Goal: Task Accomplishment & Management: Use online tool/utility

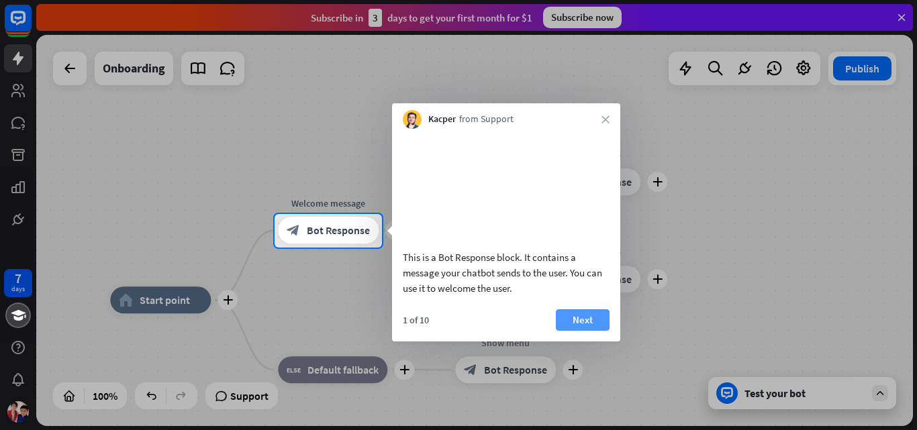
click at [570, 331] on button "Next" at bounding box center [583, 319] width 54 height 21
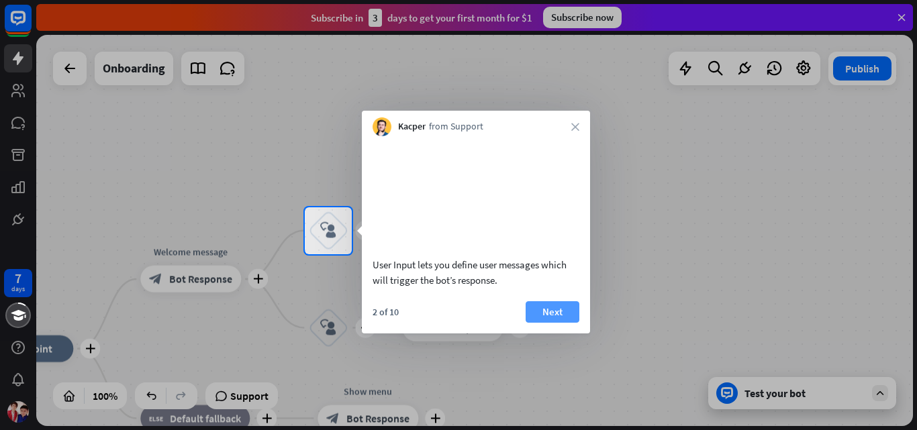
click at [539, 323] on button "Next" at bounding box center [552, 311] width 54 height 21
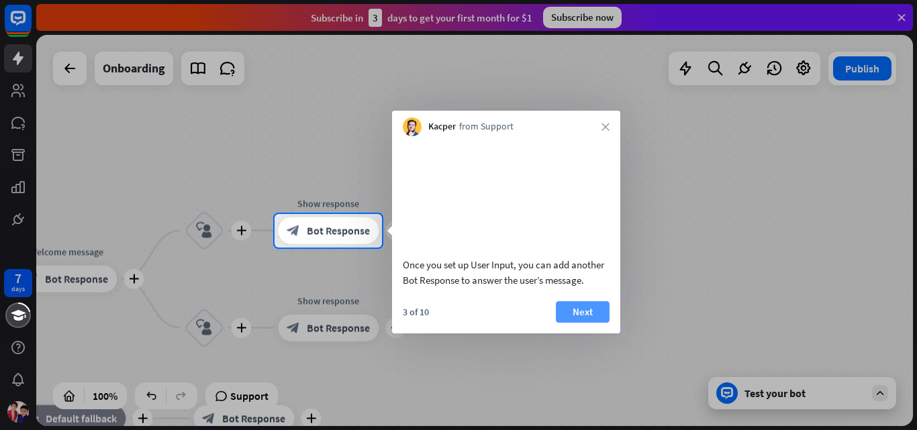
click at [567, 323] on button "Next" at bounding box center [583, 311] width 54 height 21
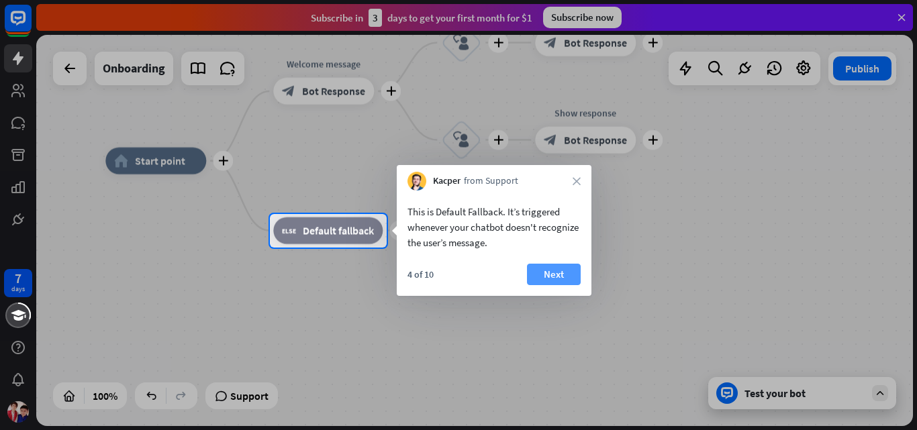
click at [531, 271] on button "Next" at bounding box center [554, 274] width 54 height 21
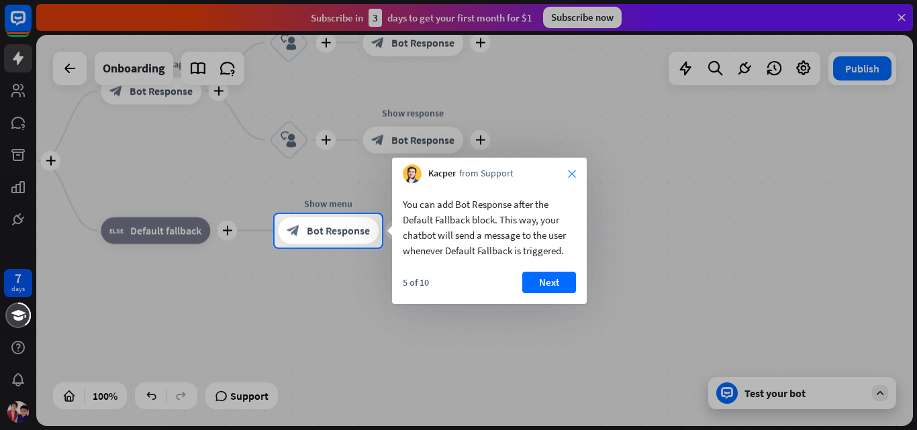
click at [572, 175] on icon "close" at bounding box center [572, 174] width 8 height 8
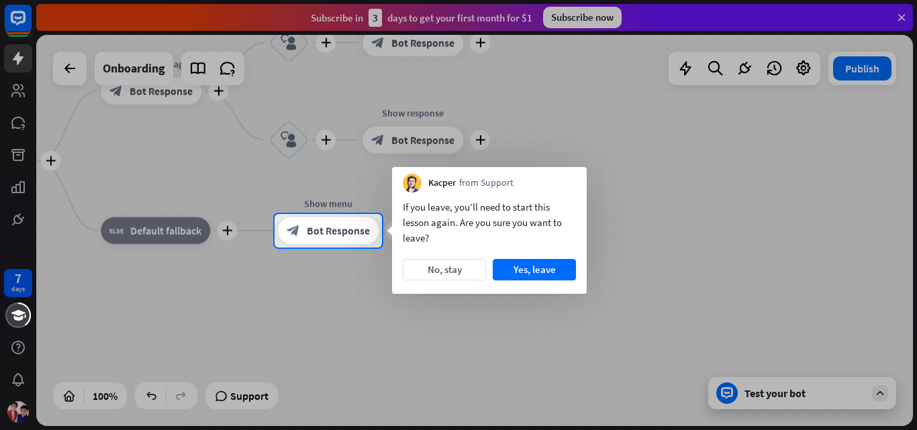
click at [572, 175] on div "Kacper from Support" at bounding box center [489, 179] width 195 height 25
click at [513, 275] on button "Yes, leave" at bounding box center [534, 269] width 83 height 21
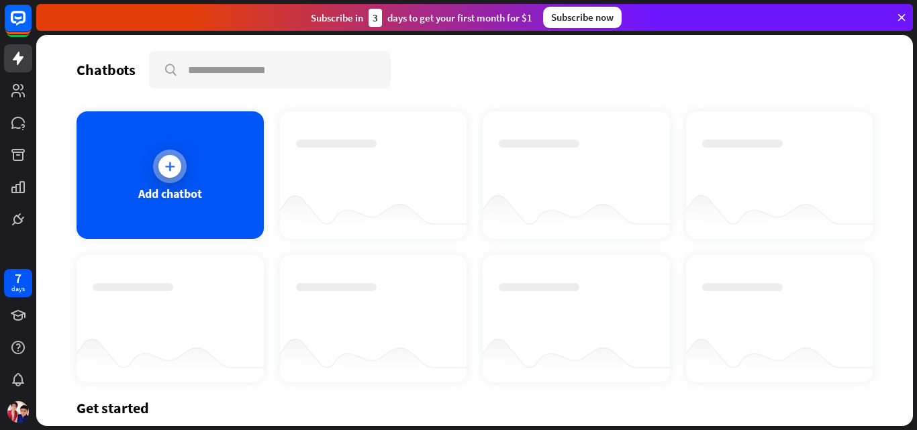
click at [242, 171] on div "Add chatbot" at bounding box center [169, 174] width 187 height 127
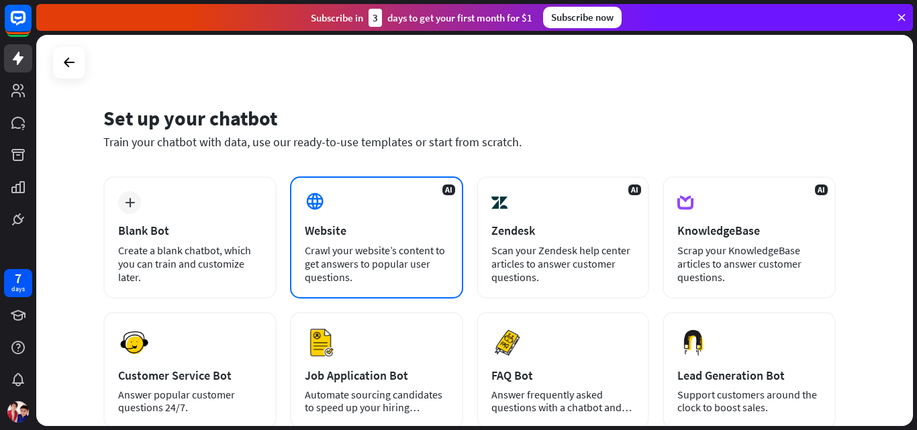
click at [325, 210] on div at bounding box center [316, 202] width 23 height 23
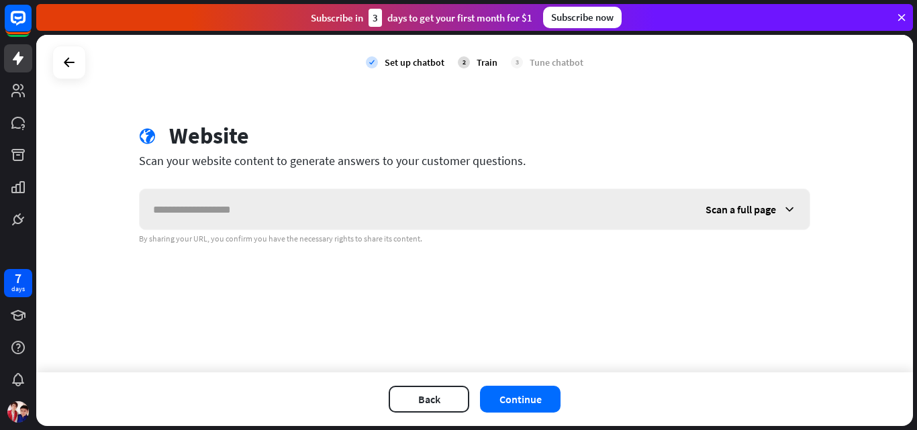
click at [325, 208] on input "text" at bounding box center [416, 209] width 552 height 40
click at [768, 205] on span "Scan a full page" at bounding box center [740, 209] width 70 height 13
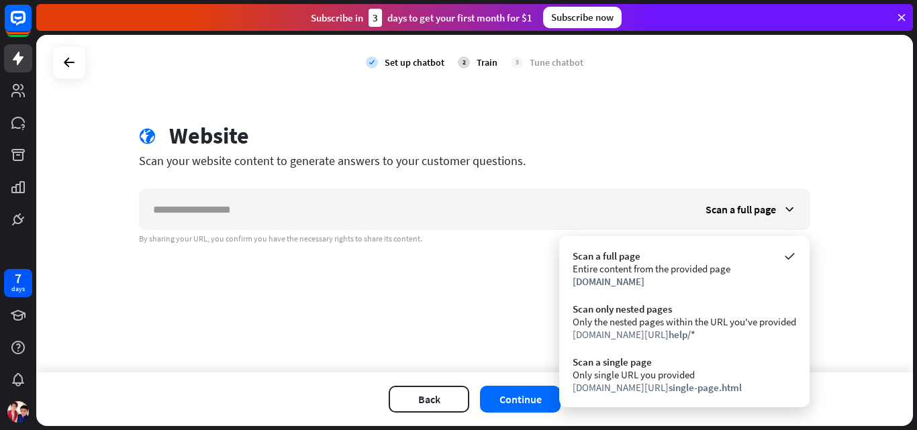
click at [755, 168] on div "Scan your website content to generate answers to your customer questions." at bounding box center [474, 160] width 671 height 15
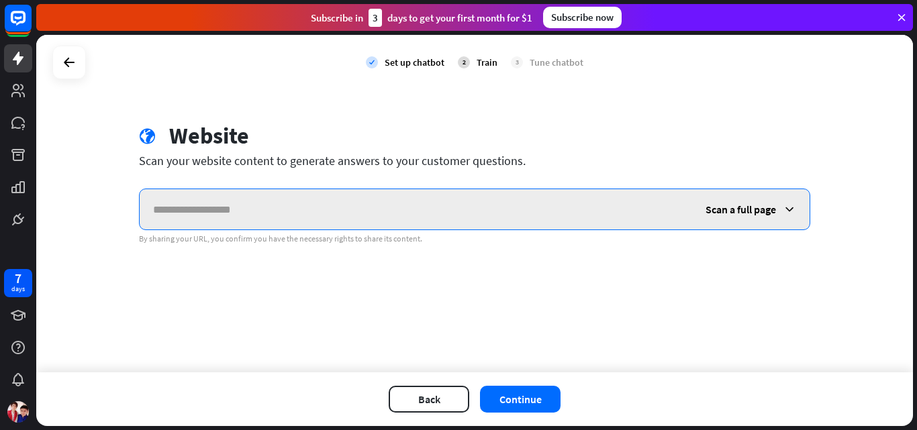
click at [298, 203] on input "text" at bounding box center [416, 209] width 552 height 40
paste input "******"
drag, startPoint x: 271, startPoint y: 207, endPoint x: 118, endPoint y: 187, distance: 154.4
click at [118, 187] on div "check Set up chatbot 2 Train 3 Tune chatbot globe Website Scan your website con…" at bounding box center [474, 204] width 876 height 338
paste input "**********"
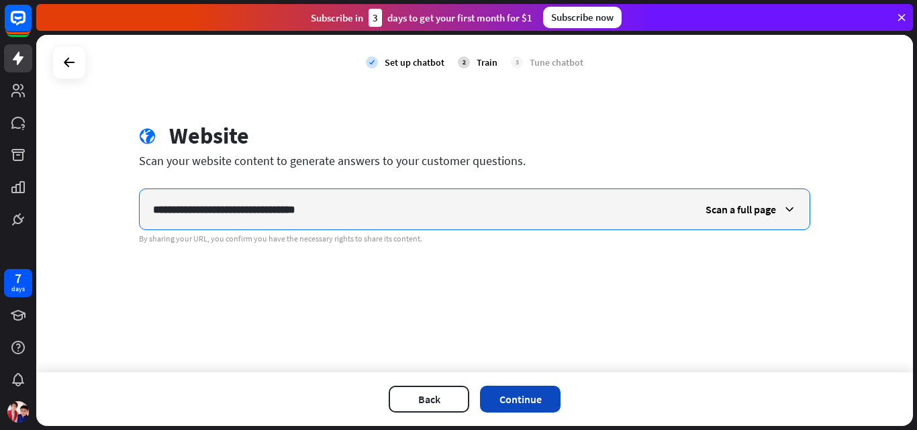
type input "**********"
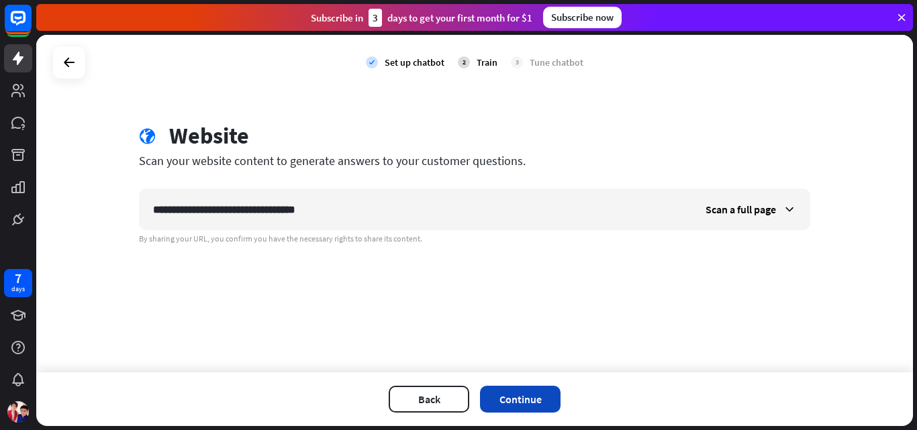
click at [506, 392] on button "Continue" at bounding box center [520, 399] width 81 height 27
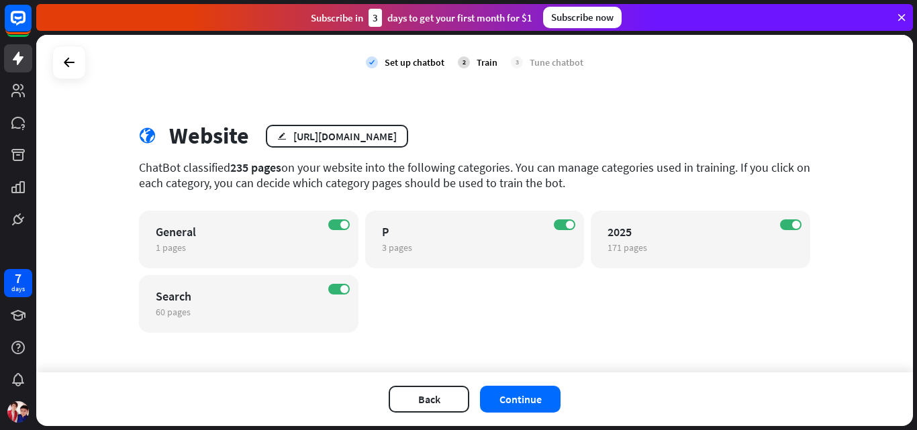
drag, startPoint x: 916, startPoint y: 122, endPoint x: 912, endPoint y: 189, distance: 67.2
click at [912, 189] on div "check Set up chatbot 2 Train 3 Tune chatbot globe Website edit [URL][DOMAIN_NAM…" at bounding box center [476, 232] width 880 height 395
click at [631, 299] on div "ON General 1 pages edit ON P 3 pages edit ON 2025 171 pages edit ON Search 60 p…" at bounding box center [474, 272] width 671 height 122
click at [515, 404] on button "Continue" at bounding box center [520, 399] width 81 height 27
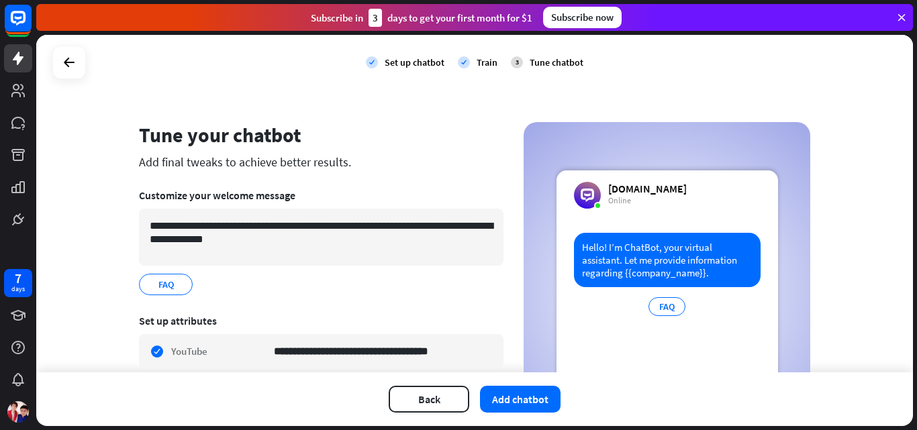
drag, startPoint x: 916, startPoint y: 129, endPoint x: 913, endPoint y: 170, distance: 41.1
click at [913, 170] on div "**********" at bounding box center [476, 232] width 880 height 395
drag, startPoint x: 916, startPoint y: 130, endPoint x: 911, endPoint y: 176, distance: 46.6
click at [911, 176] on div "**********" at bounding box center [476, 232] width 880 height 395
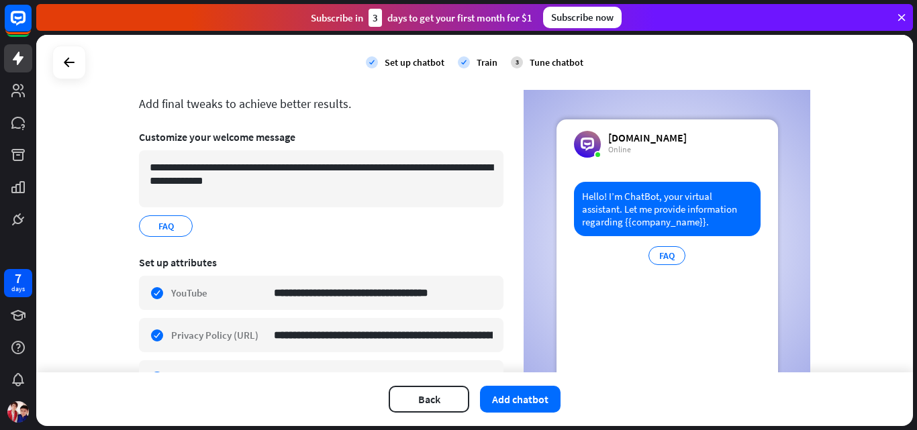
scroll to position [59, 0]
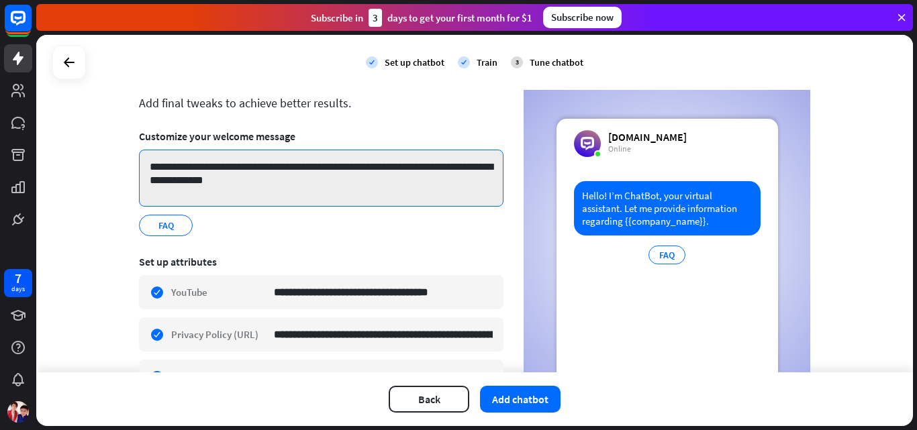
click at [268, 181] on textarea "**********" at bounding box center [321, 178] width 364 height 57
type textarea "**********"
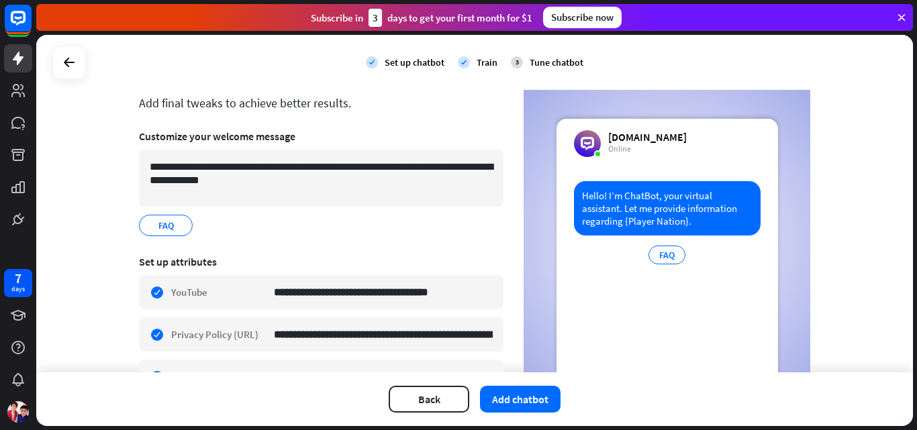
click at [311, 241] on section "**********" at bounding box center [321, 182] width 364 height 125
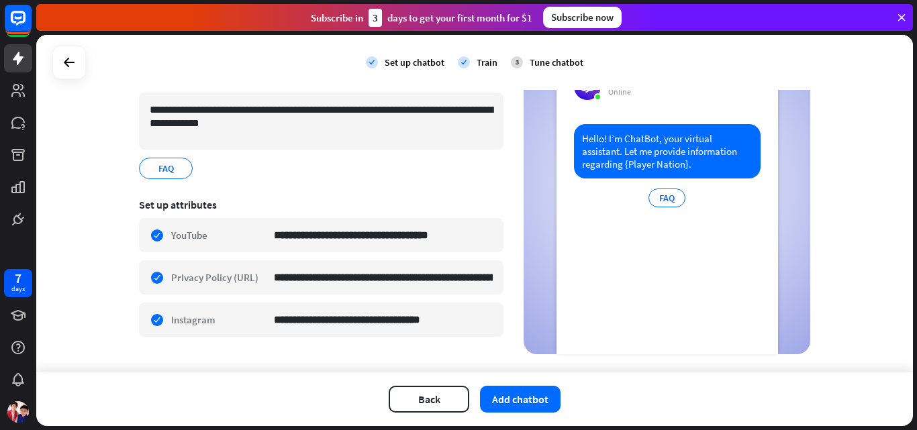
scroll to position [141, 0]
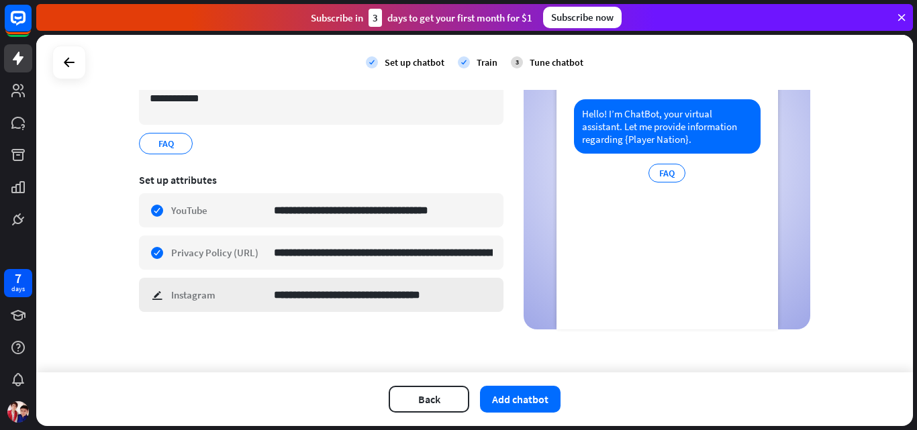
click at [146, 299] on div "**********" at bounding box center [321, 295] width 364 height 34
click at [468, 294] on input "**********" at bounding box center [383, 294] width 219 height 33
drag, startPoint x: 468, startPoint y: 294, endPoint x: 129, endPoint y: 293, distance: 338.9
click at [129, 293] on div "**********" at bounding box center [474, 155] width 703 height 348
click at [240, 351] on div "**********" at bounding box center [474, 204] width 876 height 338
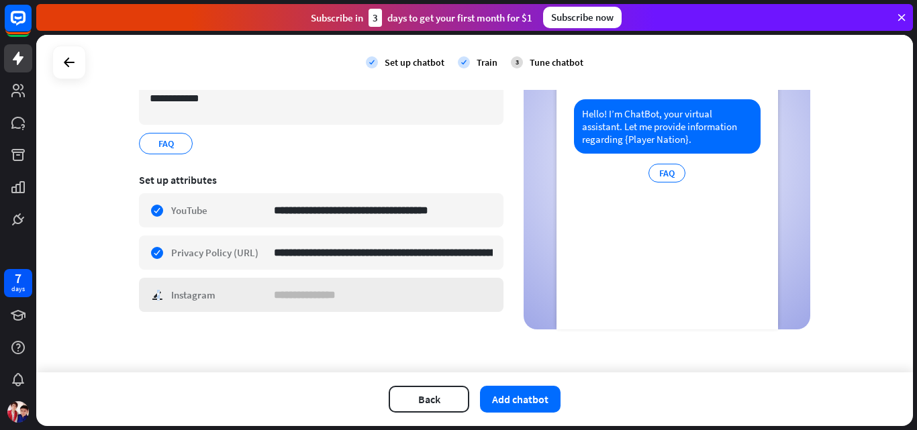
click at [153, 298] on div "check edit Instagram" at bounding box center [321, 295] width 364 height 34
click at [247, 340] on div "**********" at bounding box center [474, 204] width 876 height 338
click at [344, 295] on input at bounding box center [383, 294] width 219 height 33
click at [351, 295] on input at bounding box center [383, 294] width 219 height 33
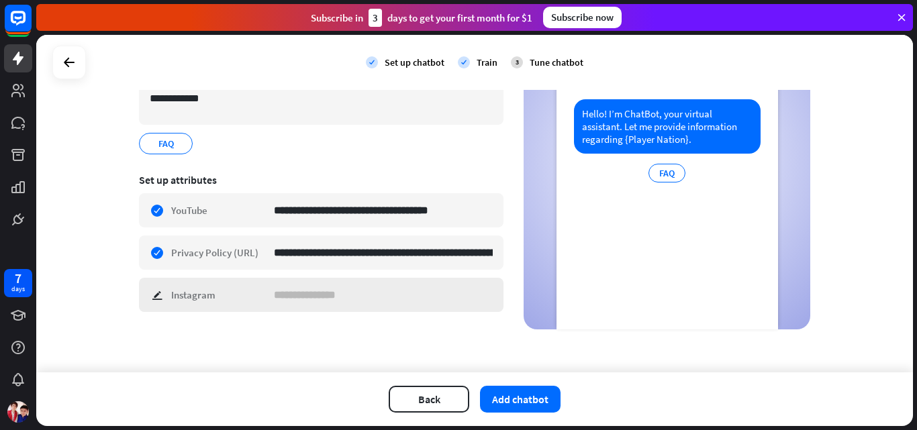
click at [196, 287] on div "check edit Instagram" at bounding box center [321, 295] width 364 height 34
click at [194, 291] on div "check edit Instagram" at bounding box center [321, 295] width 364 height 34
click at [141, 304] on div "check edit Instagram" at bounding box center [321, 295] width 364 height 34
click at [152, 295] on div "check edit Instagram" at bounding box center [321, 295] width 364 height 34
type input "*"
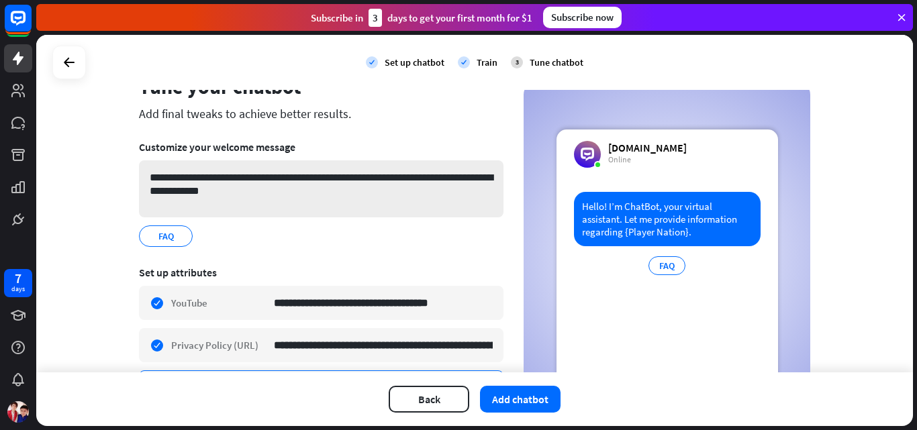
scroll to position [0, 0]
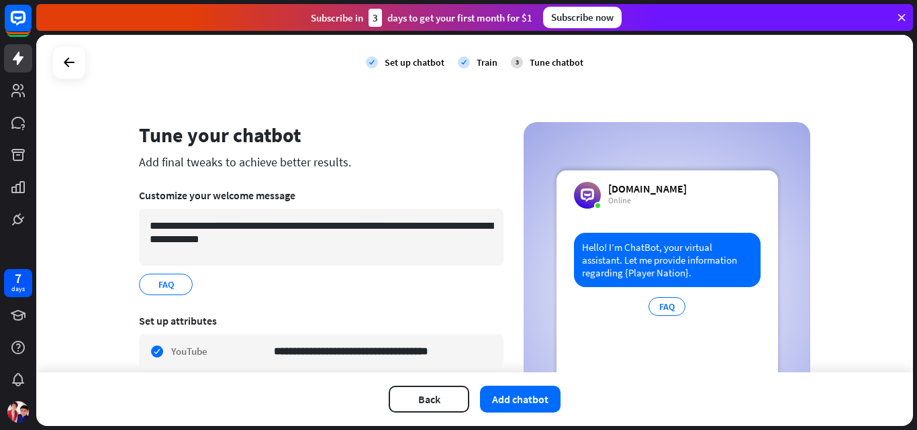
type input "**********"
click at [618, 183] on div "[DOMAIN_NAME]" at bounding box center [647, 188] width 79 height 13
drag, startPoint x: 618, startPoint y: 183, endPoint x: 646, endPoint y: 187, distance: 27.9
click at [646, 187] on div "[DOMAIN_NAME]" at bounding box center [647, 188] width 79 height 13
click at [682, 208] on div "[DOMAIN_NAME] Online" at bounding box center [647, 195] width 79 height 27
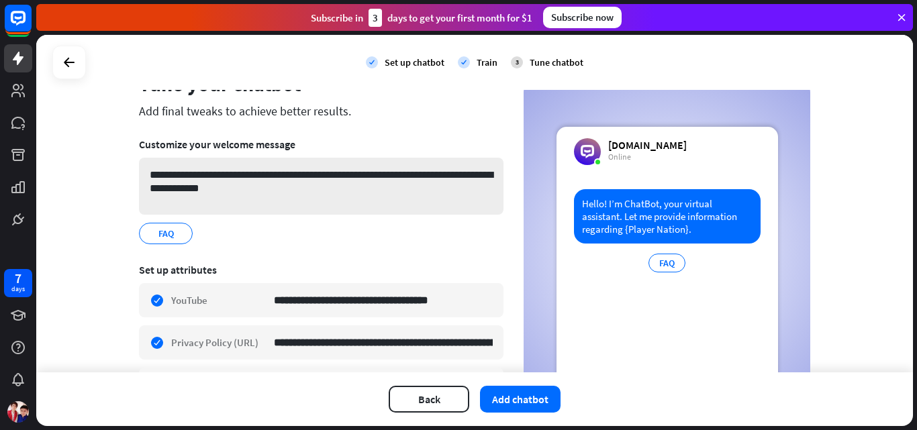
scroll to position [67, 0]
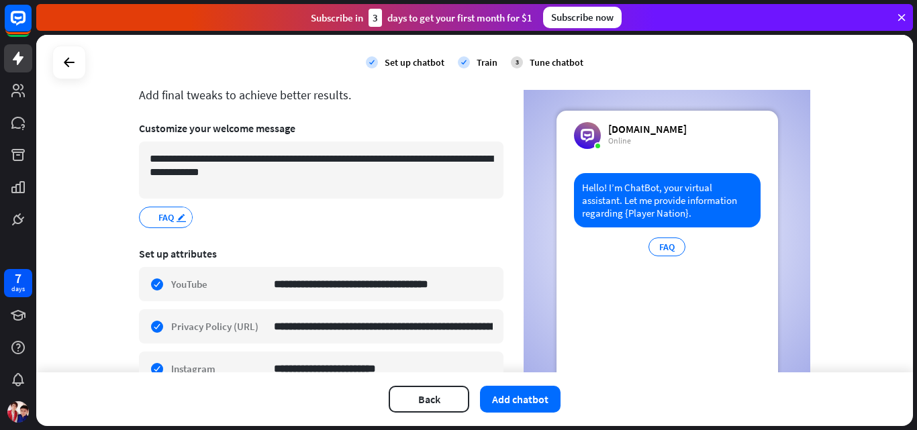
click at [176, 218] on icon "edit" at bounding box center [181, 218] width 11 height 10
click at [176, 216] on icon "edit" at bounding box center [181, 218] width 11 height 10
click at [234, 217] on div "FAQ.. *** edit" at bounding box center [321, 217] width 364 height 21
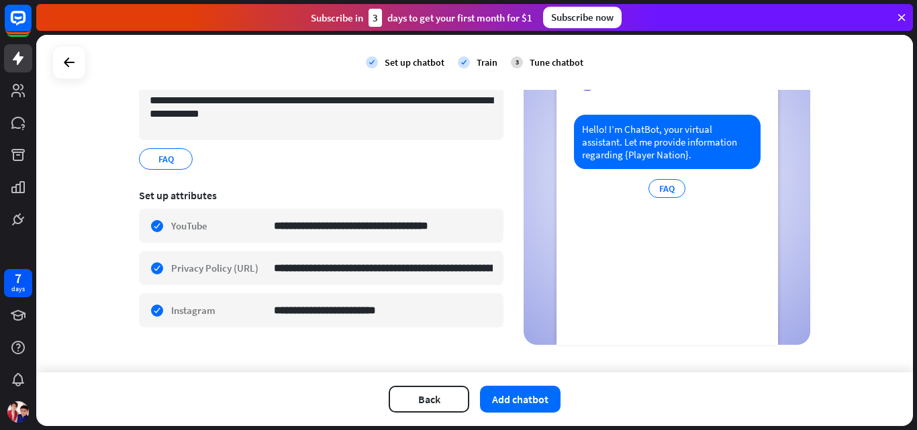
scroll to position [141, 0]
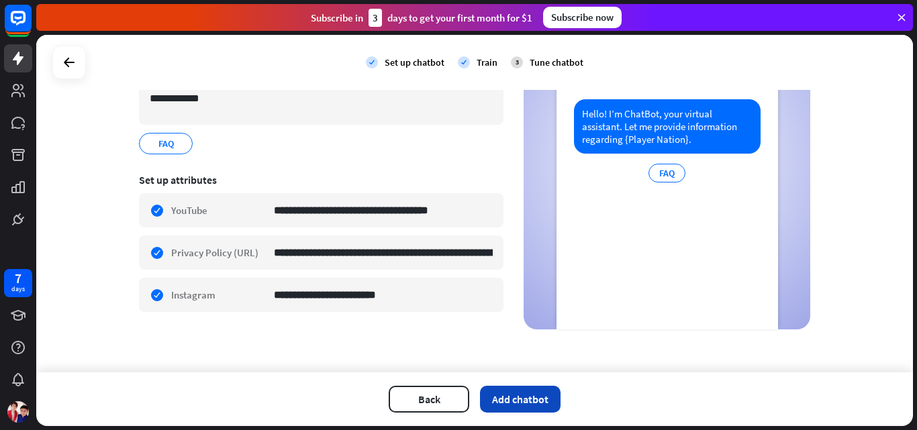
click at [534, 401] on button "Add chatbot" at bounding box center [520, 399] width 81 height 27
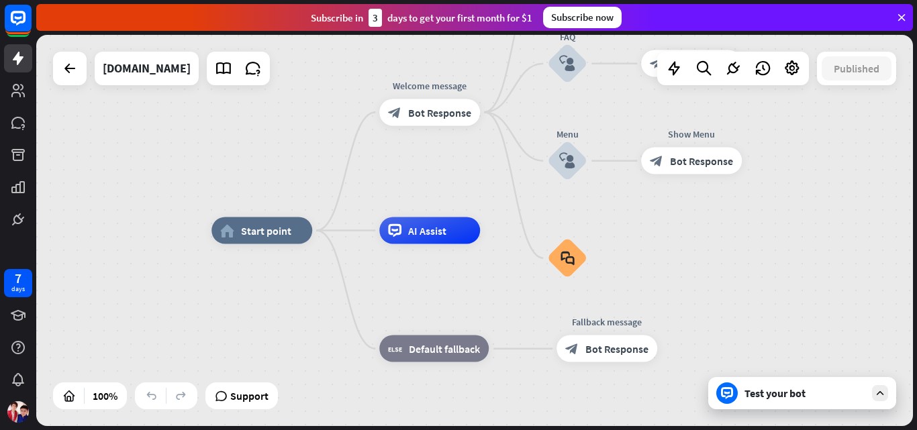
click at [870, 396] on div "Test your bot" at bounding box center [802, 393] width 188 height 32
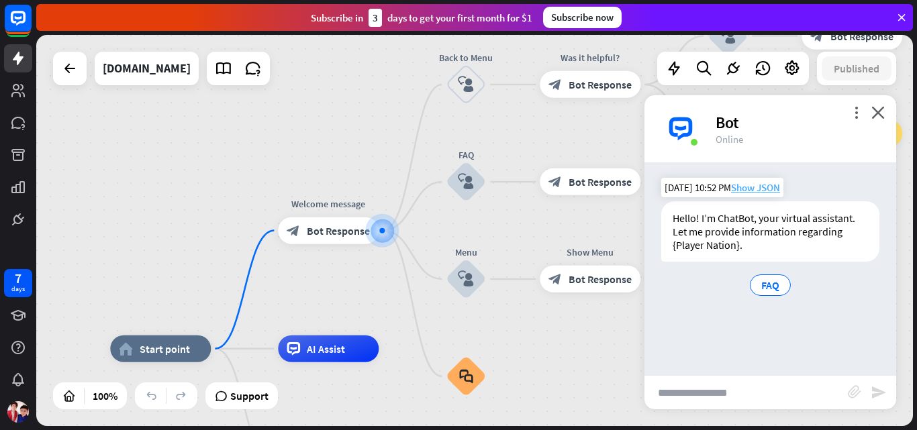
click at [756, 187] on span "Show JSON" at bounding box center [755, 187] width 49 height 13
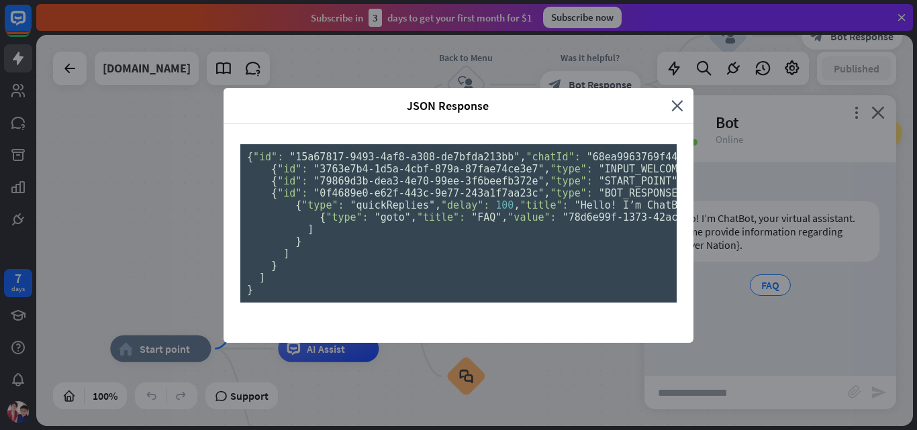
scroll to position [35, 0]
click at [671, 98] on icon "close" at bounding box center [677, 105] width 12 height 15
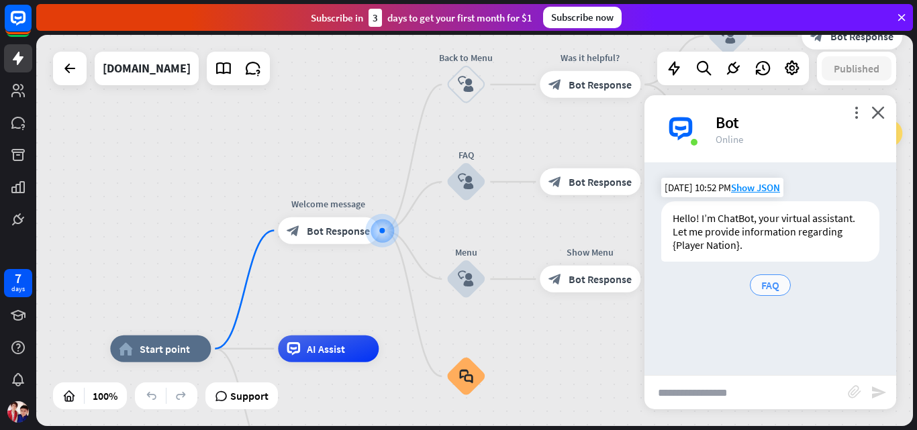
click at [780, 280] on div "FAQ" at bounding box center [770, 284] width 41 height 21
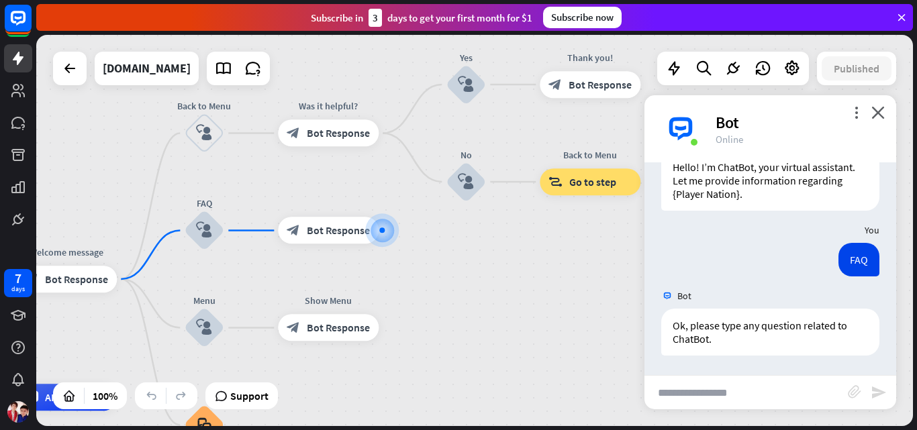
scroll to position [52, 0]
click at [744, 387] on input "text" at bounding box center [745, 393] width 203 height 34
click at [713, 397] on input "text" at bounding box center [745, 393] width 203 height 34
type input "**********"
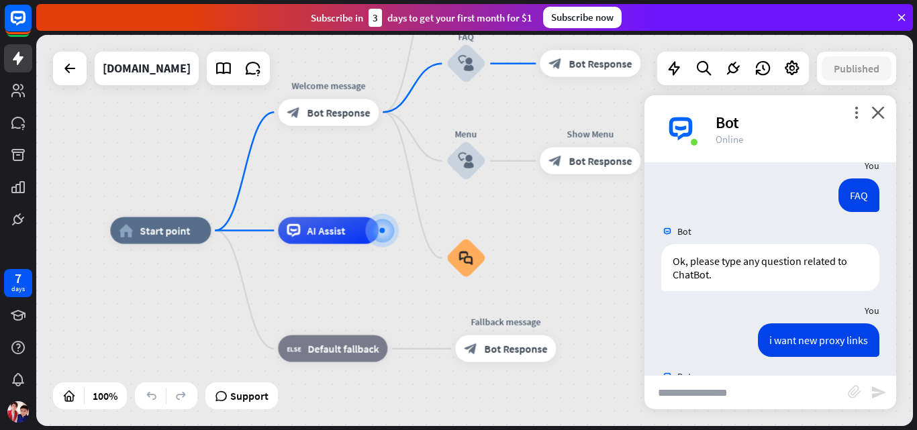
scroll to position [0, 0]
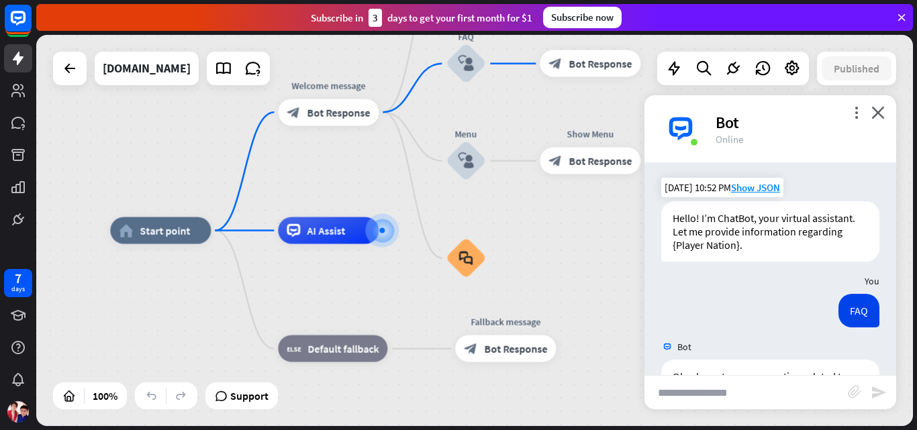
click at [857, 104] on div "more_vert close Bot Online" at bounding box center [770, 128] width 252 height 67
click at [852, 121] on div "Bot" at bounding box center [797, 122] width 164 height 21
click at [852, 119] on div "Bot" at bounding box center [797, 122] width 164 height 21
click at [854, 114] on icon "more_vert" at bounding box center [856, 112] width 13 height 13
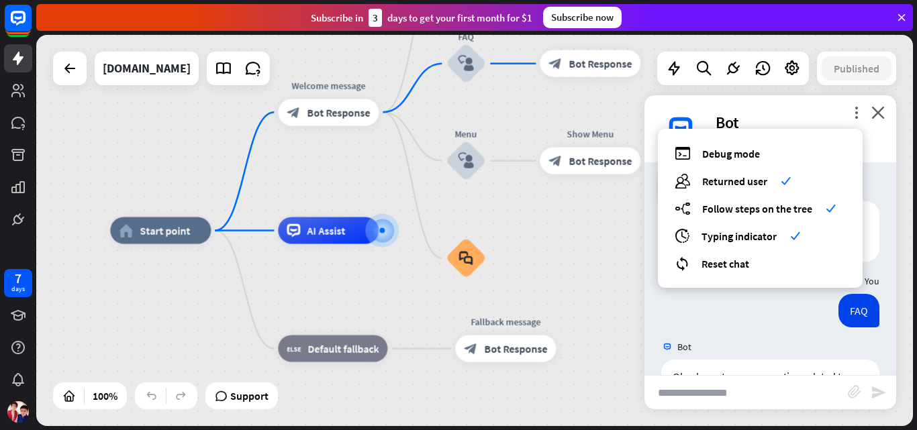
click at [744, 291] on div "You" at bounding box center [770, 280] width 252 height 25
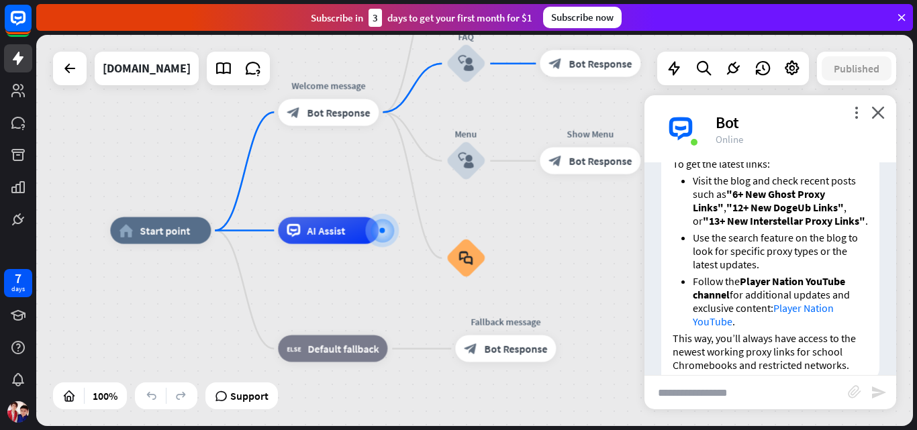
scroll to position [492, 0]
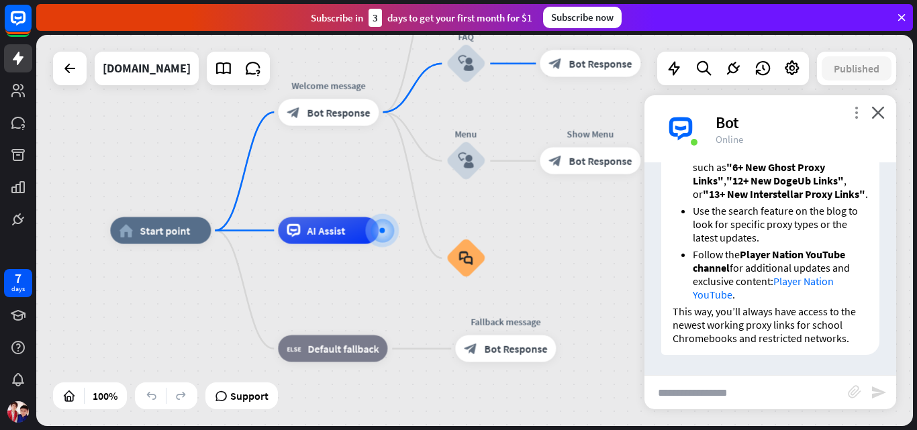
click at [862, 113] on icon "more_vert" at bounding box center [856, 112] width 13 height 13
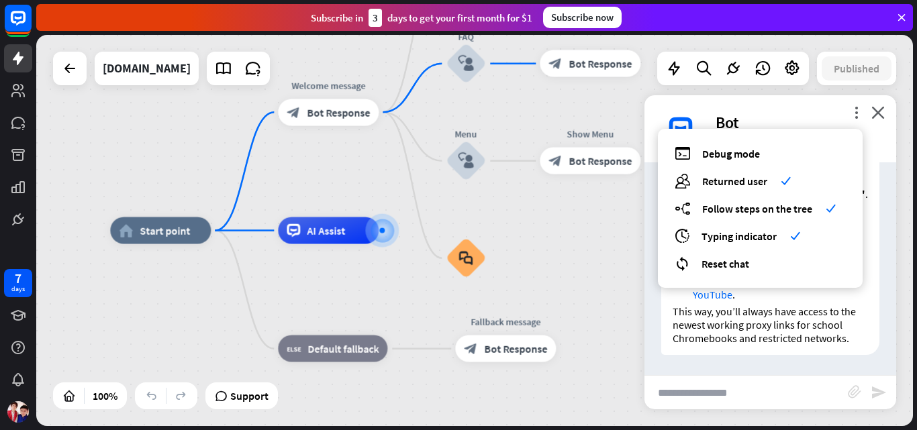
click at [891, 124] on div "more_vert debug Debug mode users Returned user check builder_tree Follow steps …" at bounding box center [770, 128] width 252 height 67
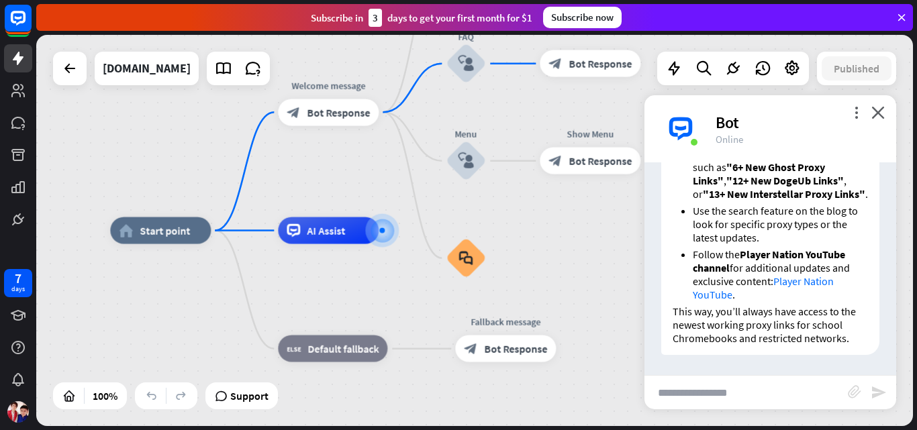
click at [891, 124] on div "more_vert close Bot Online" at bounding box center [770, 128] width 252 height 67
click at [883, 116] on icon "close" at bounding box center [877, 112] width 13 height 13
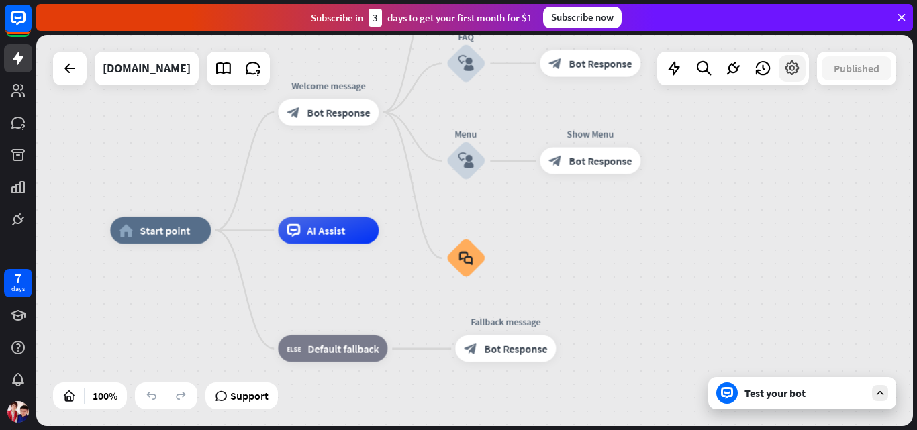
click at [795, 62] on icon at bounding box center [791, 68] width 17 height 17
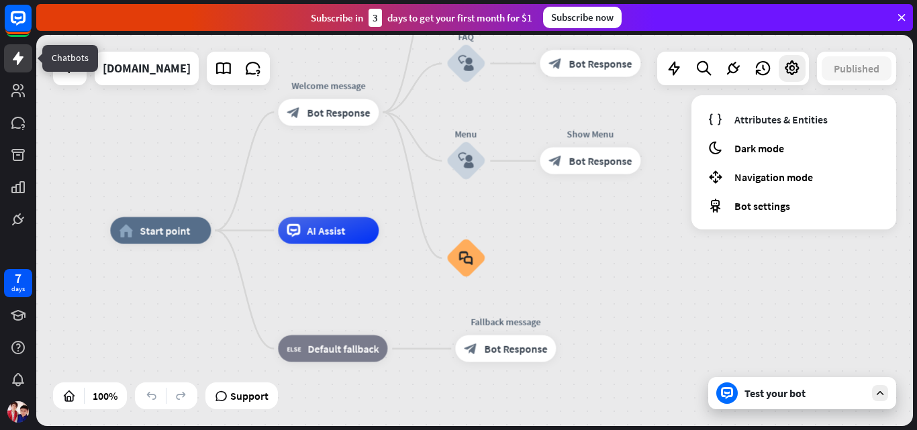
click at [13, 68] on link at bounding box center [18, 58] width 28 height 28
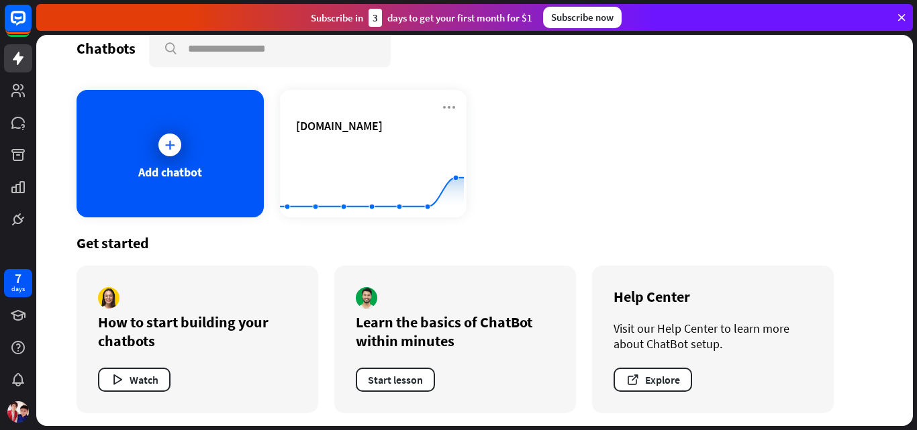
scroll to position [25, 0]
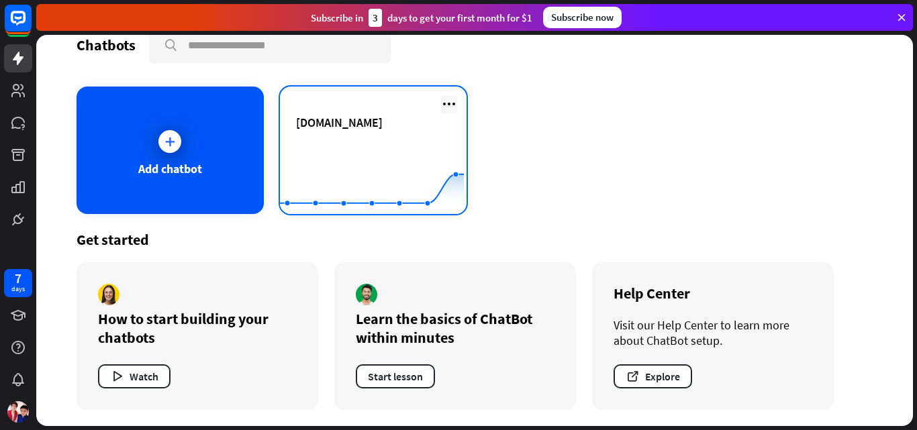
click at [441, 105] on icon at bounding box center [449, 104] width 16 height 16
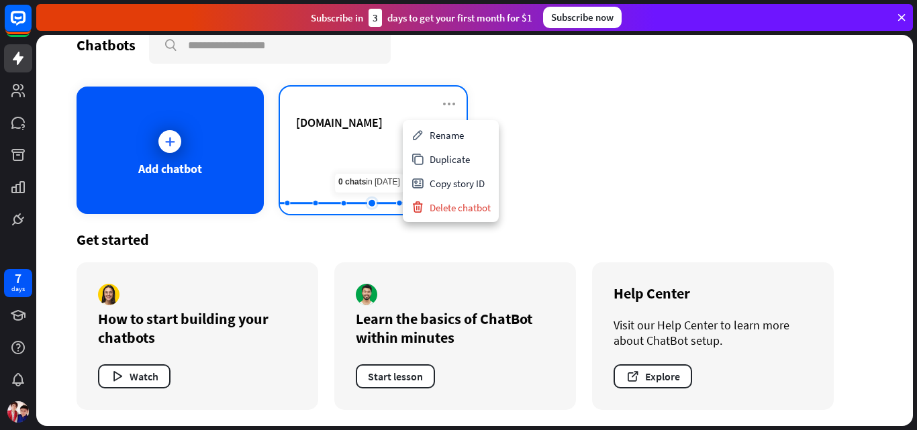
click at [365, 160] on rect at bounding box center [372, 181] width 184 height 84
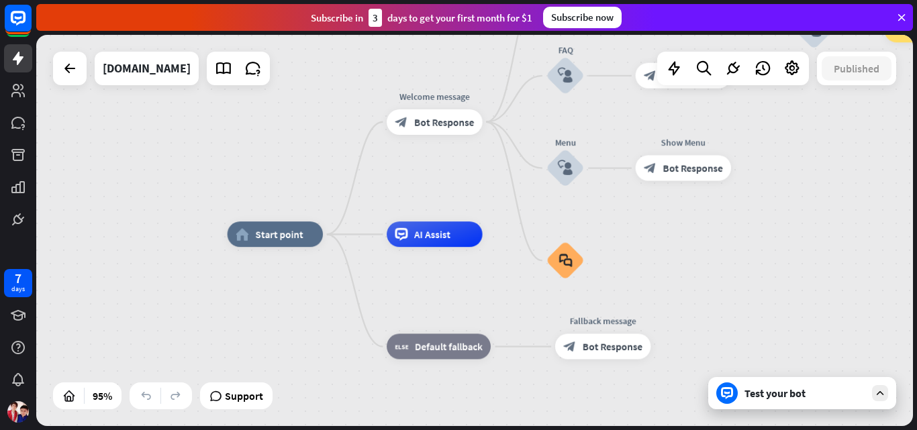
click at [862, 401] on div "Test your bot" at bounding box center [802, 393] width 188 height 32
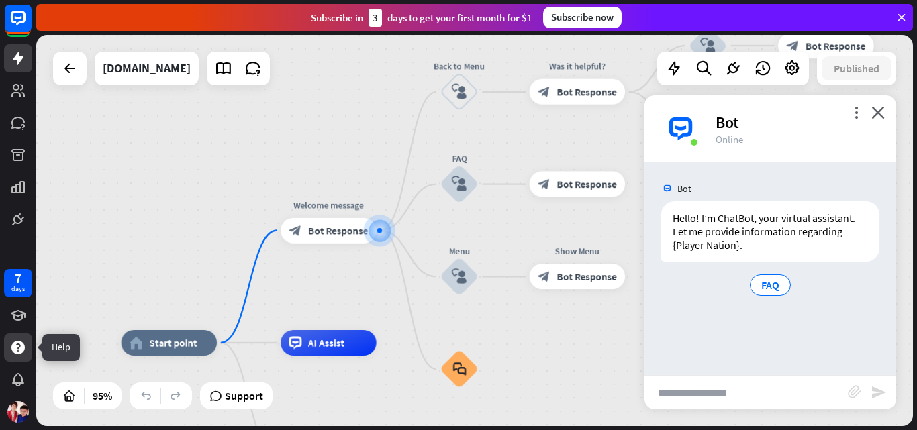
click at [14, 348] on icon at bounding box center [17, 347] width 13 height 13
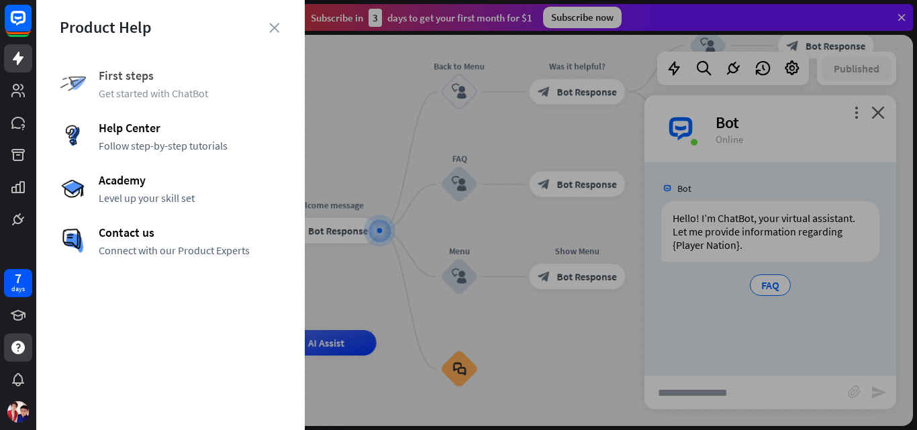
click at [165, 78] on span "First steps" at bounding box center [190, 75] width 183 height 15
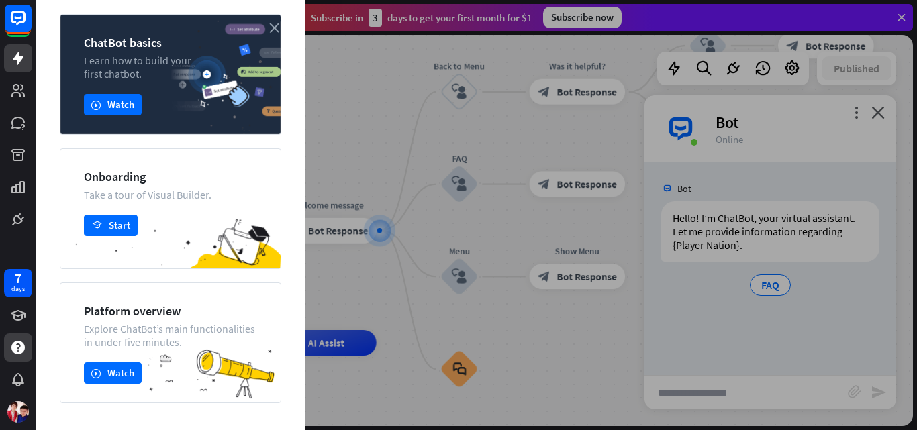
scroll to position [134, 0]
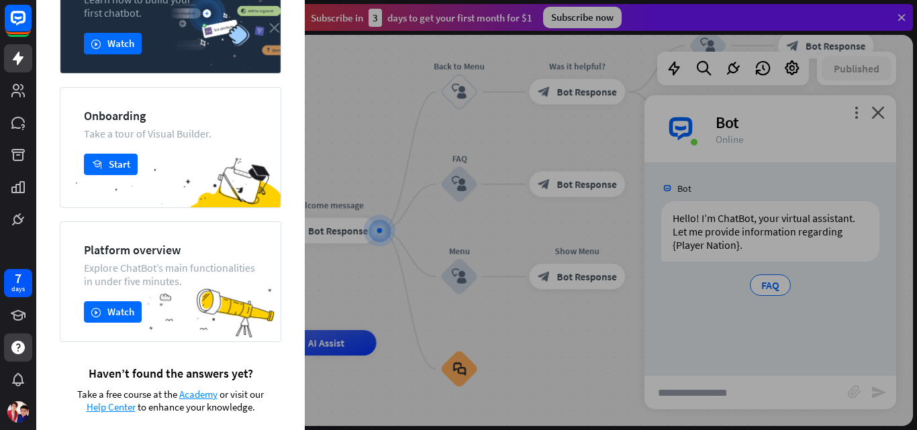
click at [276, 29] on icon "close" at bounding box center [274, 28] width 10 height 10
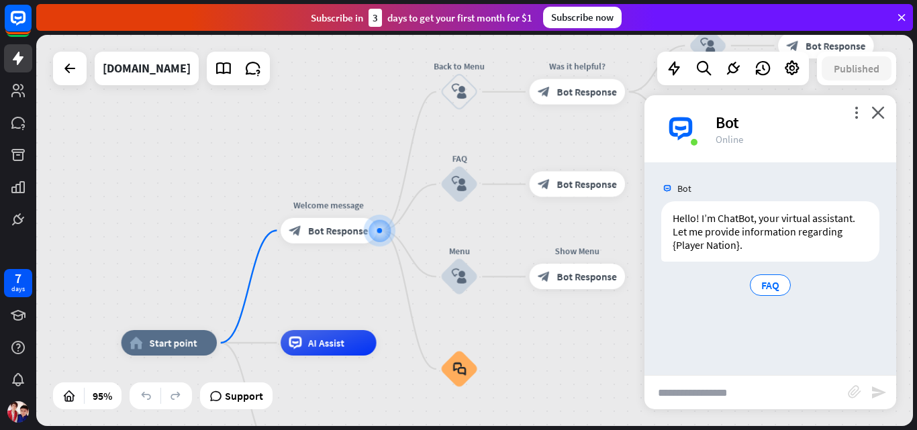
click at [735, 394] on input "text" at bounding box center [745, 393] width 203 height 34
type input "**********"
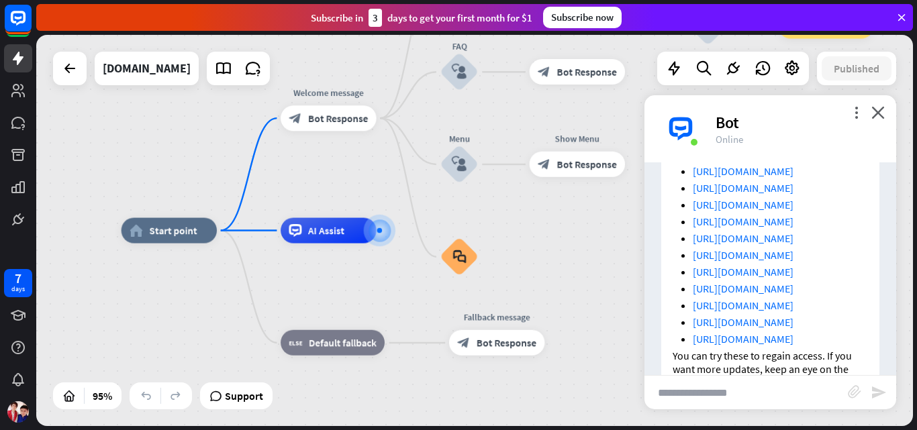
scroll to position [619, 0]
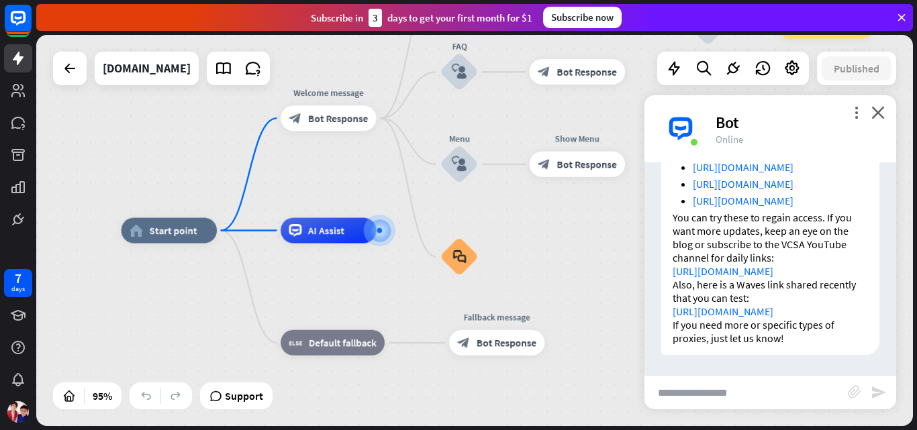
click at [771, 391] on input "text" at bounding box center [745, 393] width 203 height 34
type input "**********"
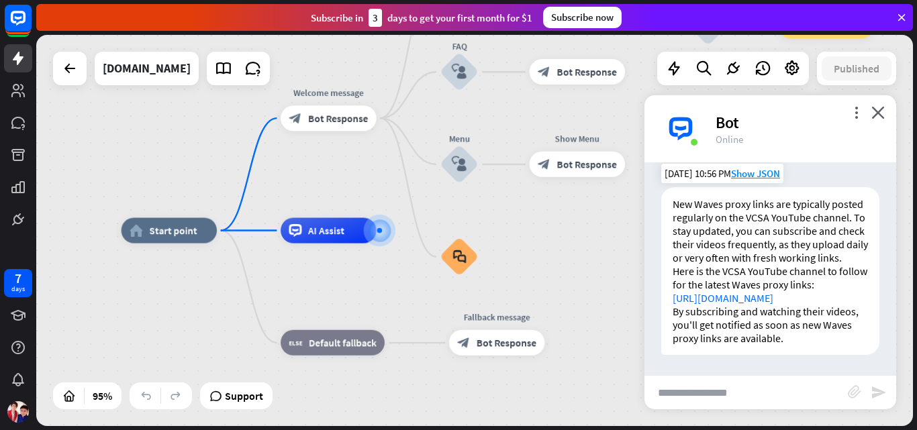
scroll to position [844, 0]
drag, startPoint x: 834, startPoint y: 305, endPoint x: 856, endPoint y: 265, distance: 45.4
click at [856, 264] on p "New Waves proxy links are typically posted regularly on the VCSA YouTube channe…" at bounding box center [769, 230] width 195 height 67
click at [871, 273] on div "New Waves proxy links are typically posted regularly on the VCSA YouTube channe…" at bounding box center [770, 274] width 252 height 174
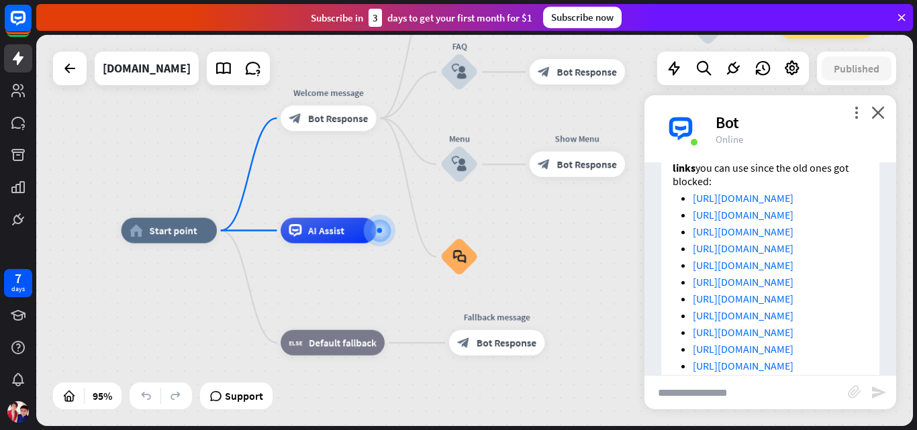
scroll to position [204, 0]
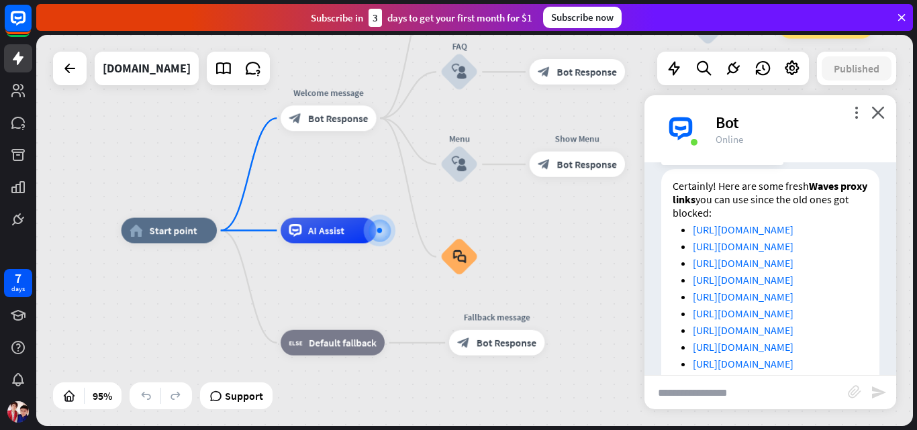
click at [772, 233] on link "[URL][DOMAIN_NAME]" at bounding box center [743, 229] width 101 height 13
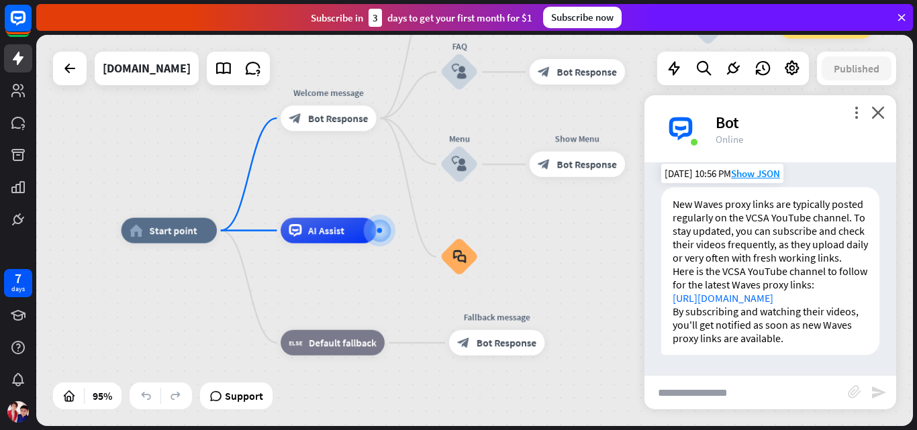
scroll to position [911, 0]
click at [552, 85] on div "Edit name more_horiz plus block_bot_response Bot Response" at bounding box center [577, 71] width 96 height 25
click at [478, 170] on div "Edit name more_horiz plus Menu block_user_input" at bounding box center [459, 165] width 38 height 38
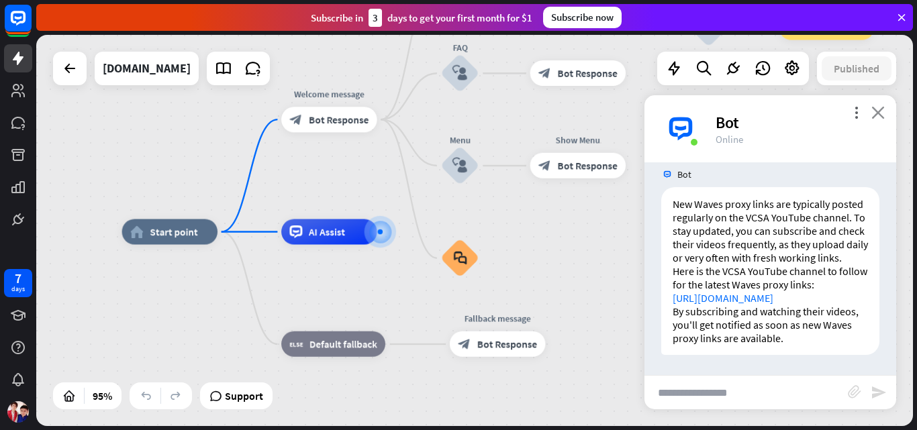
click at [882, 117] on icon "close" at bounding box center [877, 112] width 13 height 13
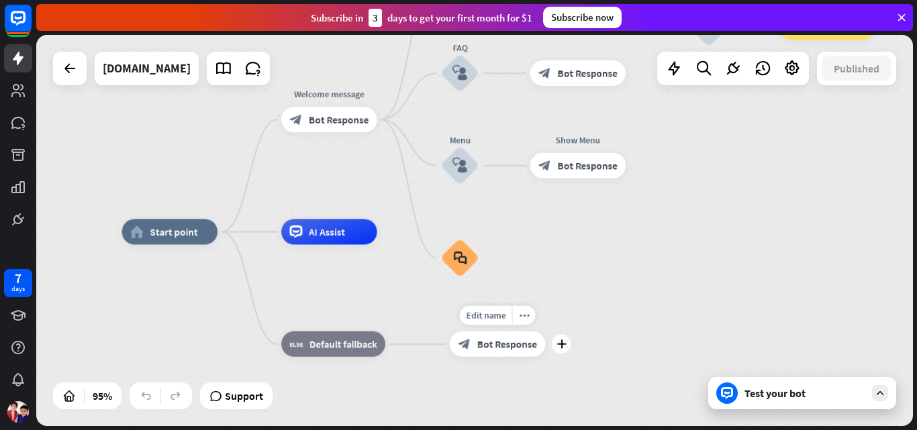
click at [495, 352] on div "block_bot_response Bot Response" at bounding box center [498, 343] width 96 height 25
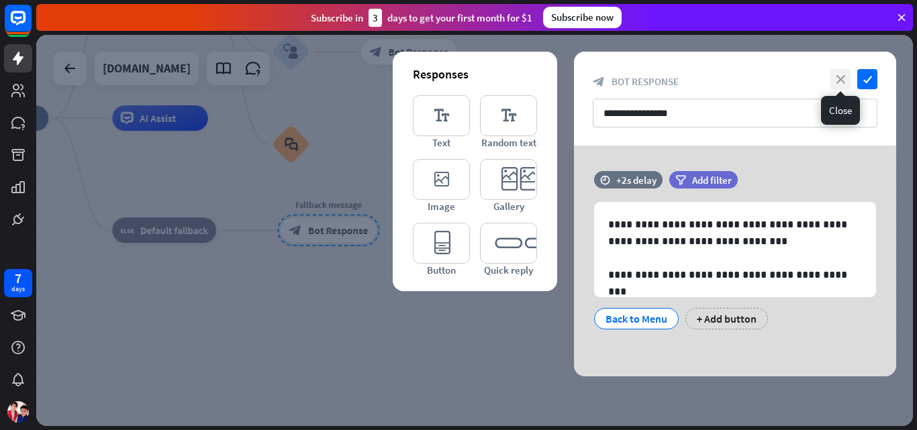
click at [848, 80] on icon "close" at bounding box center [840, 79] width 20 height 20
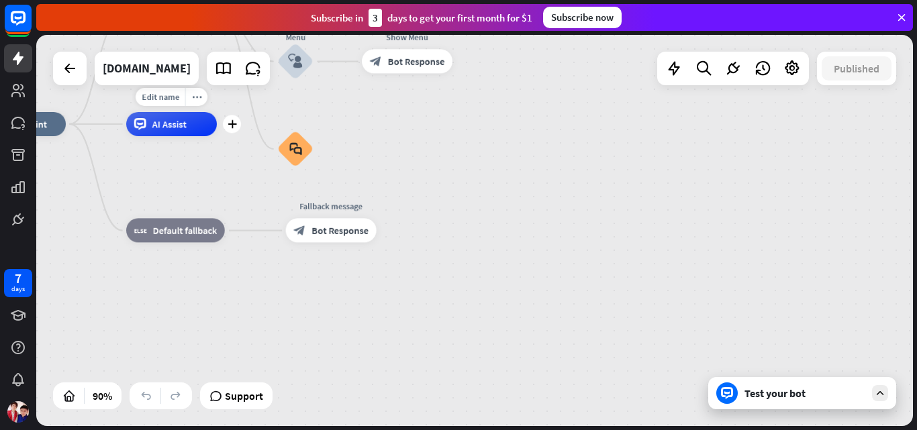
click at [173, 135] on div "AI Assist" at bounding box center [171, 124] width 91 height 24
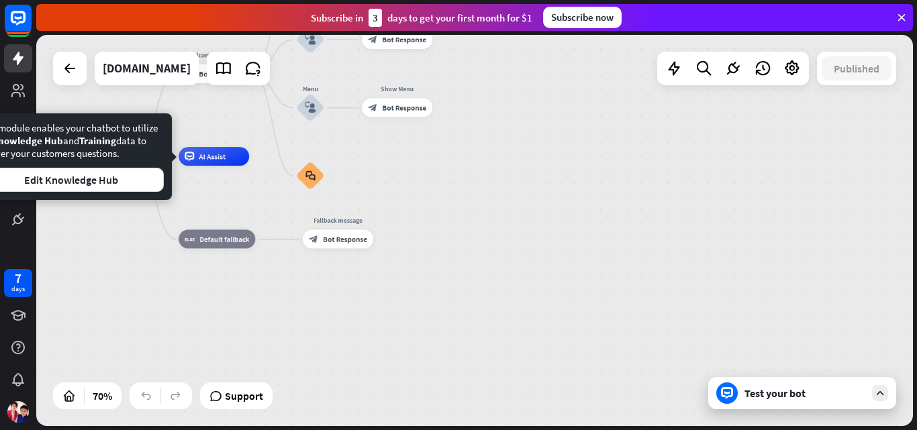
click at [540, 299] on div "home_2 Start point Welcome message block_bot_response Bot Response Back to Menu…" at bounding box center [367, 293] width 613 height 274
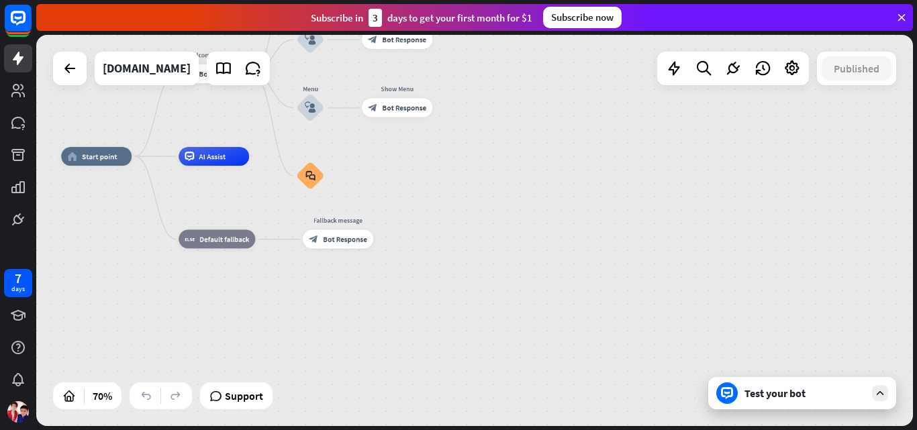
click at [258, 407] on div "Support" at bounding box center [236, 395] width 72 height 27
click at [257, 404] on span "Support" at bounding box center [244, 395] width 38 height 21
click at [25, 47] on link at bounding box center [18, 58] width 28 height 28
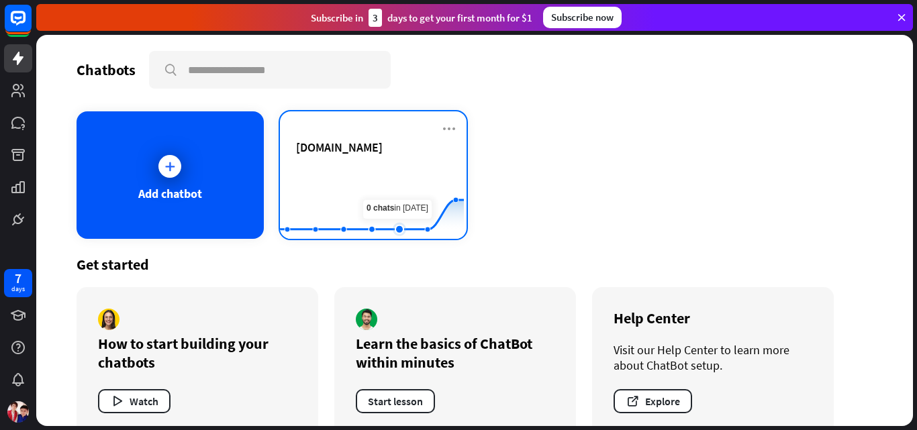
click at [387, 182] on rect at bounding box center [372, 206] width 184 height 84
click at [441, 131] on icon at bounding box center [449, 129] width 16 height 16
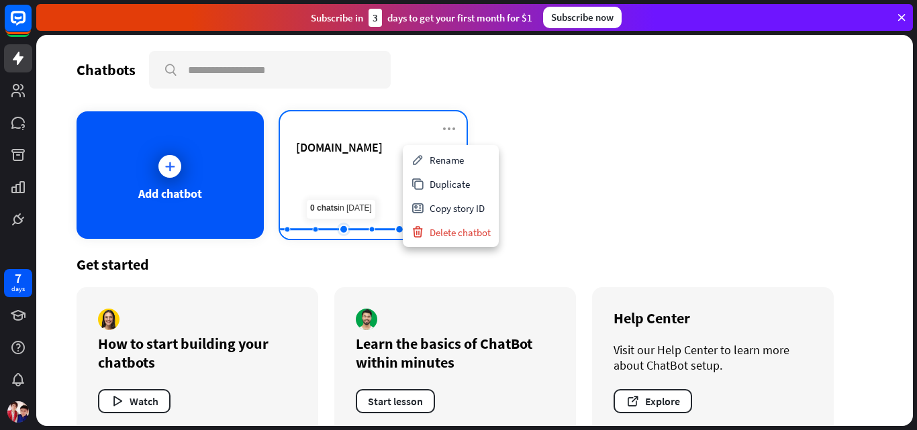
click at [330, 202] on rect at bounding box center [372, 206] width 184 height 84
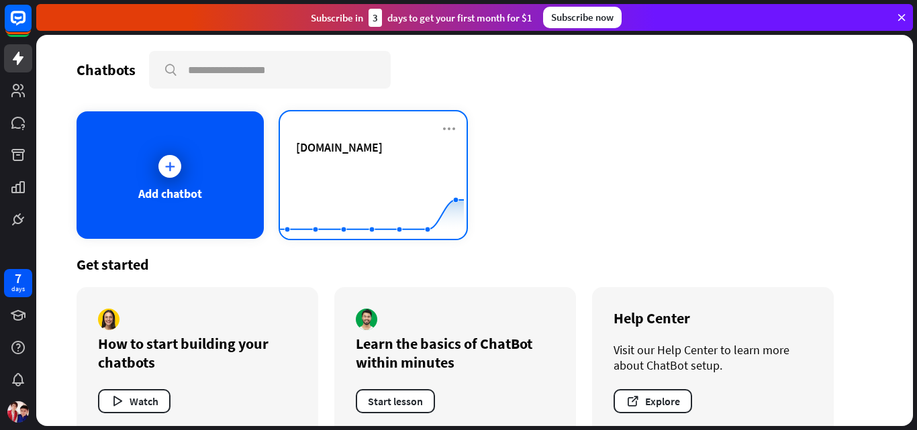
click at [453, 130] on div "[DOMAIN_NAME] Created with Highcharts 10.1.0 0 2 4" at bounding box center [373, 174] width 187 height 127
click at [444, 126] on icon at bounding box center [449, 129] width 16 height 16
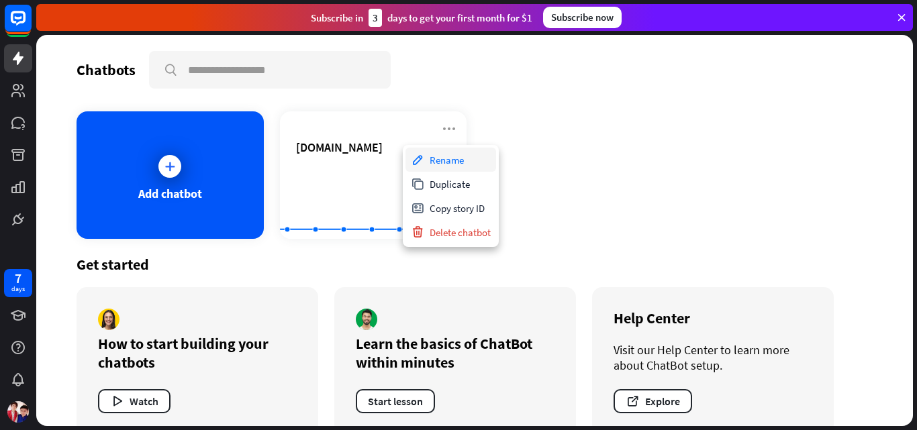
click at [447, 169] on div "Rename" at bounding box center [450, 160] width 91 height 24
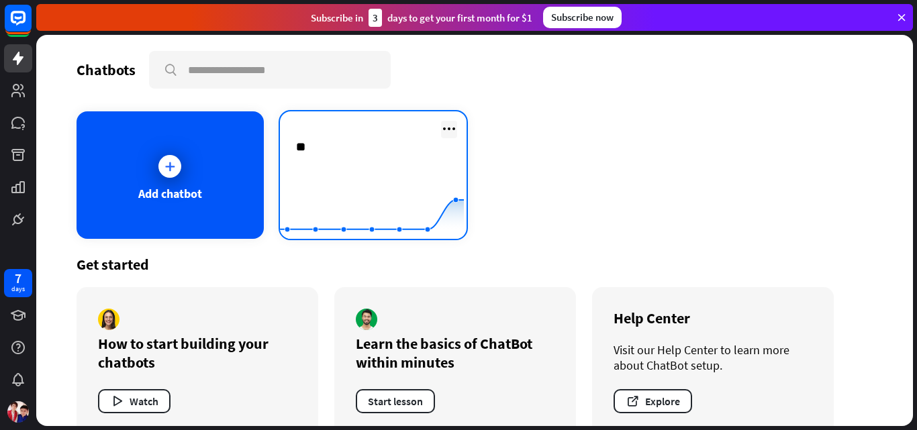
type input "*"
type input "*******"
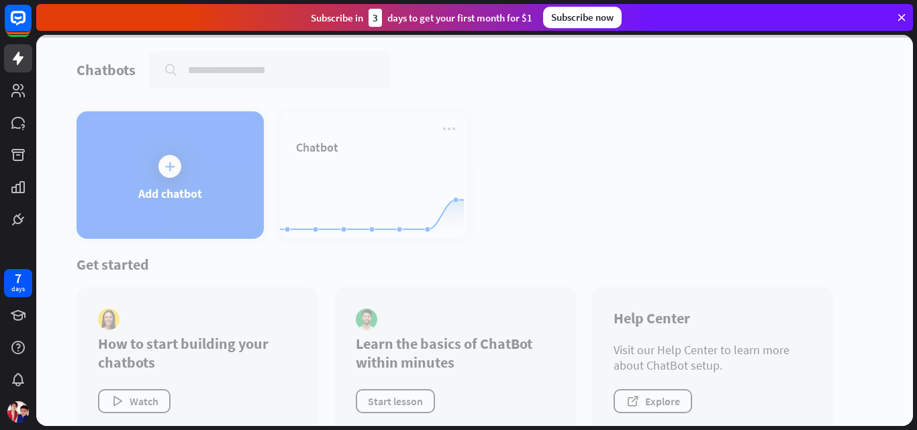
click at [569, 229] on div "Chatbots search Add chatbot Chatbot Created with Highcharts 10.1.0 0 2 4 Get st…" at bounding box center [474, 230] width 876 height 391
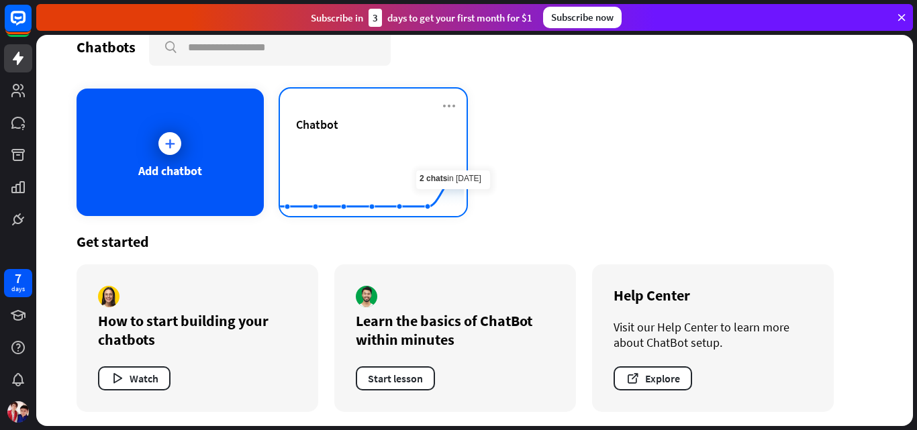
scroll to position [25, 0]
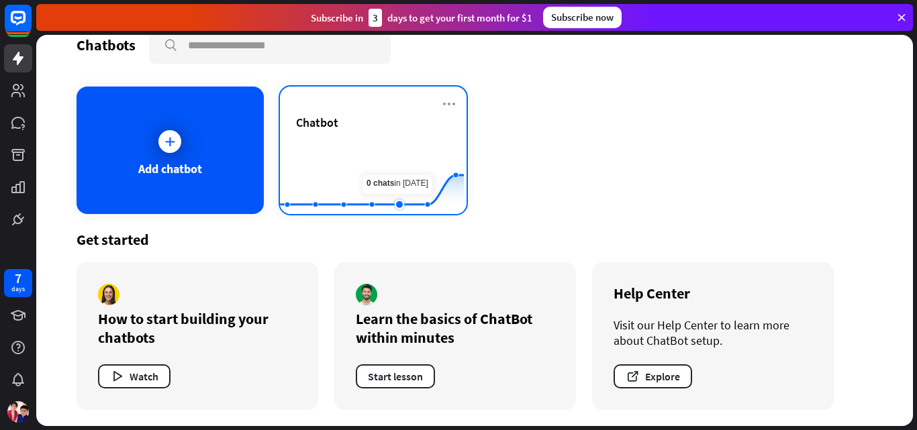
click at [385, 156] on rect at bounding box center [372, 181] width 184 height 84
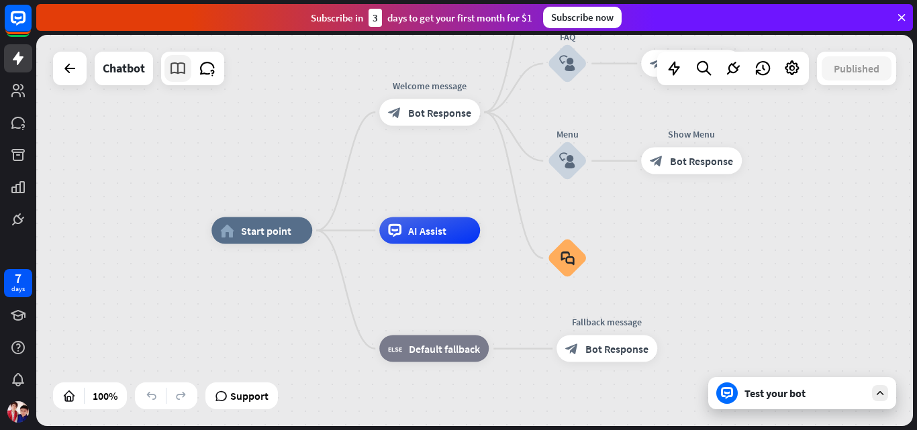
click at [185, 73] on icon at bounding box center [177, 68] width 17 height 17
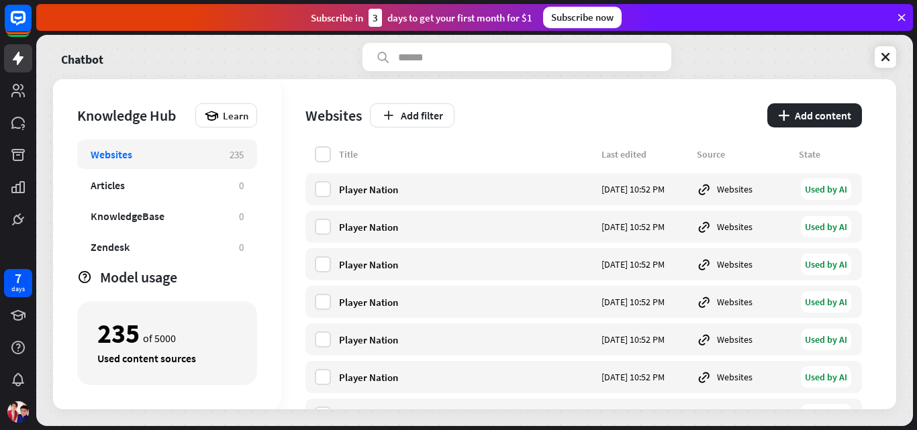
click at [572, 104] on div "Add filter" at bounding box center [564, 115] width 389 height 24
drag, startPoint x: 140, startPoint y: 333, endPoint x: 93, endPoint y: 336, distance: 46.4
click at [93, 336] on div "235 of 5000 Used content sources" at bounding box center [167, 343] width 180 height 84
click at [213, 352] on div "Used content sources" at bounding box center [167, 358] width 140 height 13
click at [440, 107] on button "Add filter" at bounding box center [412, 115] width 85 height 24
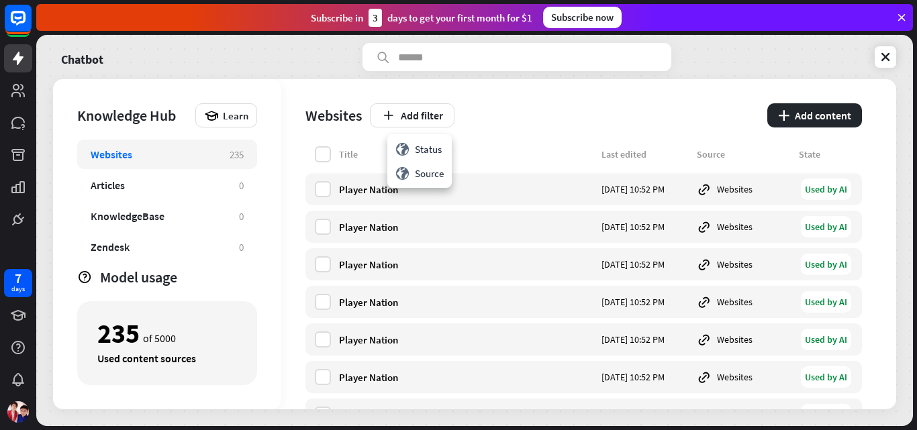
click at [475, 120] on div "Add filter" at bounding box center [564, 115] width 389 height 24
click at [23, 58] on icon at bounding box center [18, 58] width 16 height 16
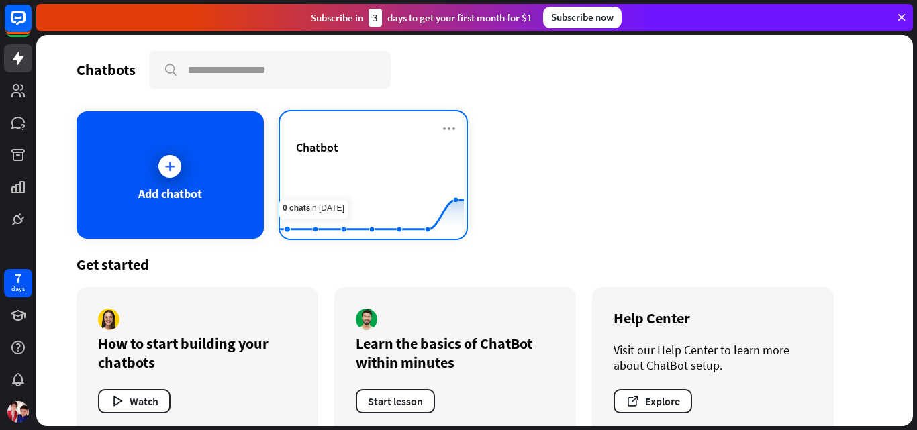
click at [342, 142] on div "Chatbot" at bounding box center [373, 147] width 155 height 15
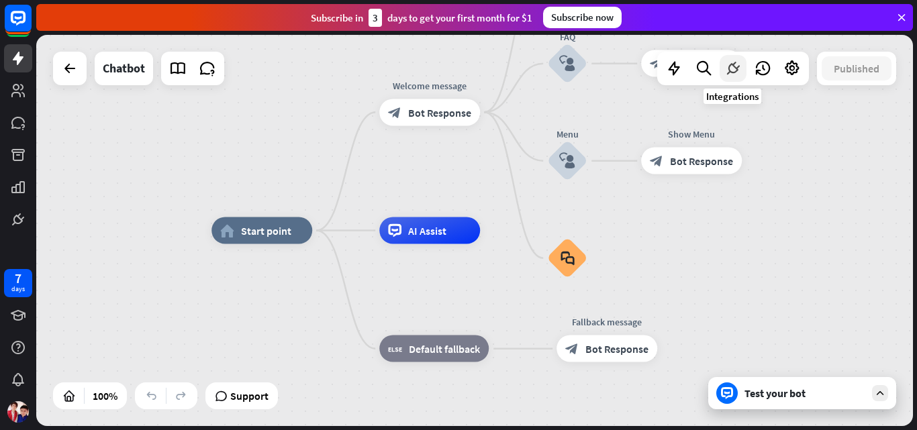
click at [732, 70] on icon at bounding box center [732, 68] width 17 height 17
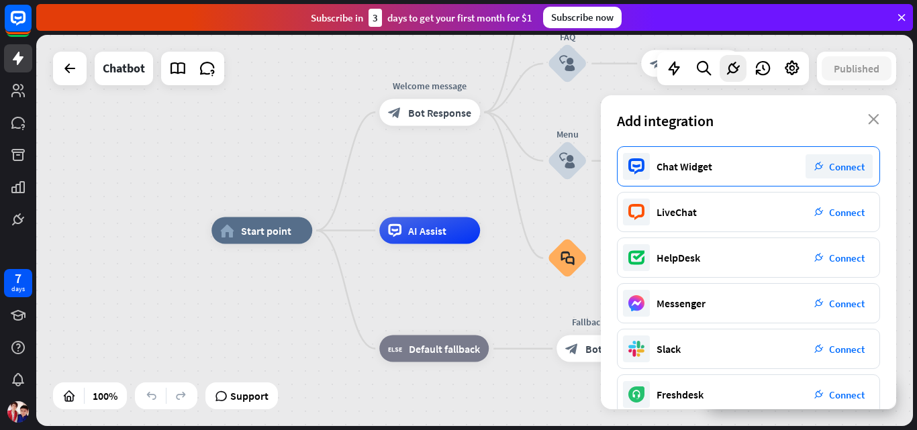
click at [829, 162] on span "Connect" at bounding box center [847, 166] width 36 height 13
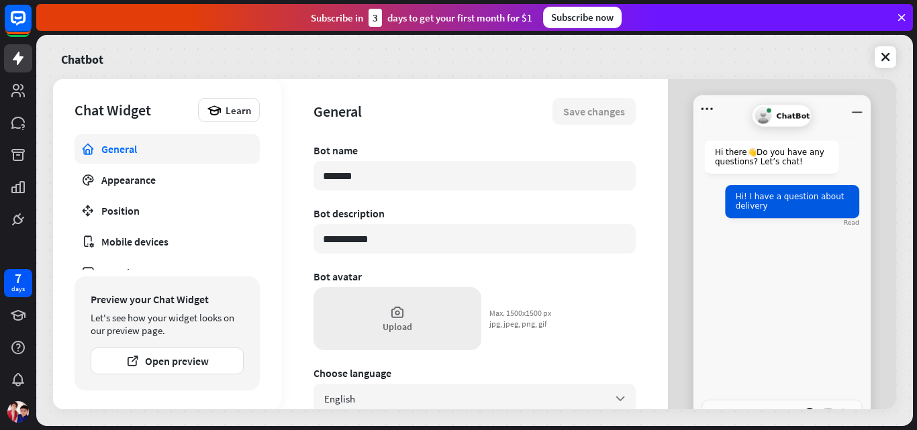
click at [403, 312] on icon at bounding box center [397, 312] width 15 height 15
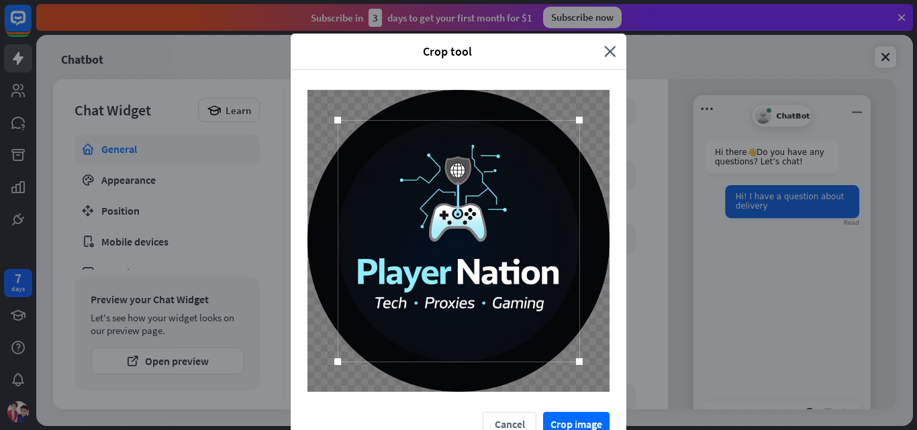
click at [564, 421] on div "Crop tool close Cancel Crop image" at bounding box center [458, 215] width 917 height 430
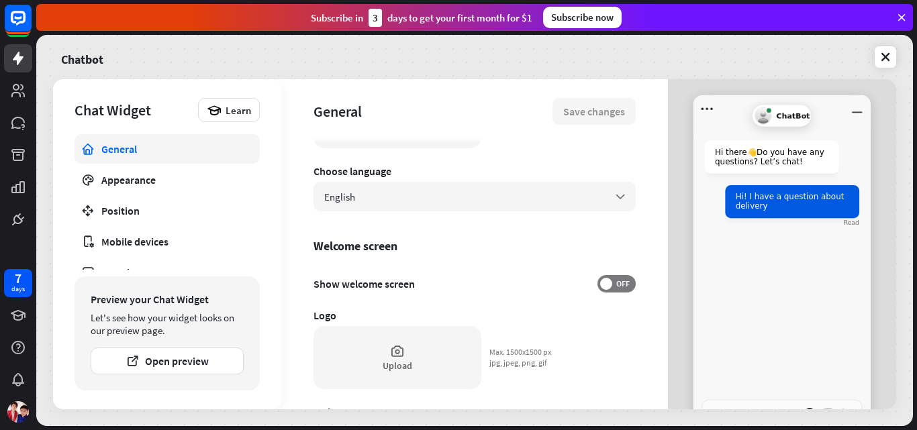
scroll to position [268, 0]
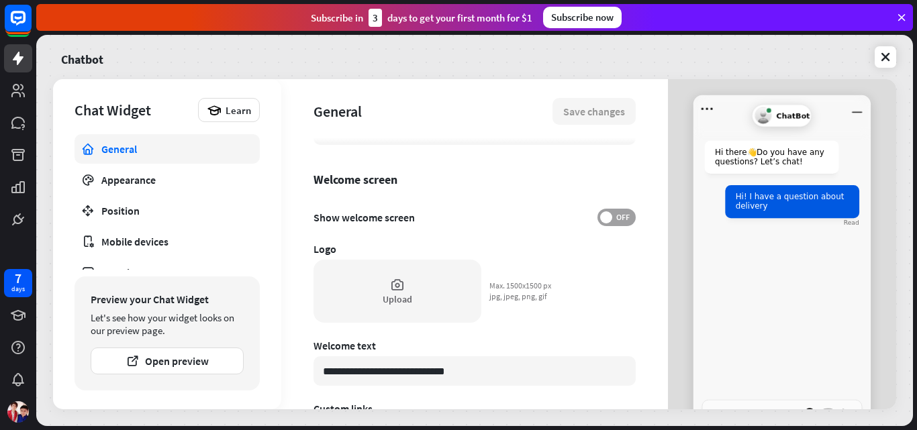
click at [600, 219] on span at bounding box center [606, 217] width 12 height 12
type textarea "*"
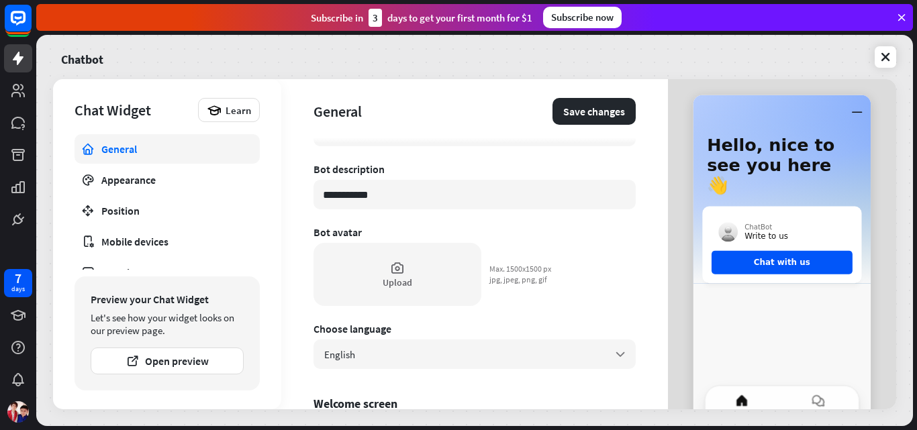
scroll to position [0, 0]
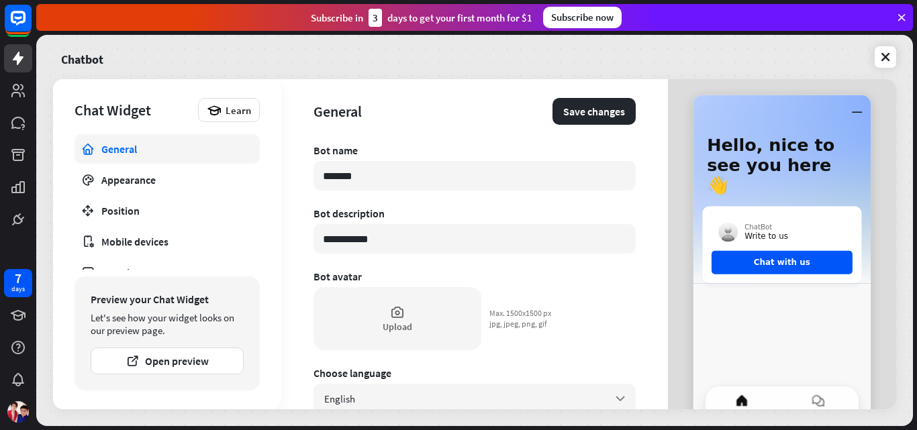
drag, startPoint x: 397, startPoint y: 240, endPoint x: 307, endPoint y: 228, distance: 90.6
click at [307, 228] on div "**********" at bounding box center [474, 244] width 387 height 330
click at [393, 321] on div "Upload" at bounding box center [397, 327] width 30 height 12
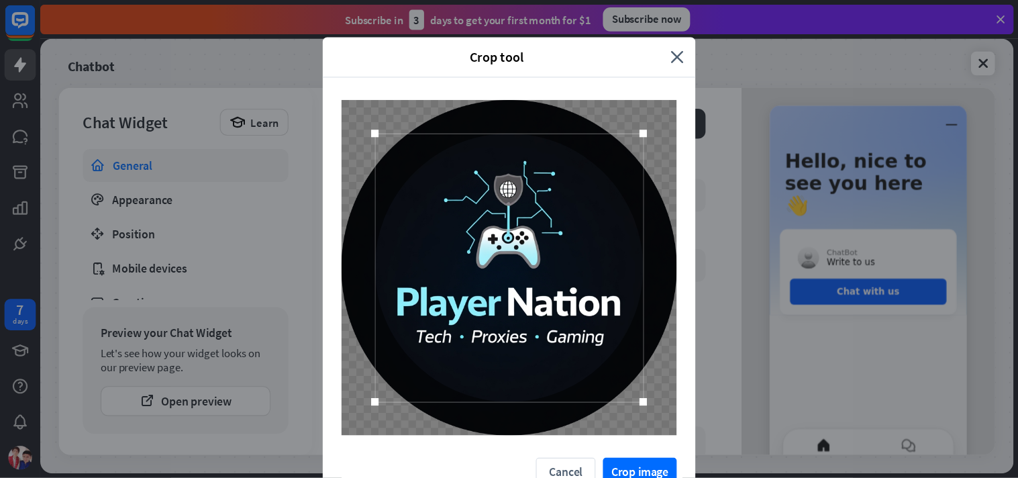
scroll to position [20, 0]
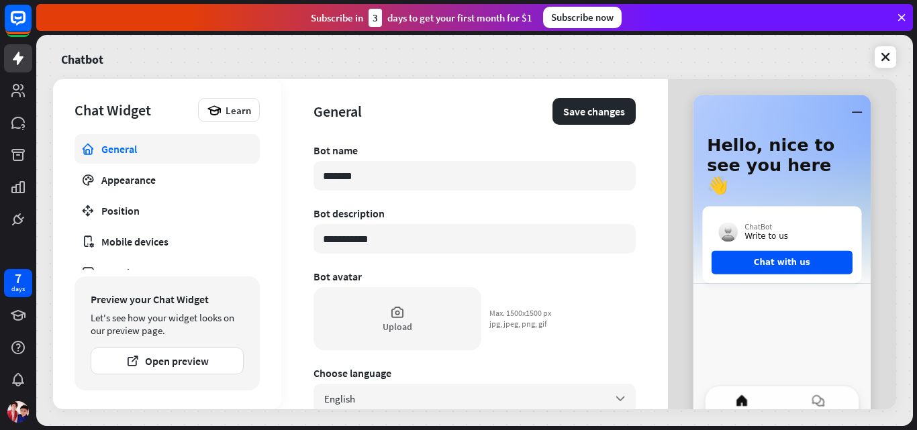
drag, startPoint x: 916, startPoint y: 78, endPoint x: 864, endPoint y: 176, distance: 111.1
click at [397, 307] on icon at bounding box center [397, 312] width 15 height 15
click at [562, 423] on div "Crop tool close Cancel Crop image" at bounding box center [458, 215] width 917 height 430
click at [357, 163] on input "*******" at bounding box center [474, 176] width 322 height 30
click at [376, 317] on div "Upload" at bounding box center [397, 318] width 168 height 63
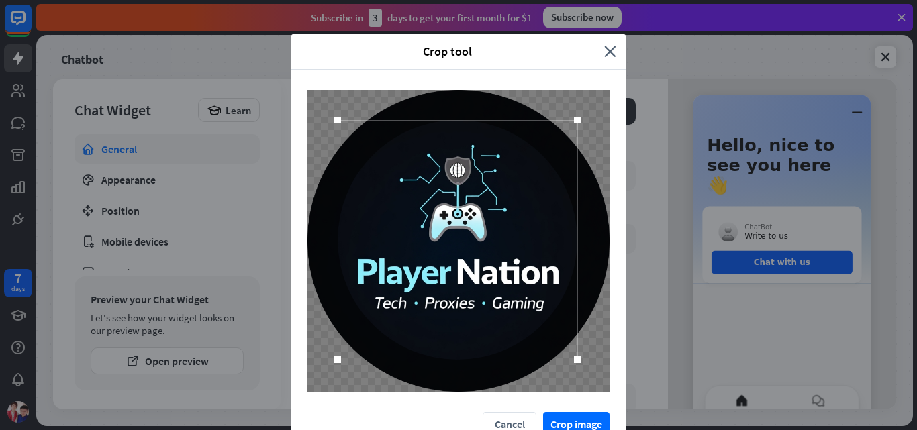
click at [574, 359] on div at bounding box center [577, 359] width 7 height 7
drag, startPoint x: 488, startPoint y: 266, endPoint x: 490, endPoint y: 272, distance: 7.0
click at [490, 272] on div at bounding box center [460, 247] width 240 height 240
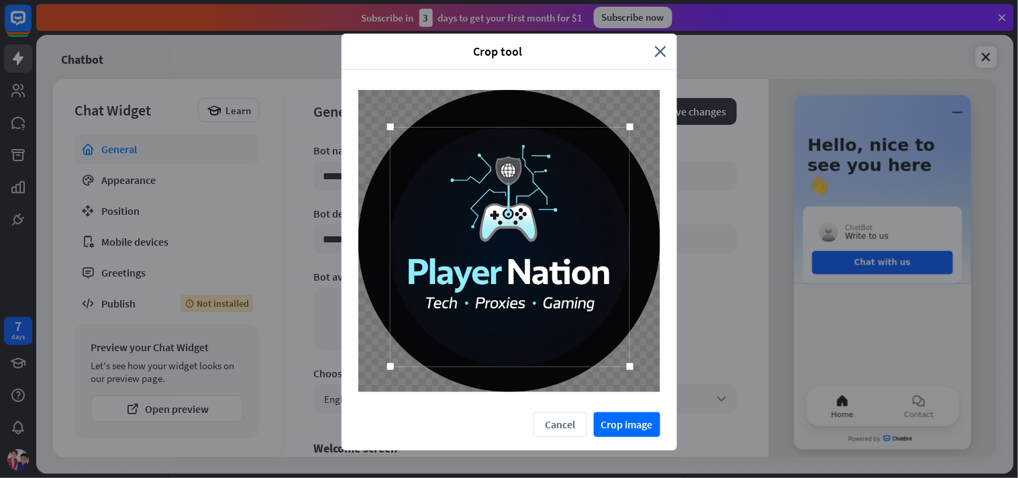
drag, startPoint x: 874, startPoint y: 0, endPoint x: 535, endPoint y: 272, distance: 433.9
click at [535, 272] on div at bounding box center [511, 247] width 240 height 240
click at [617, 427] on button "Crop image" at bounding box center [627, 424] width 66 height 25
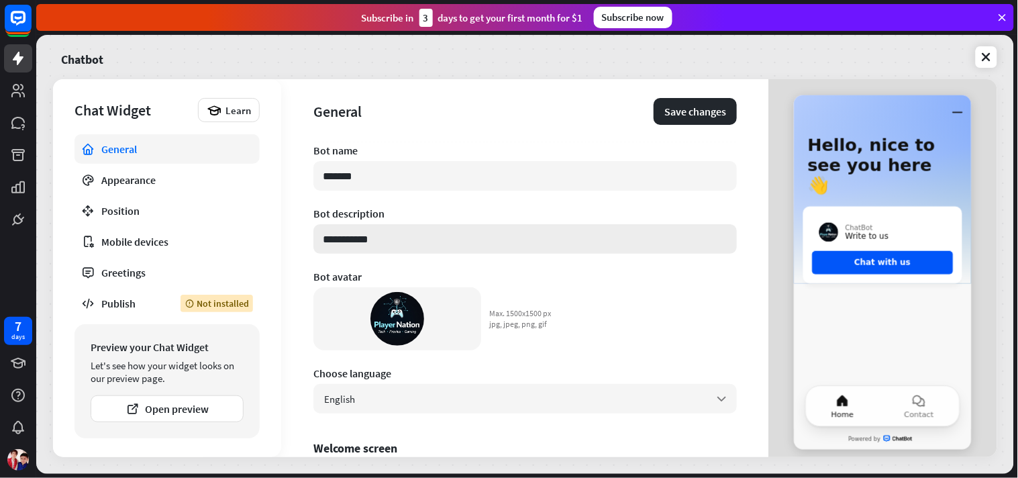
drag, startPoint x: 388, startPoint y: 234, endPoint x: 323, endPoint y: 223, distance: 65.9
click at [323, 224] on input "**********" at bounding box center [524, 239] width 423 height 30
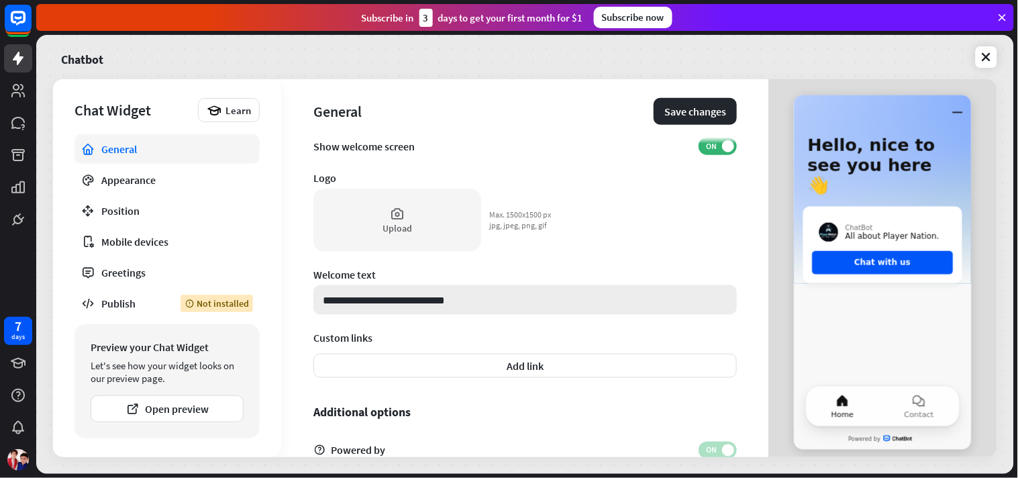
scroll to position [331, 0]
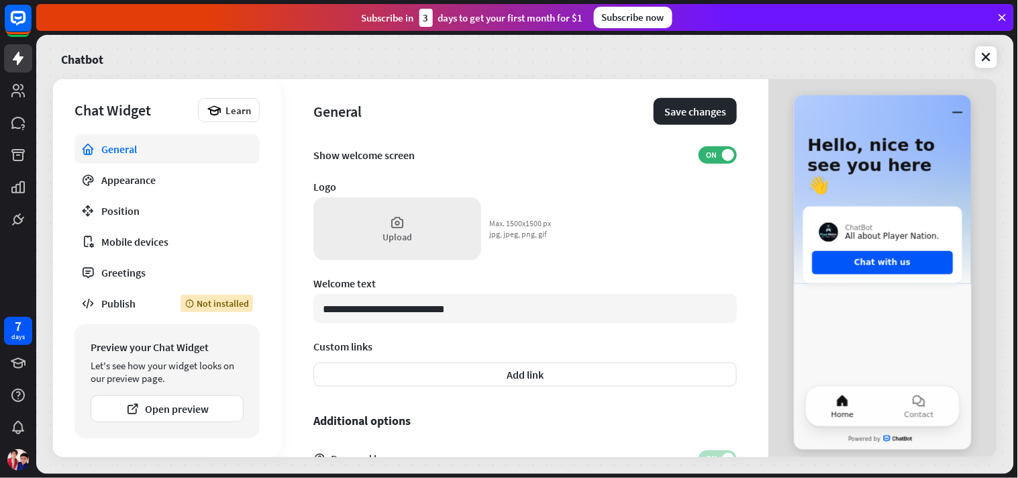
type input "**********"
click at [406, 219] on div "Upload" at bounding box center [397, 228] width 168 height 63
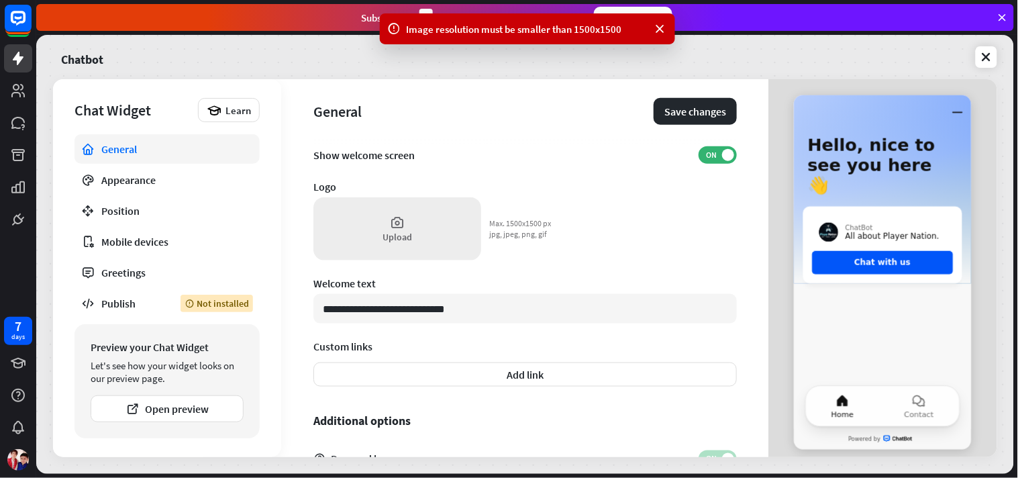
click at [411, 245] on div "Upload" at bounding box center [397, 228] width 168 height 63
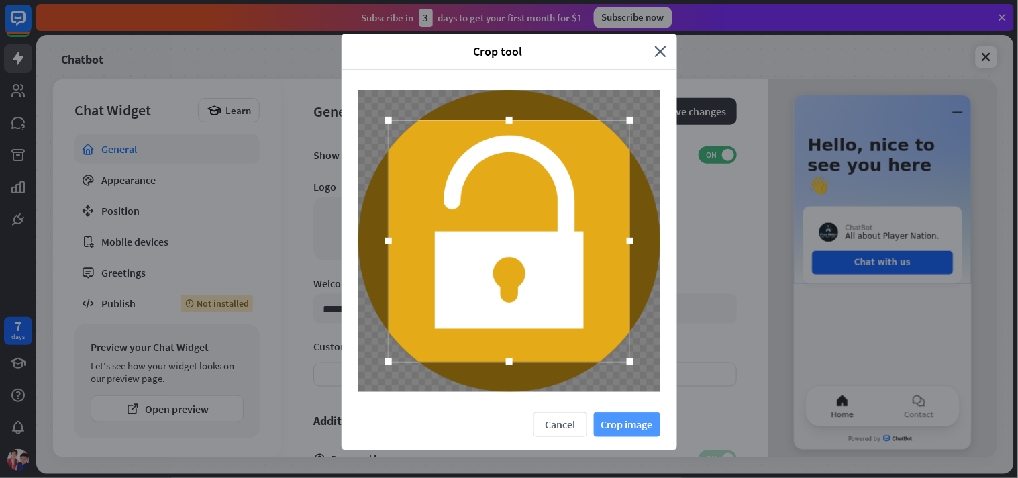
click at [603, 429] on button "Crop image" at bounding box center [627, 424] width 66 height 25
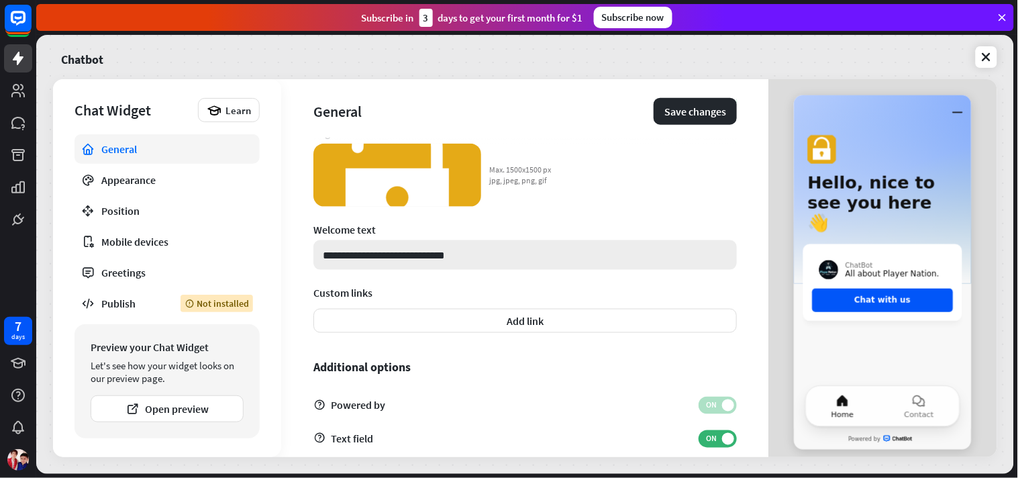
scroll to position [405, 0]
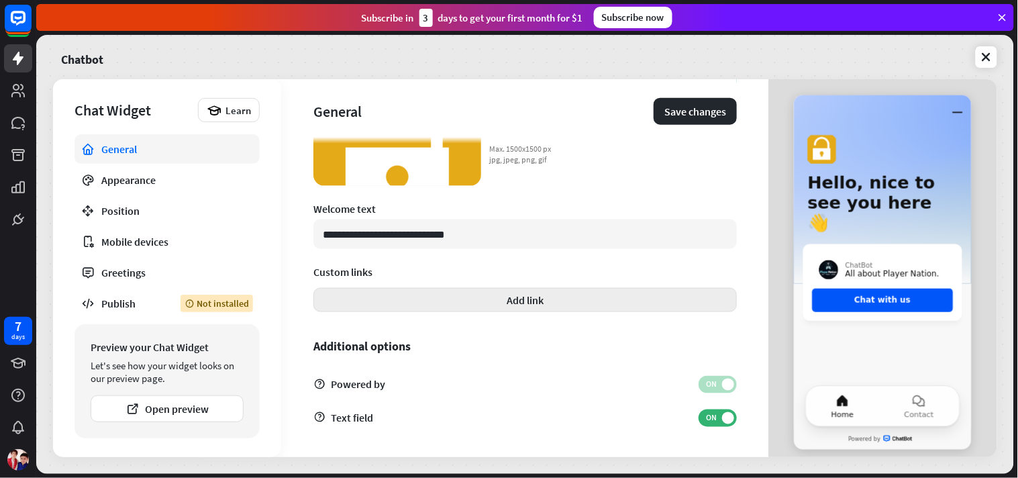
click at [497, 304] on button "Add link" at bounding box center [524, 300] width 423 height 24
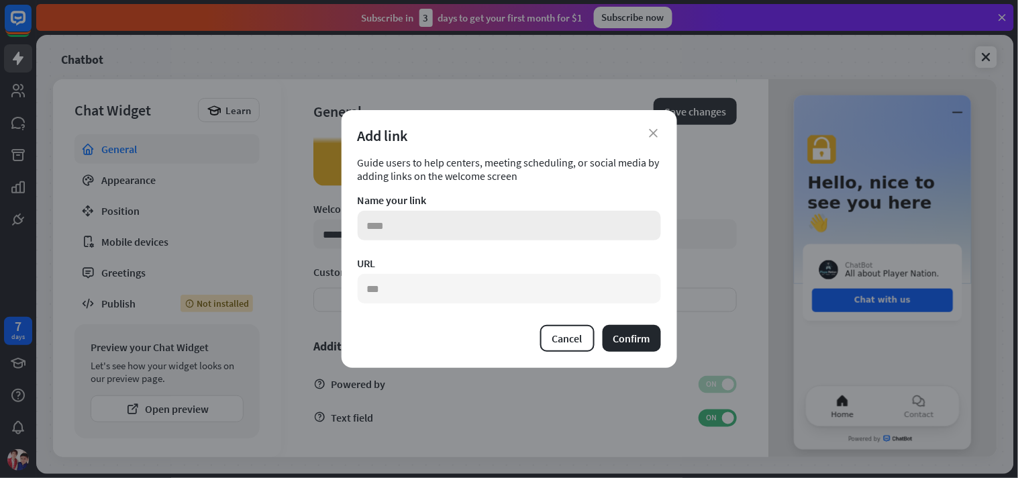
click at [461, 224] on input "text" at bounding box center [509, 226] width 303 height 30
type input "*******"
click at [431, 279] on input "text" at bounding box center [509, 289] width 303 height 30
paste input "**********"
type input "**********"
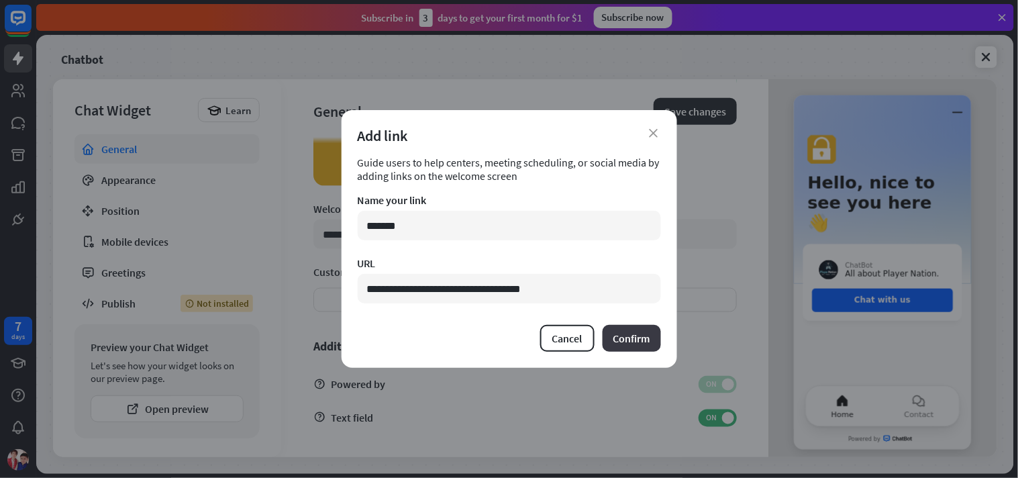
click at [618, 336] on button "Confirm" at bounding box center [632, 338] width 58 height 27
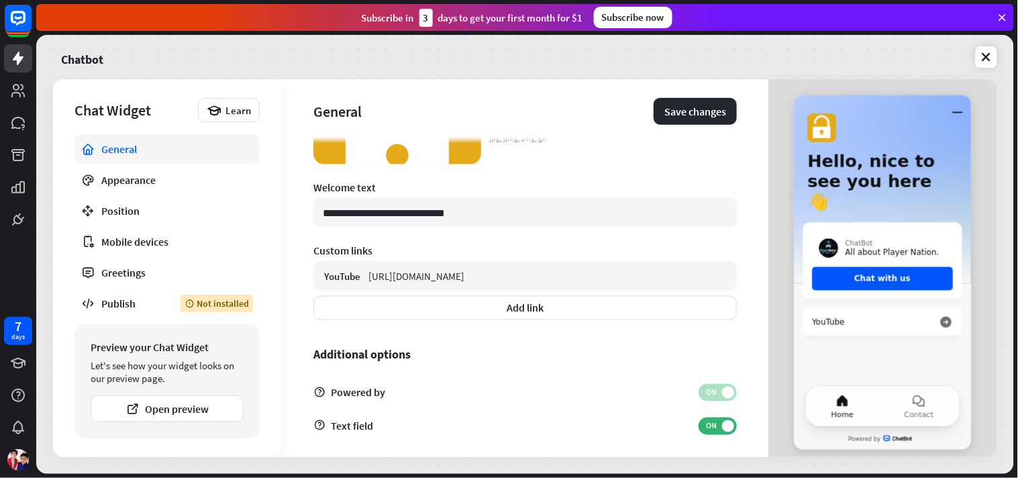
scroll to position [435, 0]
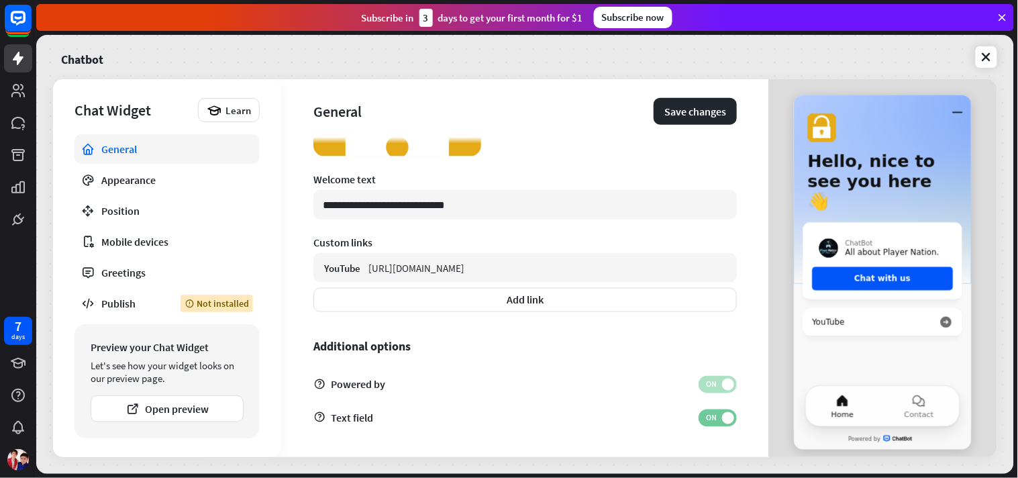
click at [705, 420] on span "ON" at bounding box center [711, 418] width 21 height 11
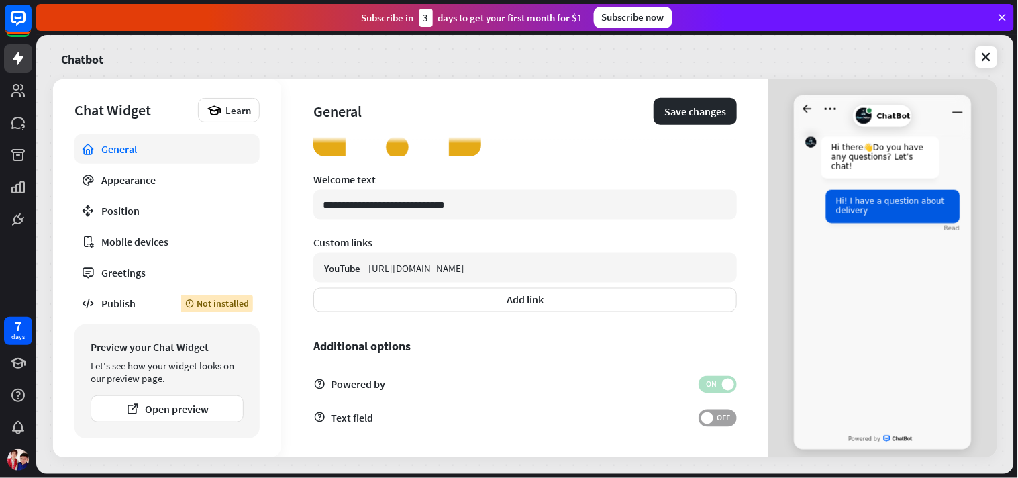
click at [713, 420] on span "OFF" at bounding box center [723, 418] width 21 height 11
click at [722, 419] on span at bounding box center [728, 418] width 12 height 12
click at [713, 419] on span "OFF" at bounding box center [723, 418] width 21 height 11
click at [722, 419] on span at bounding box center [728, 418] width 12 height 12
click at [713, 419] on span "OFF" at bounding box center [723, 418] width 21 height 11
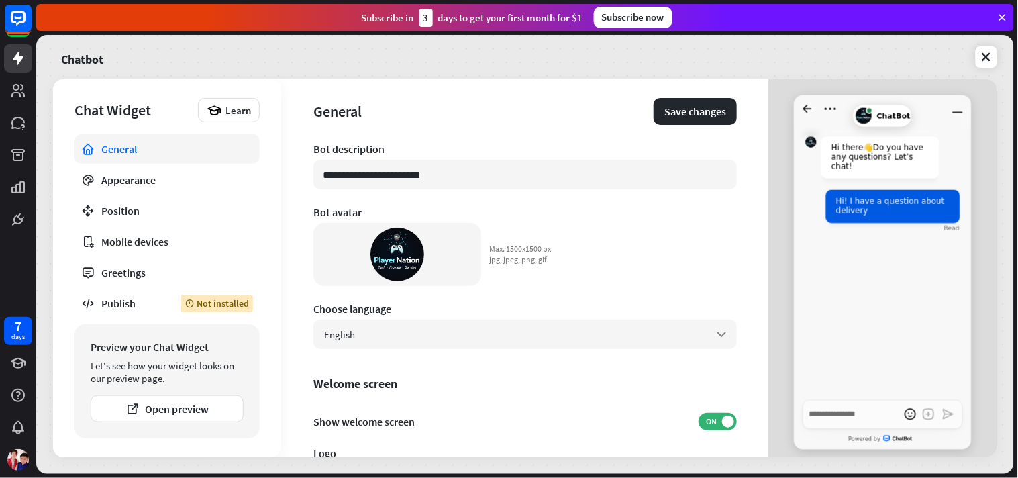
scroll to position [0, 0]
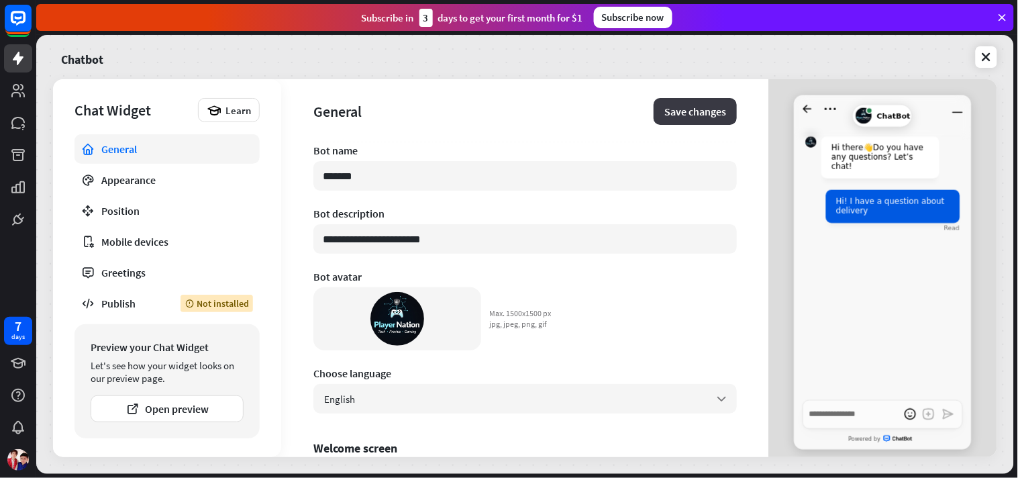
click at [673, 119] on button "Save changes" at bounding box center [695, 111] width 83 height 27
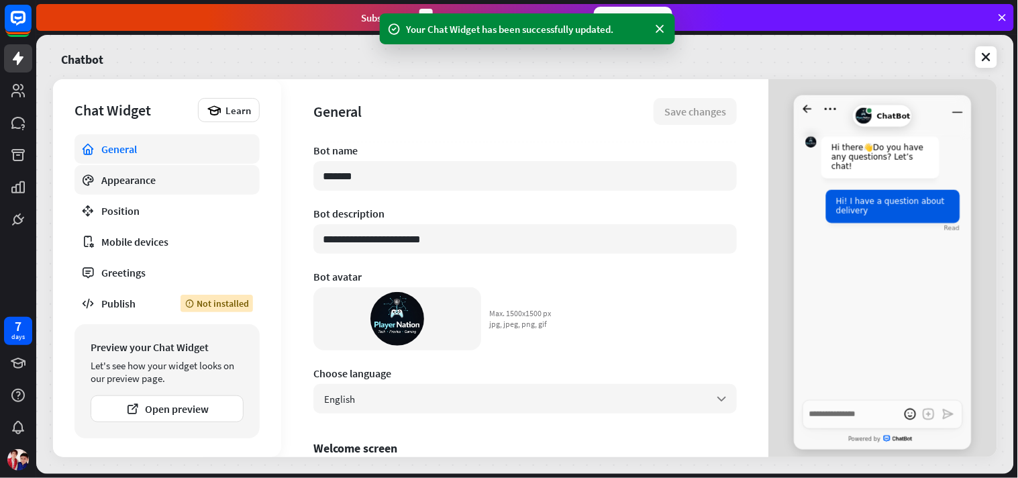
click at [119, 187] on link "Appearance" at bounding box center [166, 180] width 185 height 30
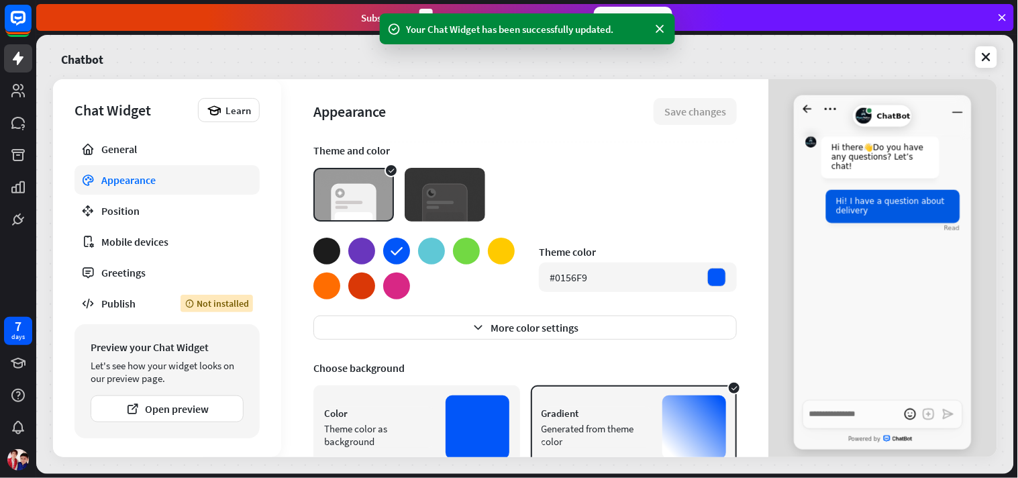
click at [457, 210] on img at bounding box center [445, 195] width 81 height 54
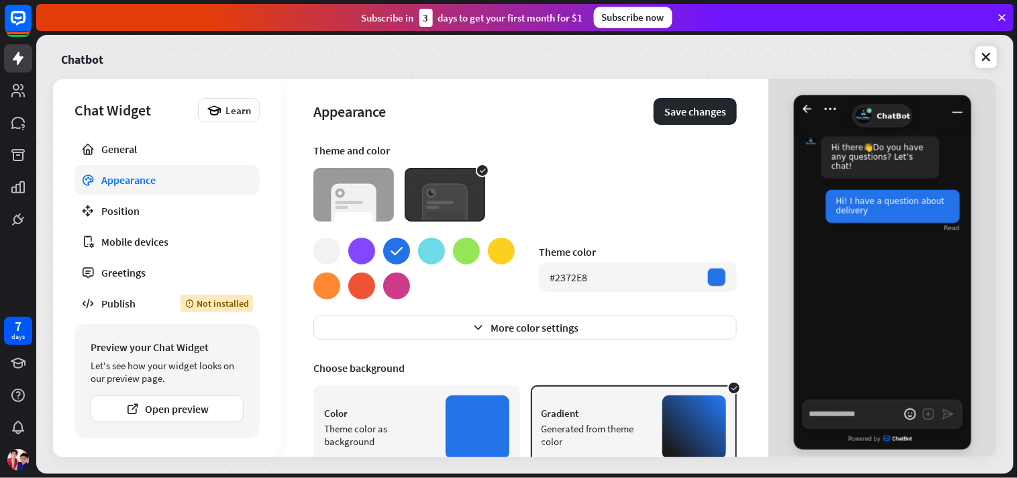
click at [360, 196] on img at bounding box center [353, 195] width 81 height 54
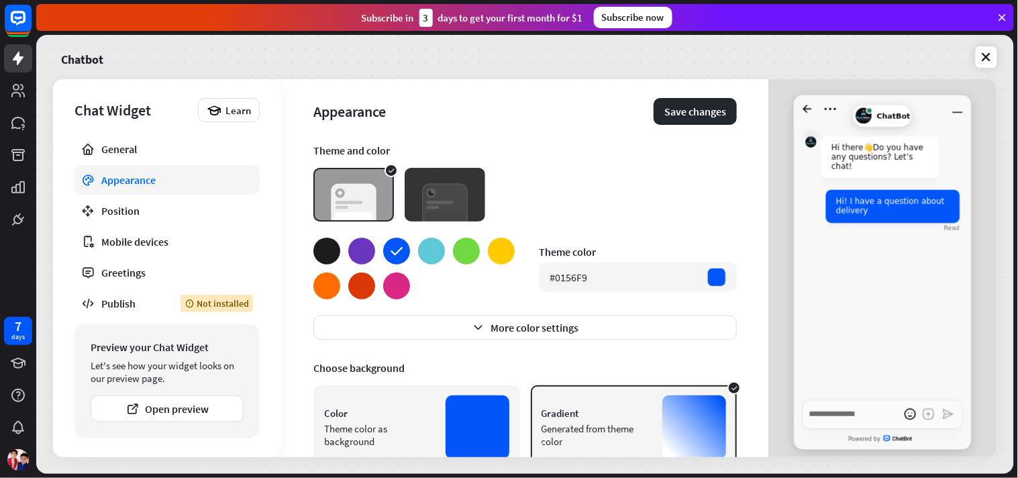
click at [432, 196] on img at bounding box center [445, 195] width 81 height 54
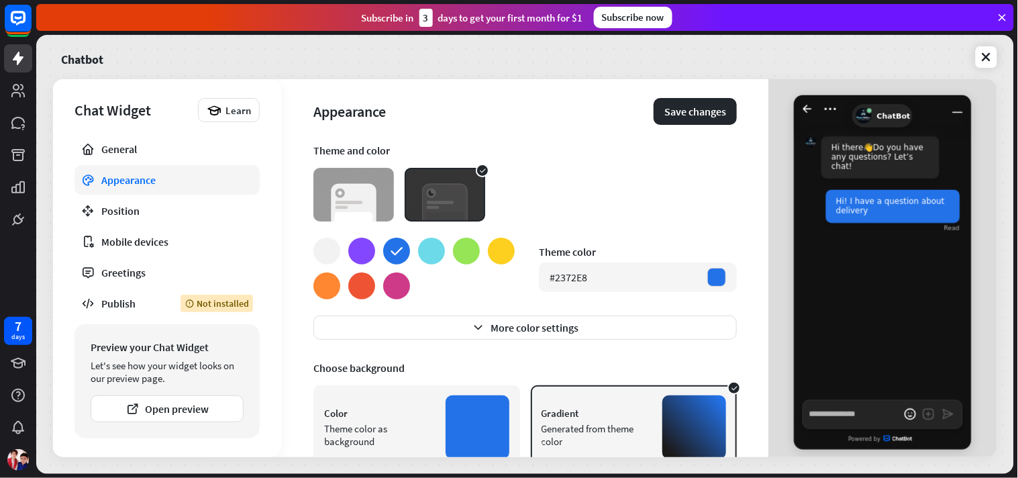
click at [344, 193] on img at bounding box center [353, 195] width 81 height 54
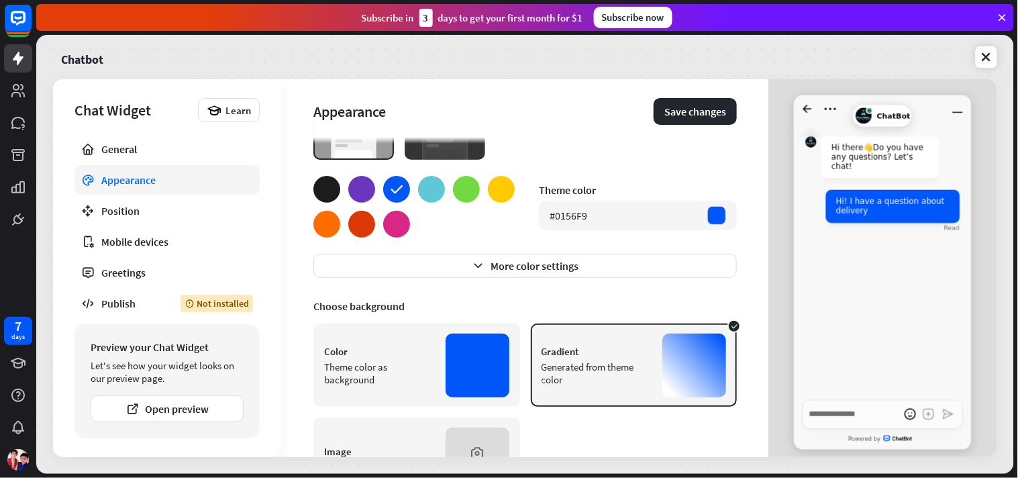
scroll to position [132, 0]
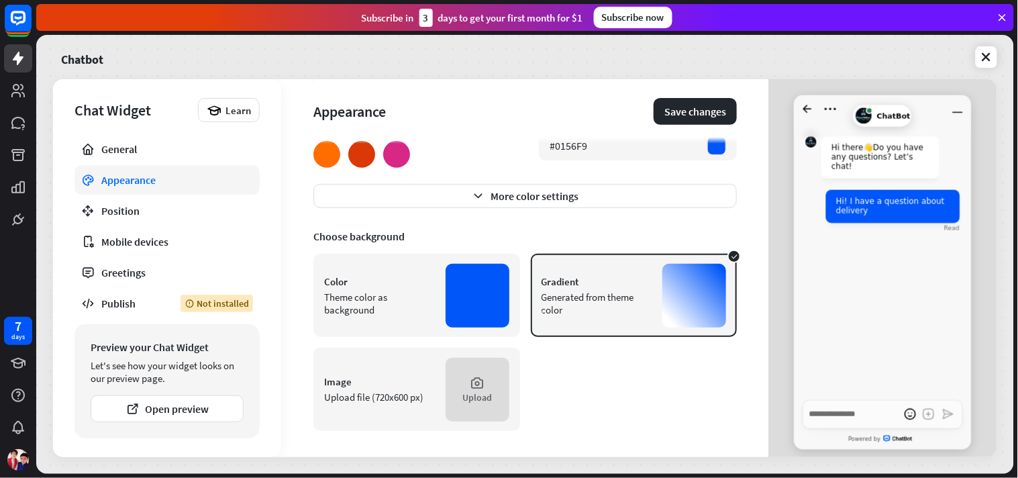
click at [386, 298] on div "Theme color as background" at bounding box center [379, 303] width 111 height 25
type textarea "*"
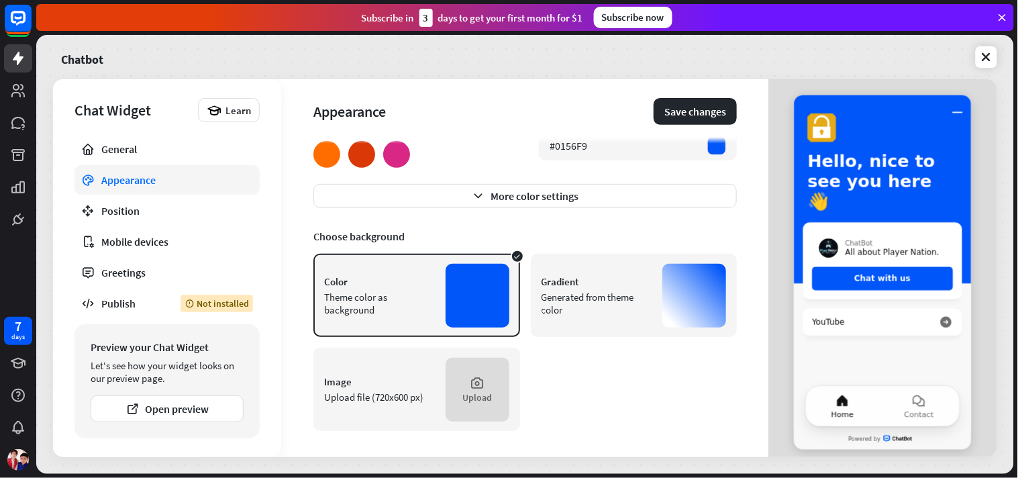
click at [576, 303] on div "Generated from theme color" at bounding box center [597, 303] width 111 height 25
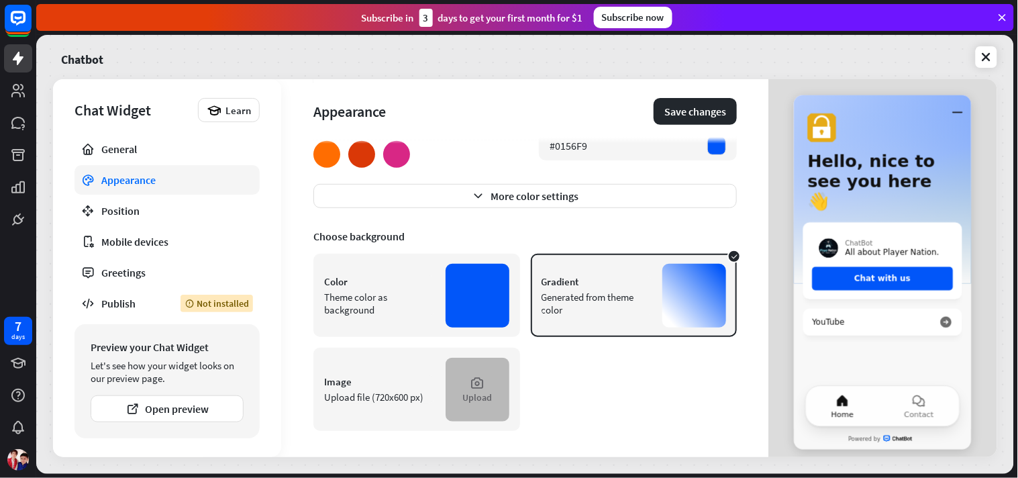
click at [463, 379] on div "Upload" at bounding box center [478, 390] width 64 height 64
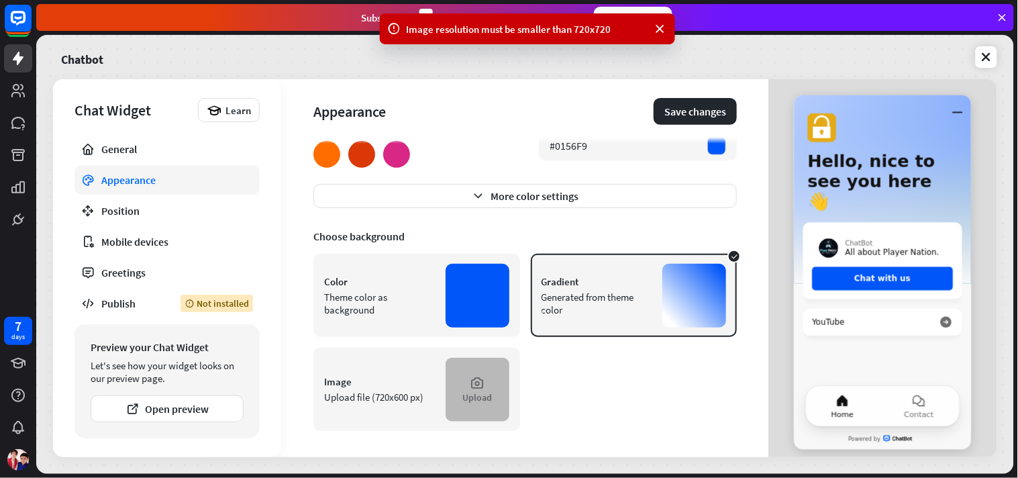
click at [470, 385] on icon at bounding box center [477, 382] width 15 height 15
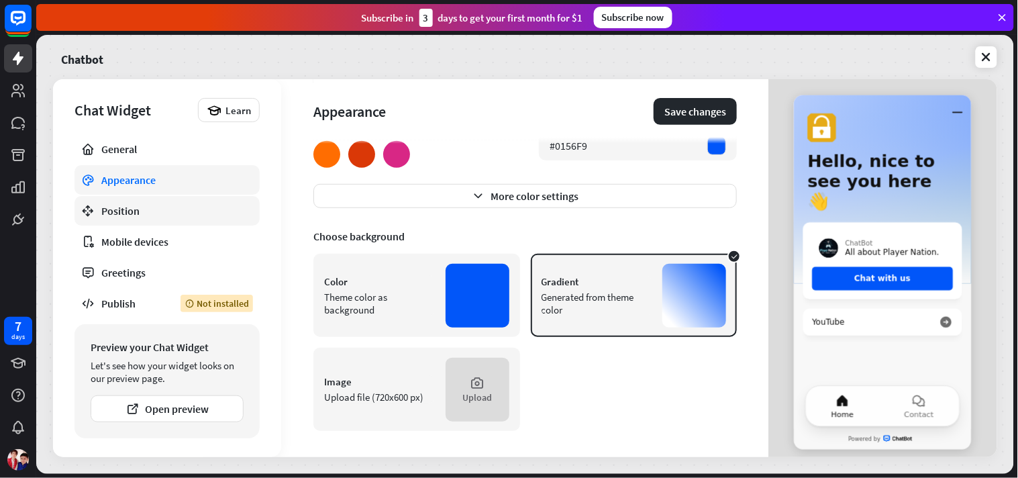
click at [203, 201] on link "Position" at bounding box center [166, 211] width 185 height 30
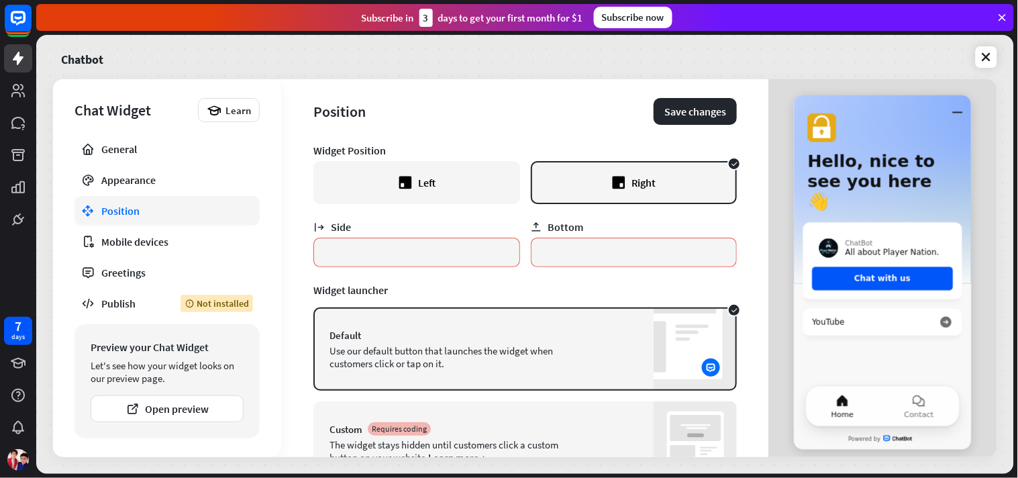
click at [459, 171] on div "Left" at bounding box center [416, 182] width 207 height 43
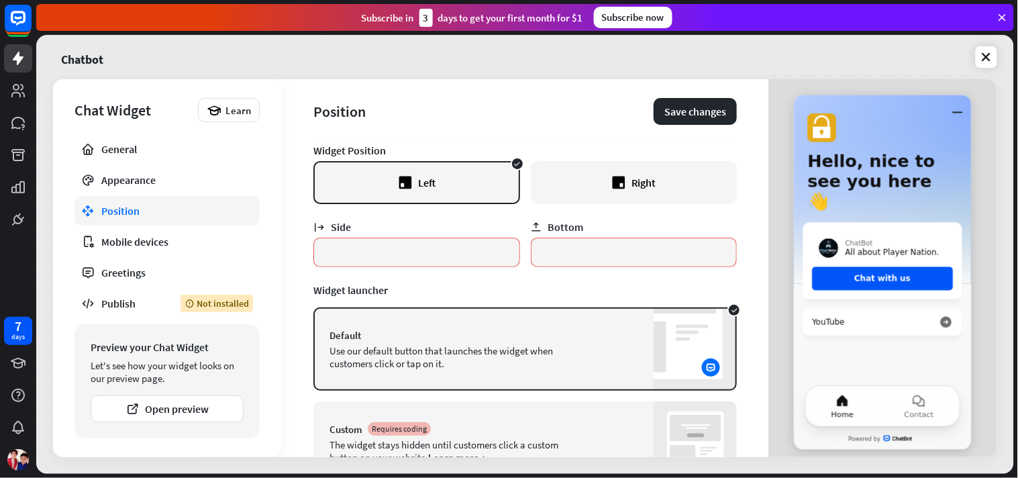
click at [480, 190] on div "Left" at bounding box center [416, 182] width 207 height 43
click at [405, 180] on icon at bounding box center [405, 182] width 13 height 13
drag, startPoint x: 754, startPoint y: 216, endPoint x: 753, endPoint y: 240, distance: 24.2
click at [754, 240] on div "Position Save changes Widget Position Left Right Side * Bottom * Widget launche…" at bounding box center [525, 268] width 488 height 378
click at [748, 230] on div "Position Save changes Widget Position Left Right Side * Bottom * Widget launche…" at bounding box center [525, 268] width 488 height 378
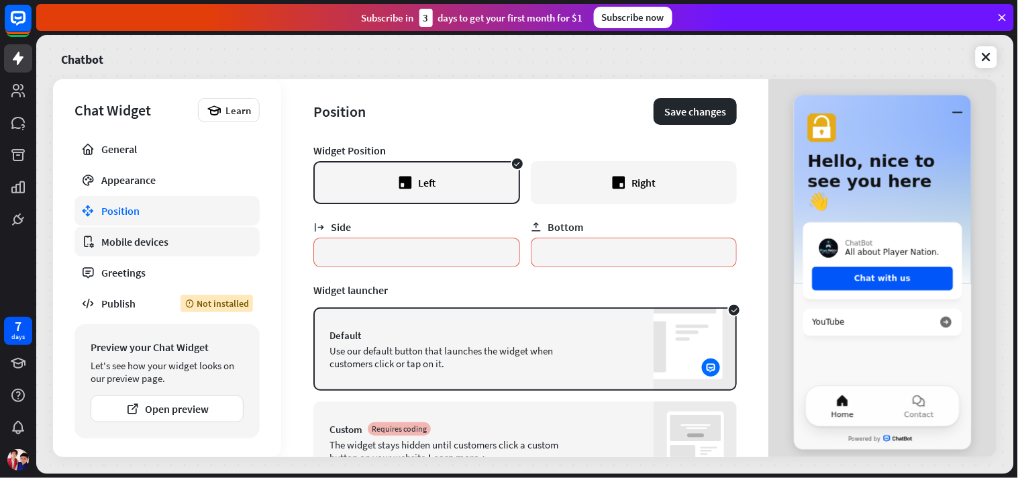
click at [152, 252] on link "Mobile devices" at bounding box center [166, 242] width 185 height 30
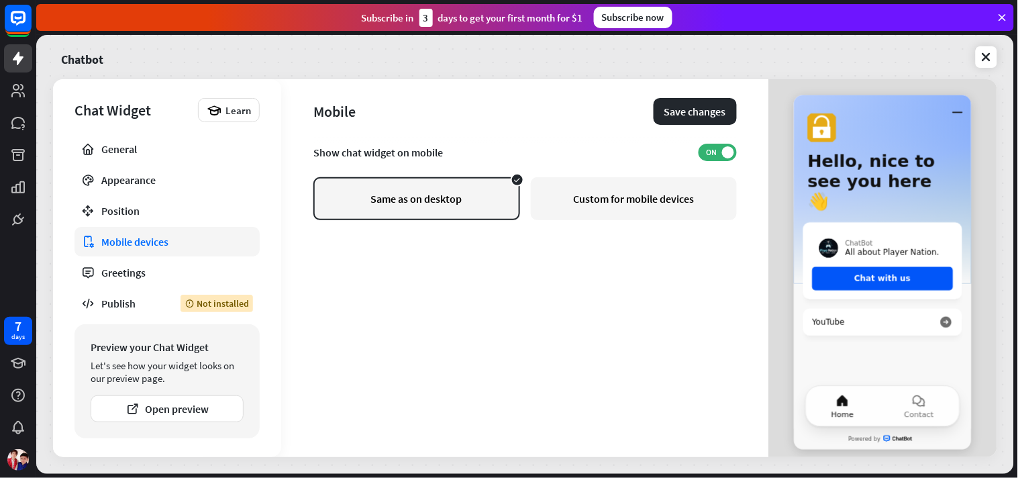
click at [560, 213] on div "Custom for mobile devices" at bounding box center [634, 198] width 207 height 43
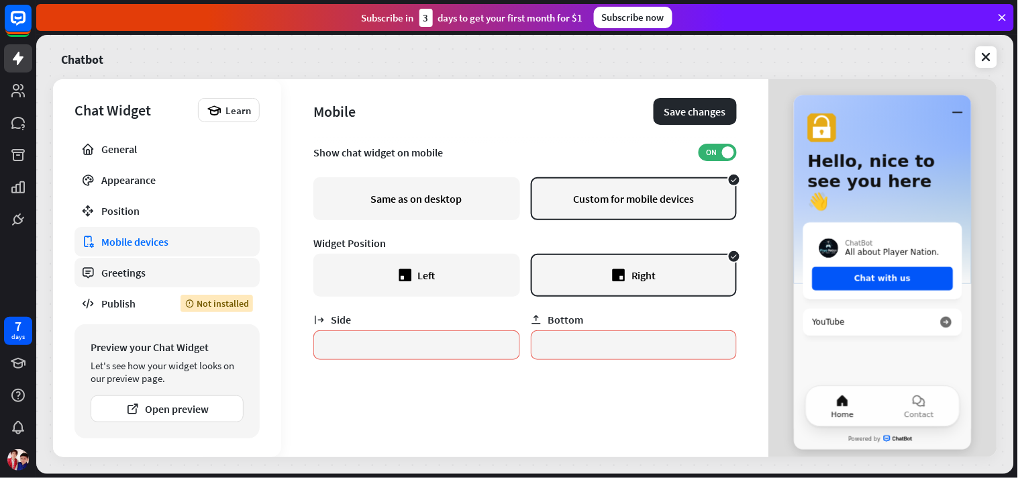
click at [102, 270] on div "Greetings" at bounding box center [167, 272] width 132 height 13
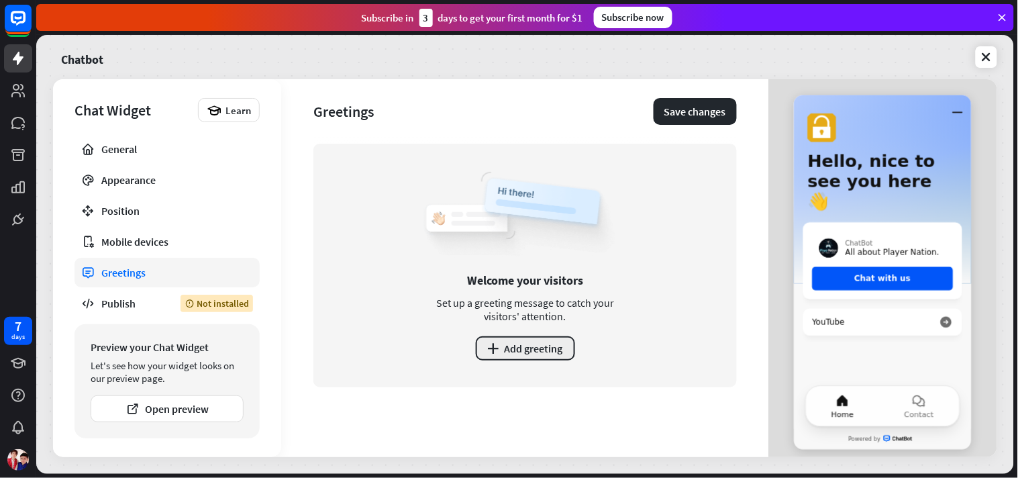
click at [533, 346] on button "plus Add greeting" at bounding box center [525, 348] width 99 height 24
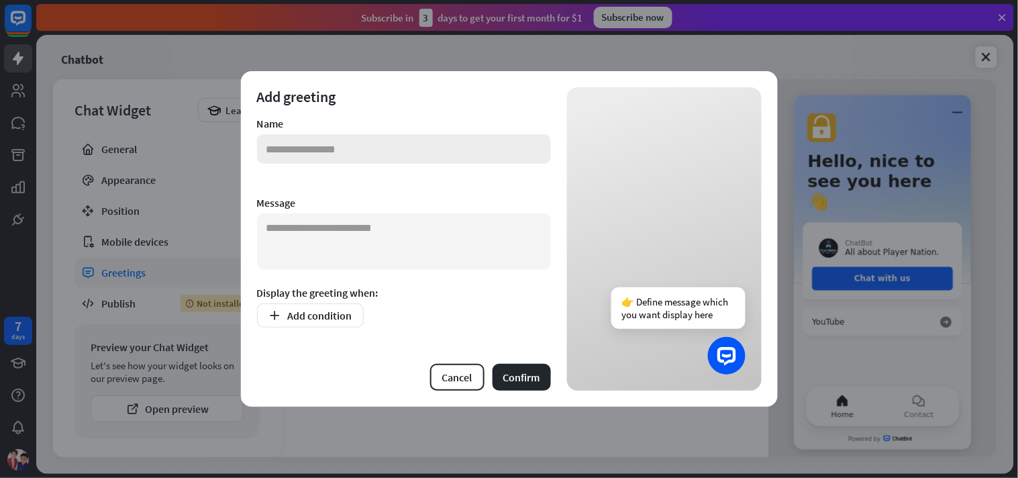
click at [347, 142] on input "text" at bounding box center [404, 149] width 294 height 30
click at [339, 320] on button "Add condition" at bounding box center [310, 315] width 107 height 24
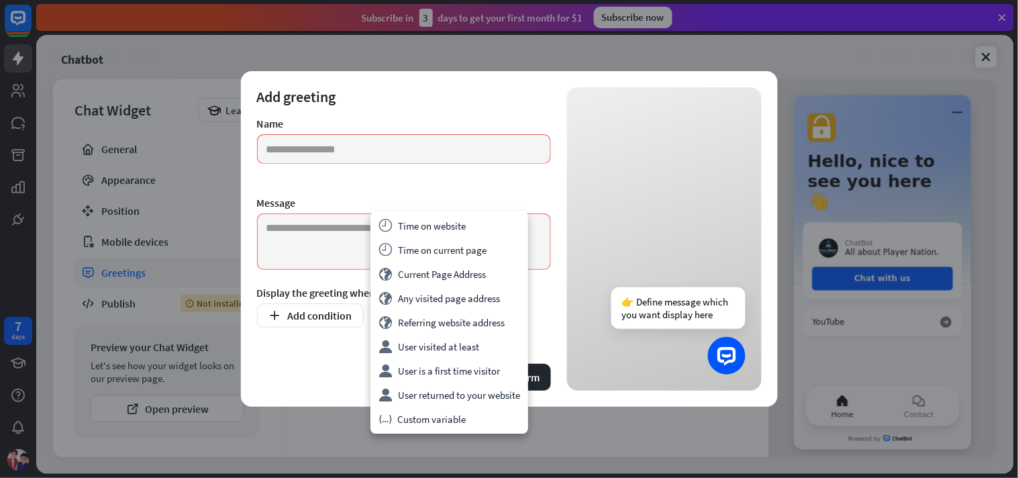
click at [338, 364] on div "Cancel Confirm" at bounding box center [404, 377] width 294 height 27
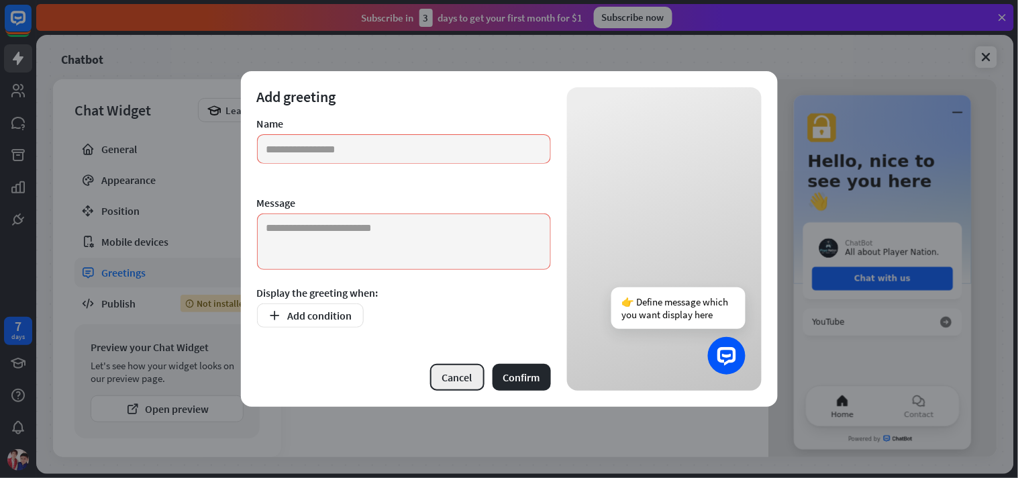
click at [446, 378] on button "Cancel" at bounding box center [457, 377] width 54 height 27
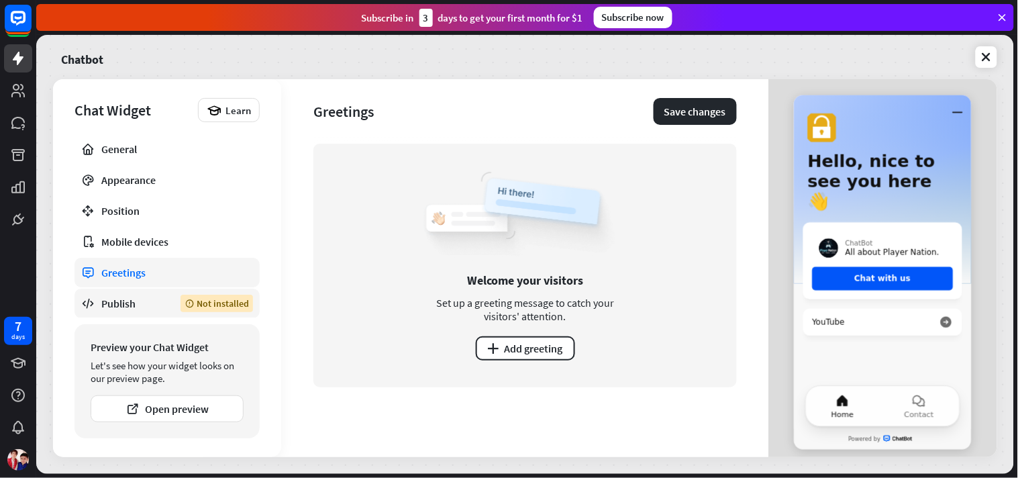
click at [124, 299] on div "Publish" at bounding box center [130, 303] width 59 height 13
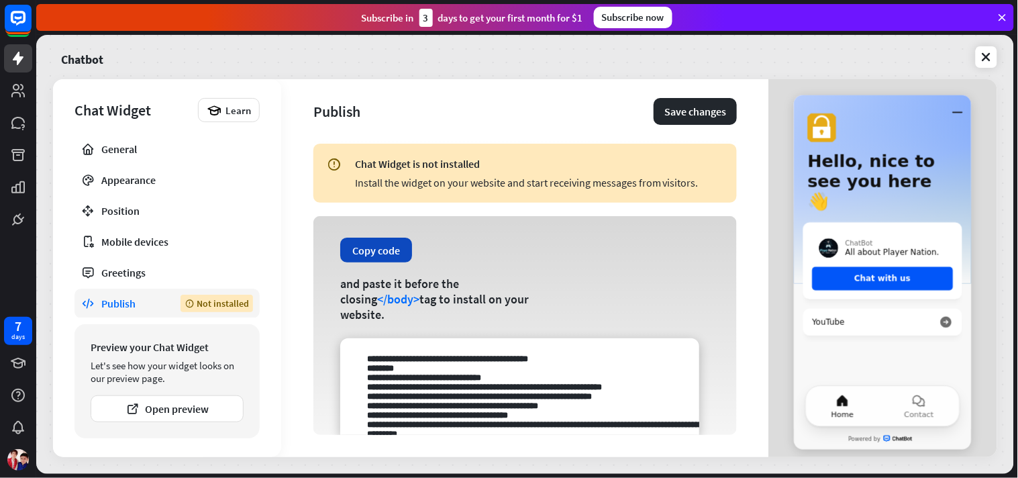
click at [387, 262] on button "Copy code" at bounding box center [376, 250] width 72 height 25
click at [654, 108] on button "Save changes" at bounding box center [695, 111] width 83 height 27
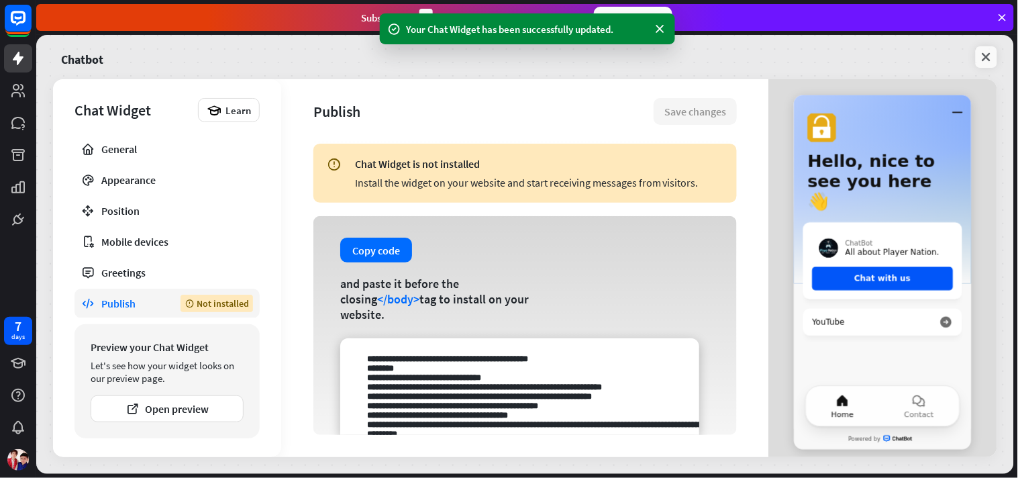
click at [916, 49] on link at bounding box center [986, 56] width 21 height 21
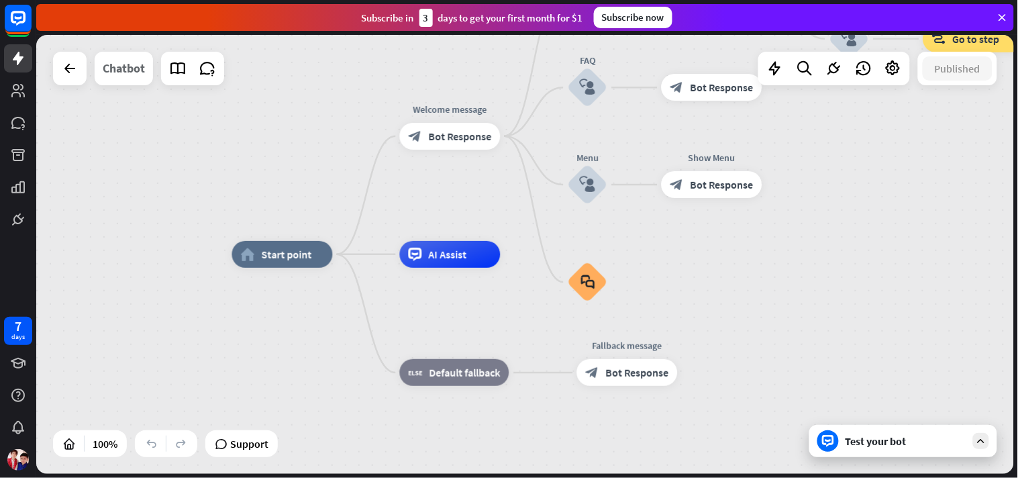
click at [138, 76] on div "Chatbot" at bounding box center [124, 69] width 42 height 34
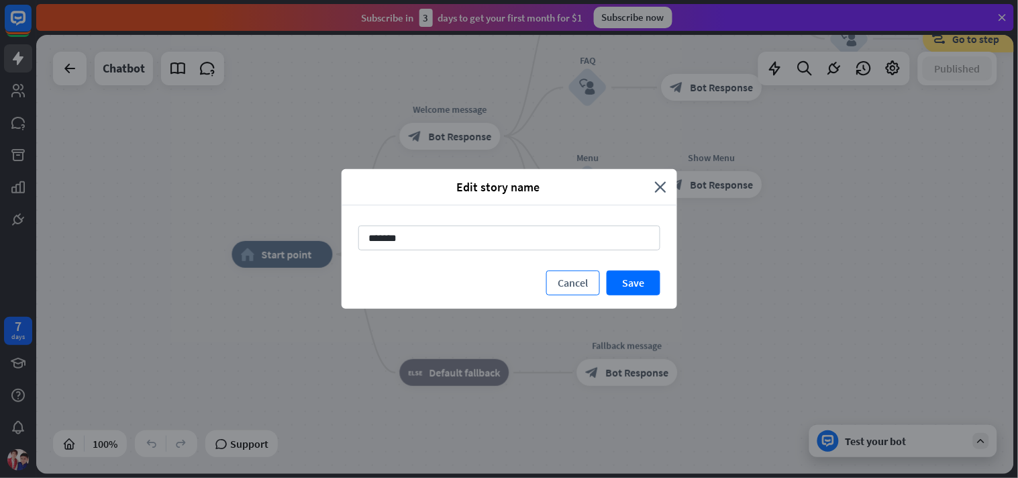
click at [565, 285] on button "Cancel" at bounding box center [573, 282] width 54 height 25
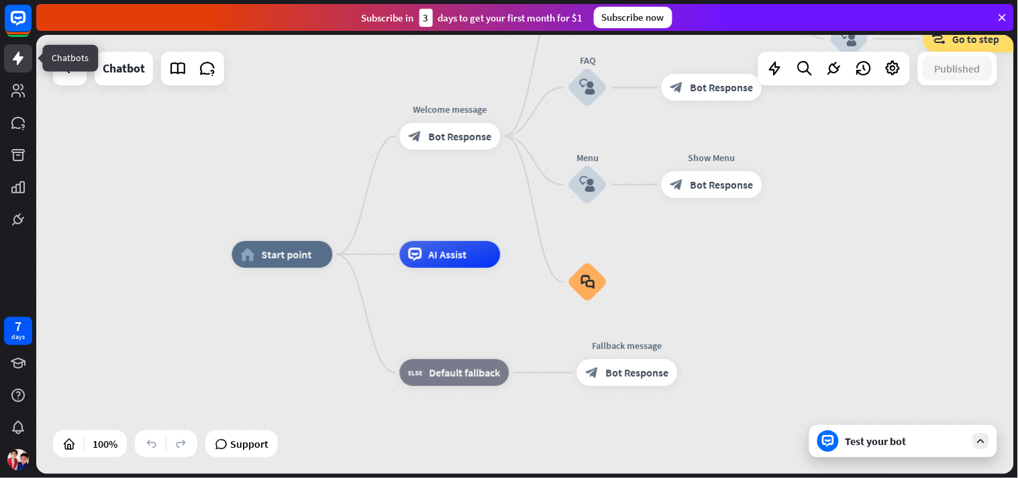
click at [27, 56] on link at bounding box center [18, 58] width 28 height 28
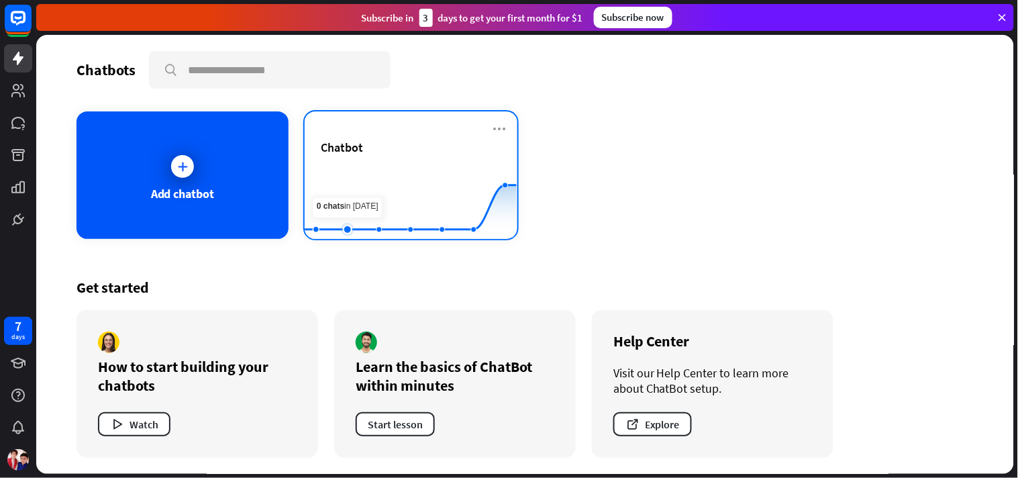
click at [360, 188] on rect at bounding box center [411, 206] width 212 height 84
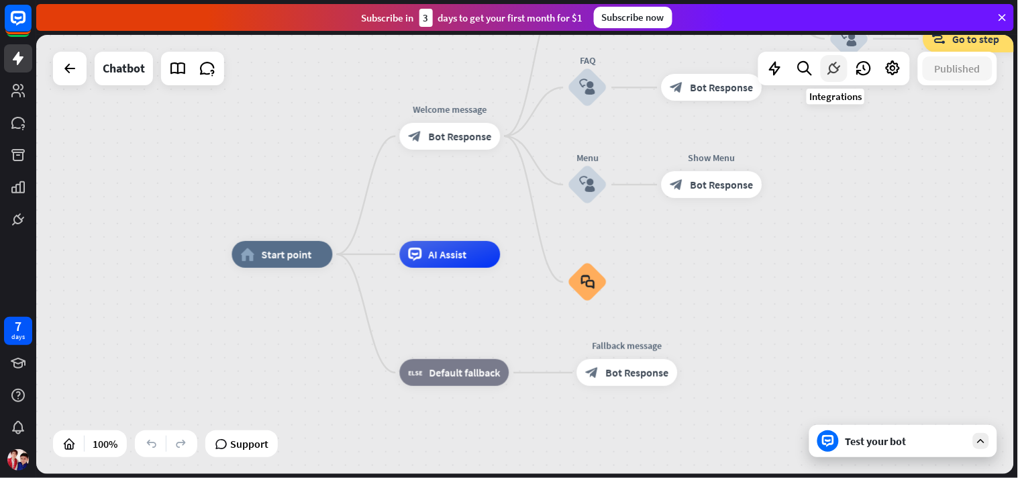
click at [839, 69] on icon at bounding box center [833, 68] width 17 height 17
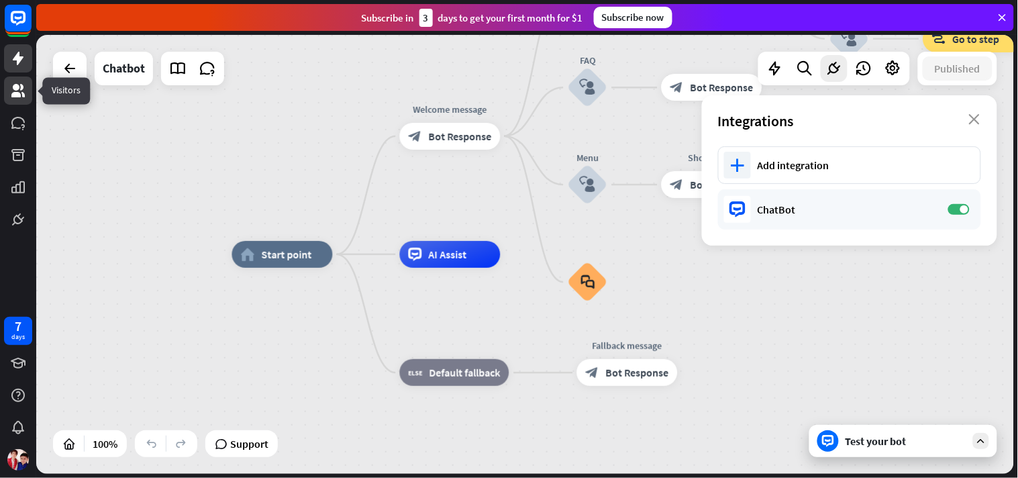
click at [19, 94] on icon at bounding box center [17, 90] width 13 height 13
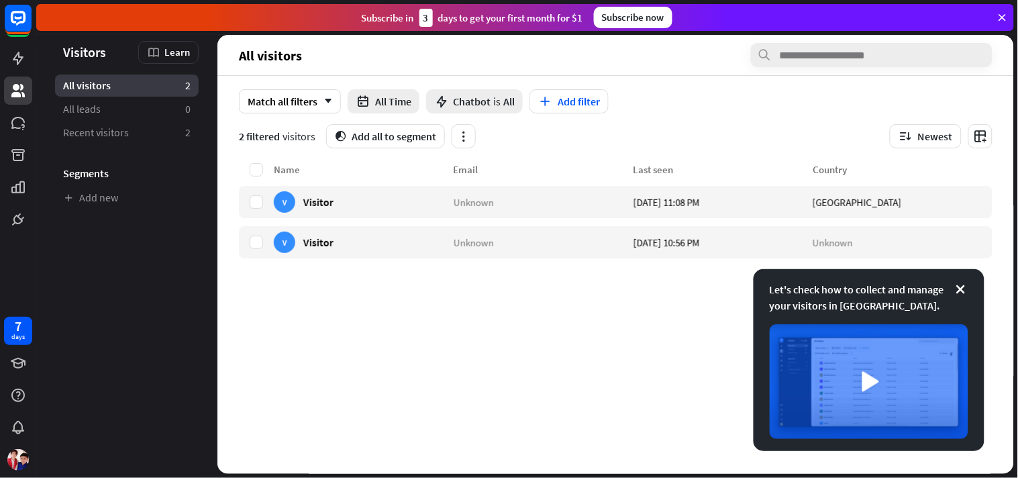
click at [517, 369] on div "Name Email Last seen Country V Visitor Unknown [DATE] 11:08 PM [GEOGRAPHIC_DATA…" at bounding box center [616, 318] width 754 height 312
click at [916, 286] on icon at bounding box center [960, 289] width 13 height 13
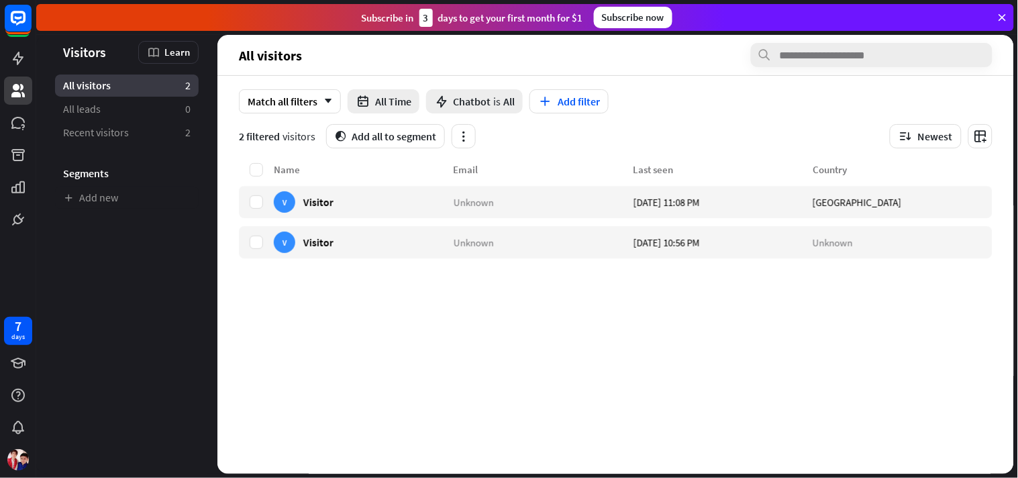
click at [759, 344] on div "Name Email Last seen Country V Visitor Unknown [DATE] 11:08 PM [GEOGRAPHIC_DATA…" at bounding box center [616, 318] width 754 height 312
click at [21, 126] on icon at bounding box center [18, 123] width 16 height 16
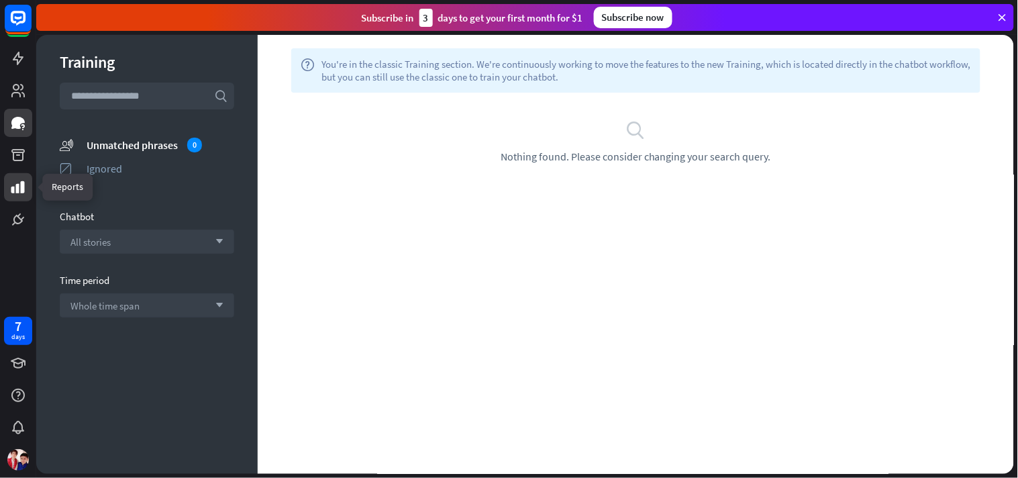
click at [10, 189] on icon at bounding box center [18, 187] width 16 height 16
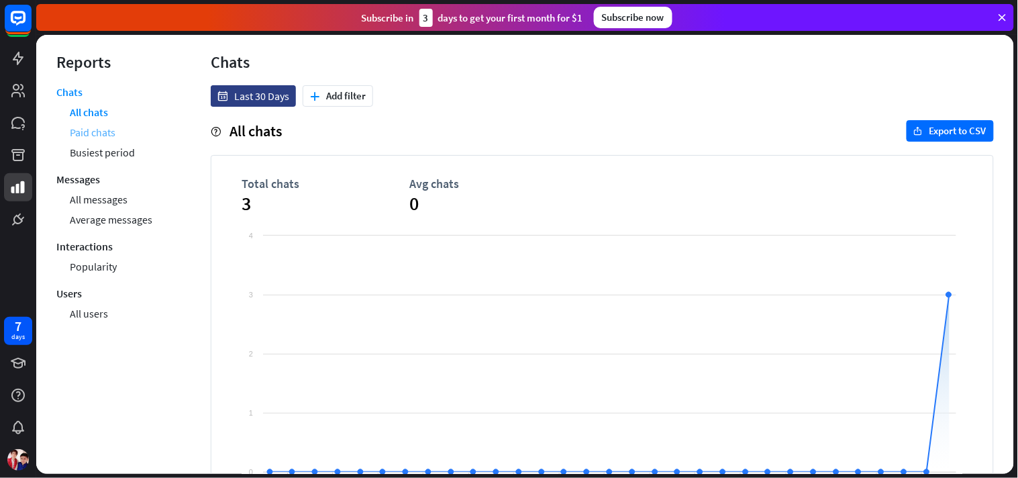
click at [103, 137] on link "Paid chats" at bounding box center [93, 132] width 46 height 20
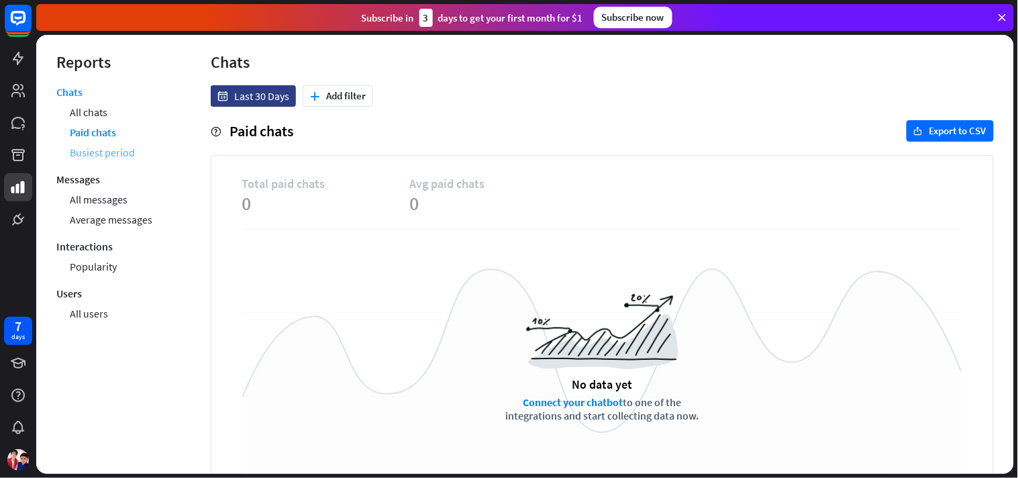
click at [103, 153] on link "Busiest period" at bounding box center [102, 152] width 65 height 20
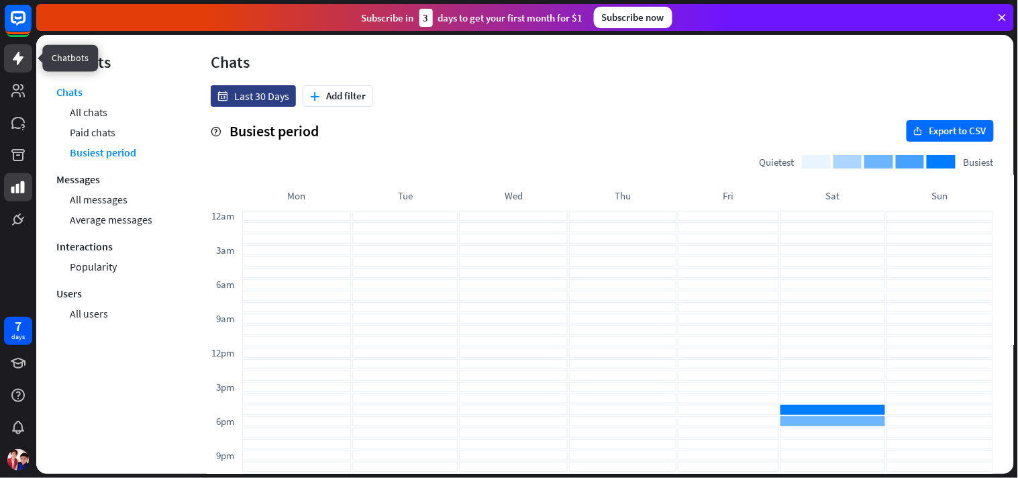
click at [16, 58] on icon at bounding box center [18, 58] width 11 height 13
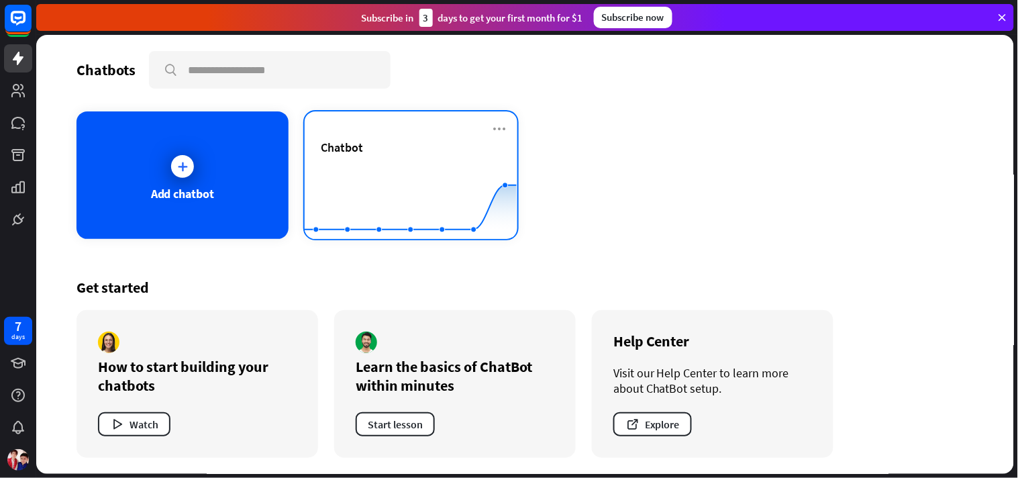
click at [391, 164] on rect at bounding box center [411, 206] width 212 height 84
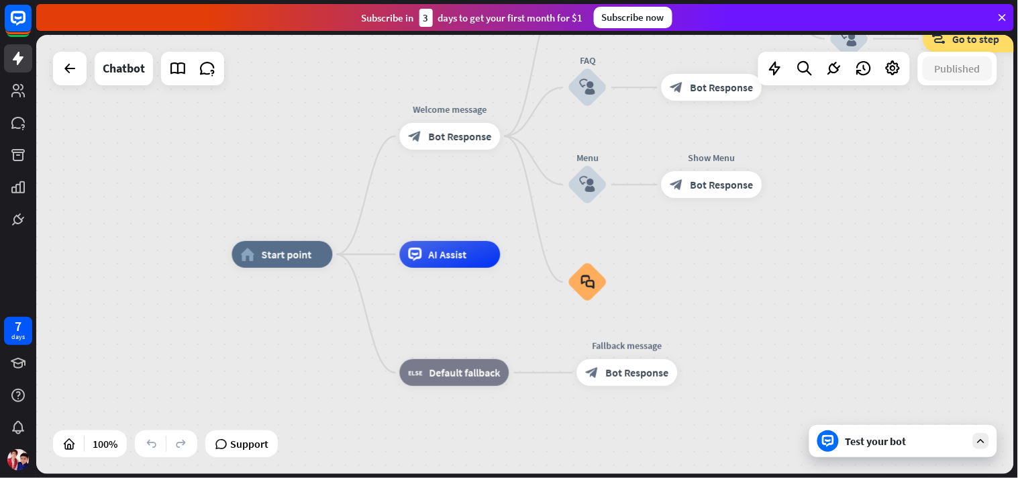
click at [916, 429] on icon at bounding box center [981, 441] width 12 height 12
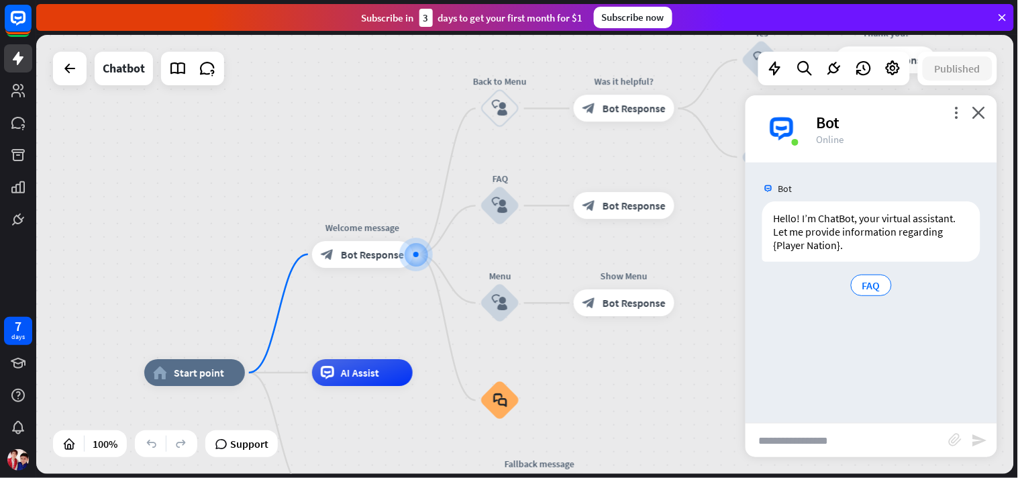
click at [797, 429] on input "text" at bounding box center [847, 440] width 203 height 34
type input "**********"
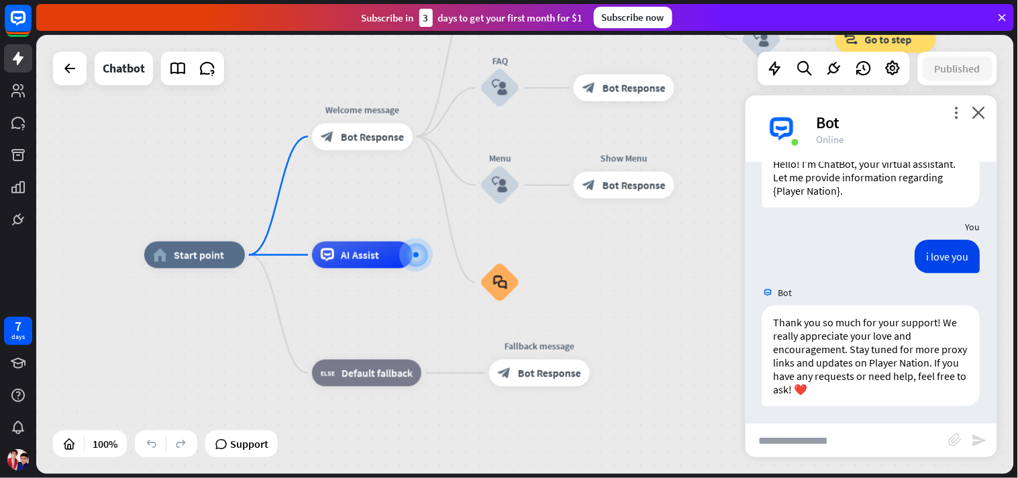
scroll to position [57, 0]
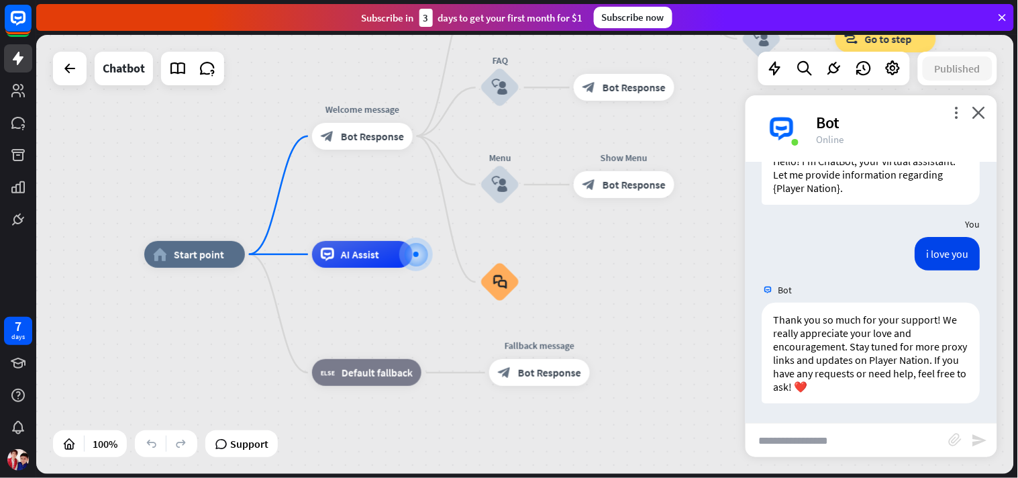
click at [824, 429] on input "text" at bounding box center [847, 440] width 203 height 34
type input "**********"
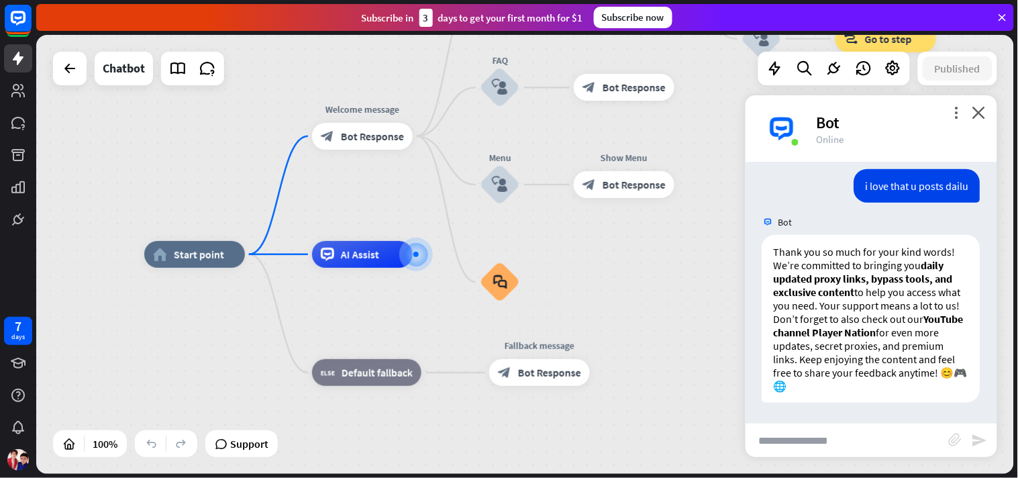
scroll to position [337, 0]
click at [916, 110] on div "more_vert close Bot Online" at bounding box center [872, 128] width 252 height 67
click at [833, 58] on div at bounding box center [834, 68] width 27 height 27
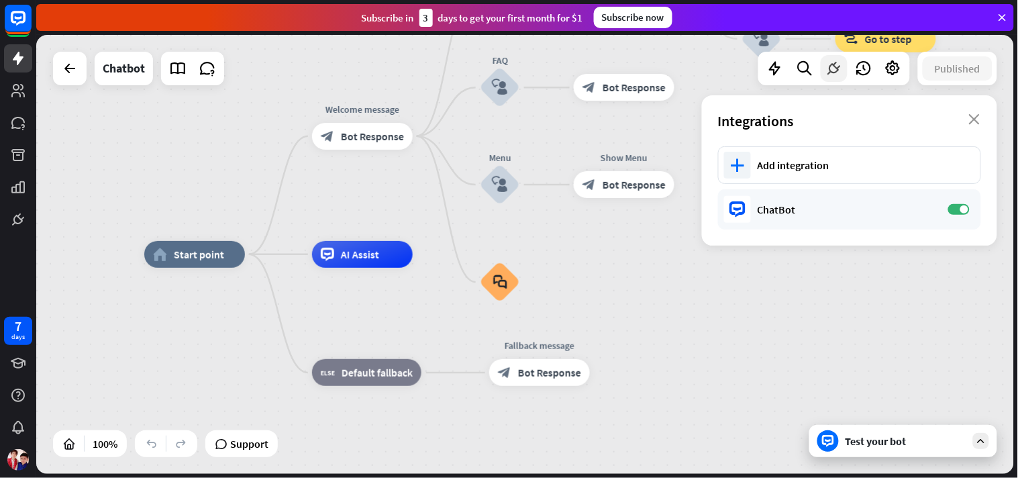
click at [835, 68] on icon at bounding box center [833, 68] width 17 height 17
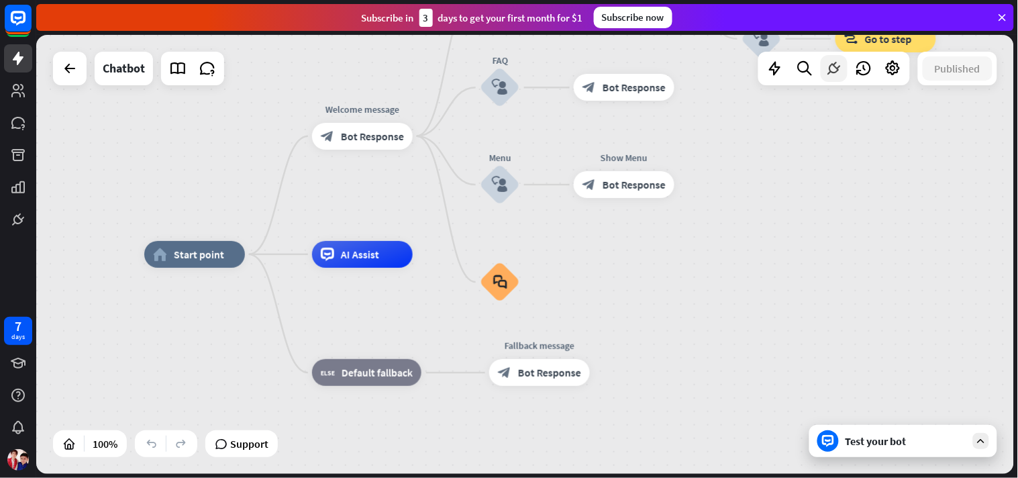
click at [835, 68] on icon at bounding box center [833, 68] width 17 height 17
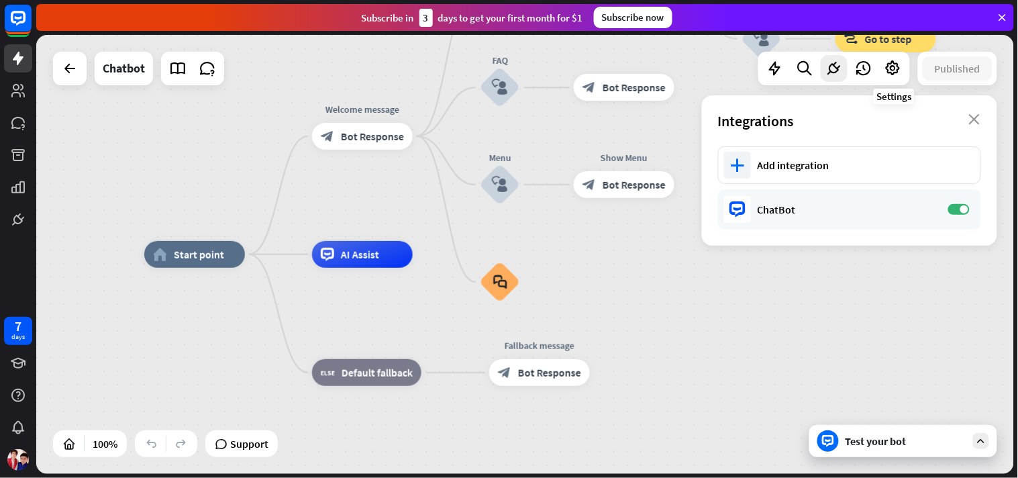
click at [896, 68] on icon at bounding box center [892, 68] width 17 height 17
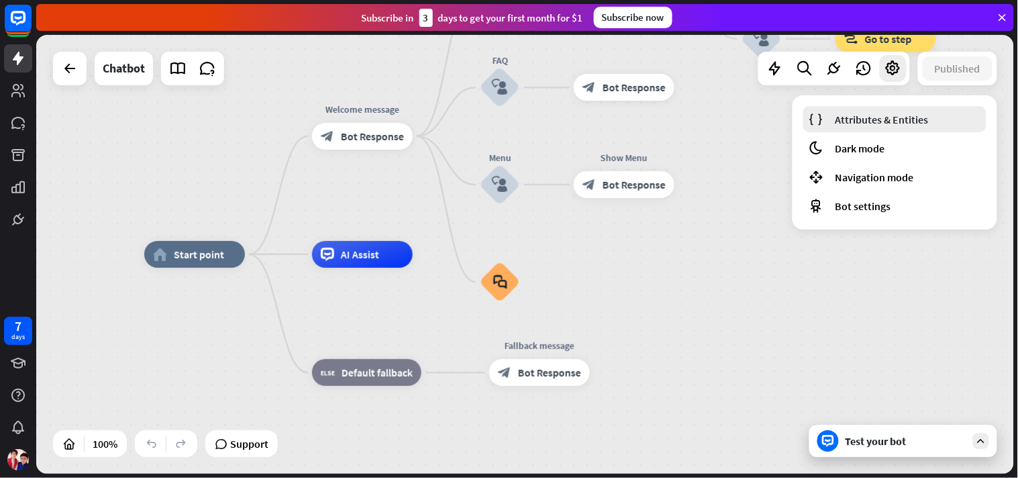
click at [880, 119] on span "Attributes & Entities" at bounding box center [881, 119] width 93 height 13
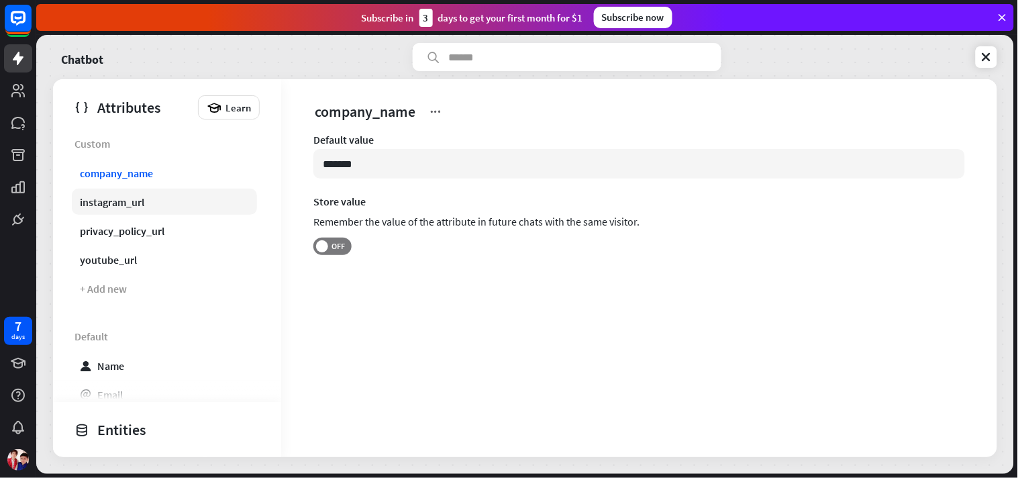
click at [162, 198] on link "instagram_url" at bounding box center [164, 202] width 185 height 26
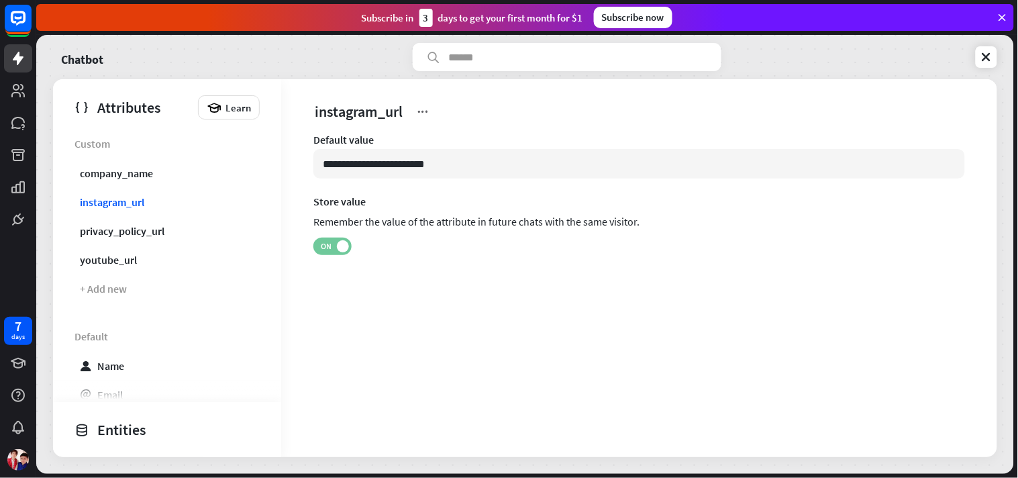
click at [331, 242] on span "ON" at bounding box center [326, 246] width 21 height 11
click at [170, 227] on link "privacy_policy_url" at bounding box center [164, 230] width 185 height 26
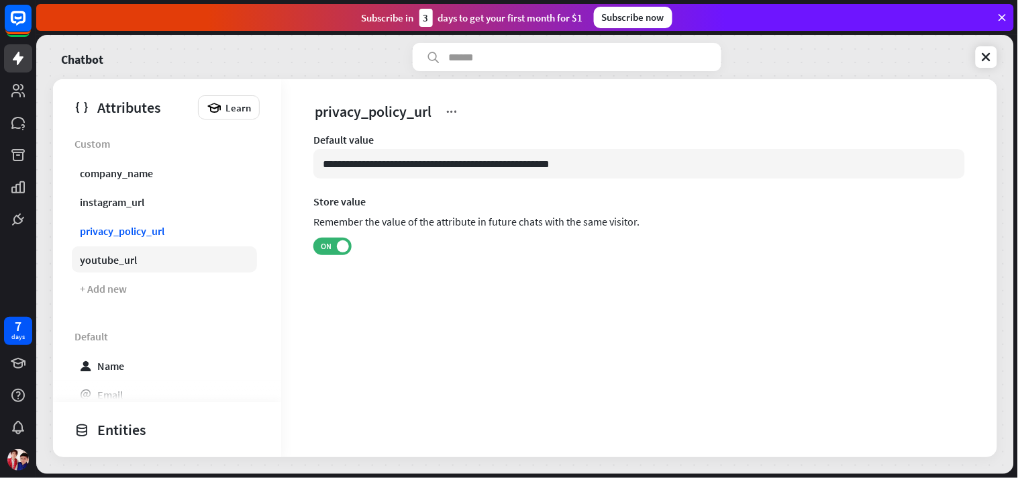
click at [163, 258] on link "youtube_url" at bounding box center [164, 259] width 185 height 26
type input "**********"
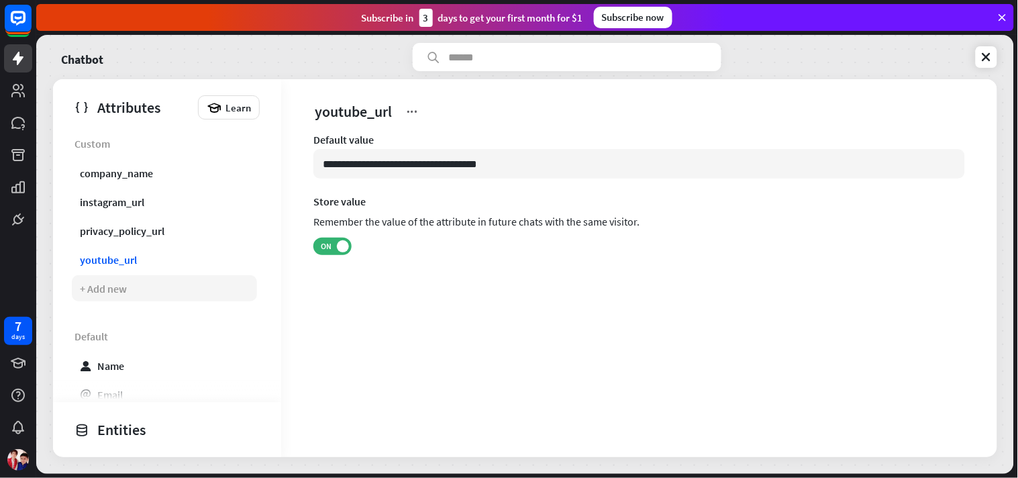
click at [149, 294] on div "+ Add new" at bounding box center [164, 288] width 185 height 26
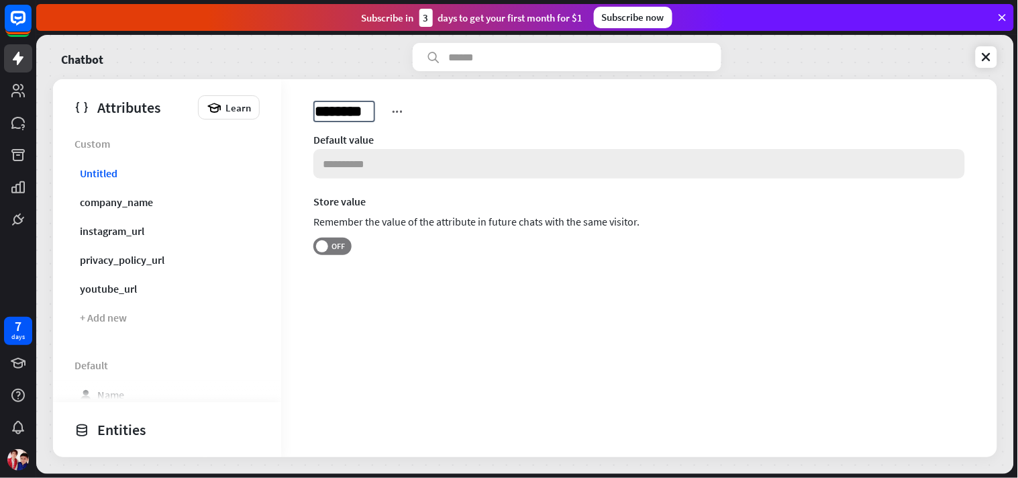
click at [358, 162] on input at bounding box center [639, 164] width 652 height 30
click at [138, 289] on link "youtube_url" at bounding box center [164, 288] width 185 height 26
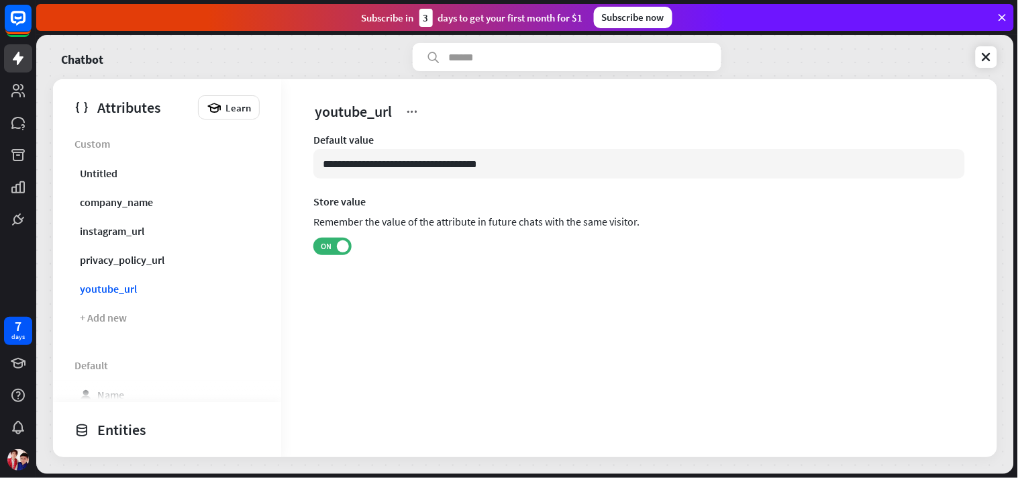
drag, startPoint x: 518, startPoint y: 161, endPoint x: 453, endPoint y: 189, distance: 70.9
click at [453, 189] on div "**********" at bounding box center [639, 212] width 652 height 158
click at [545, 304] on div "**********" at bounding box center [639, 222] width 716 height 179
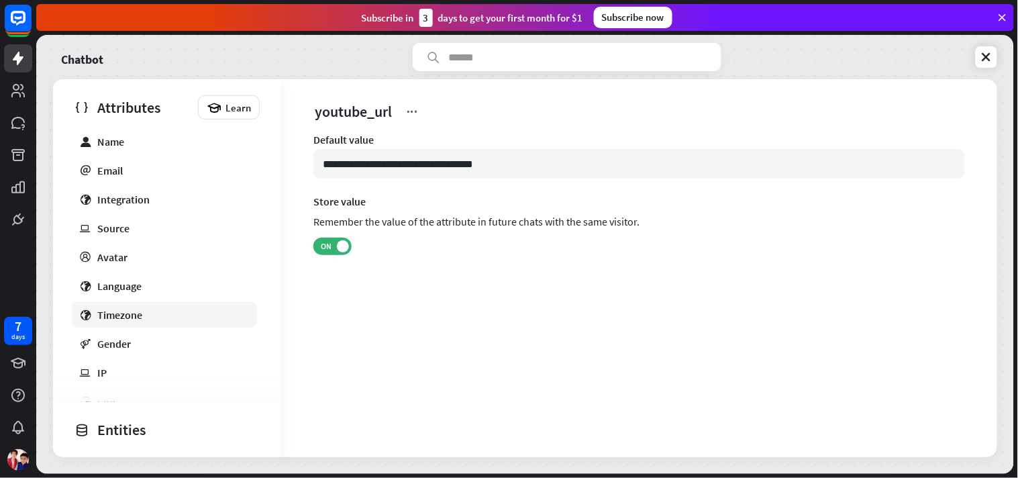
scroll to position [149, 0]
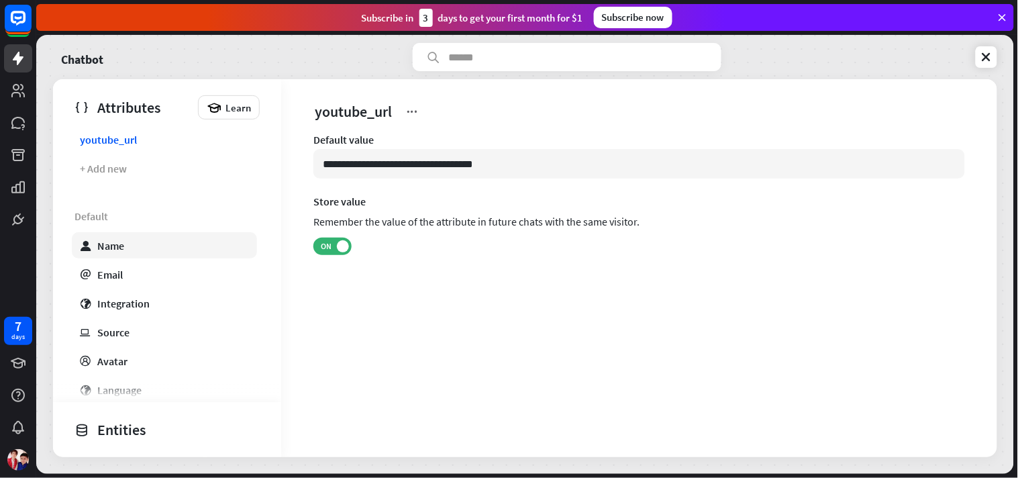
click at [170, 236] on link "user Name" at bounding box center [164, 245] width 185 height 26
type input "*******"
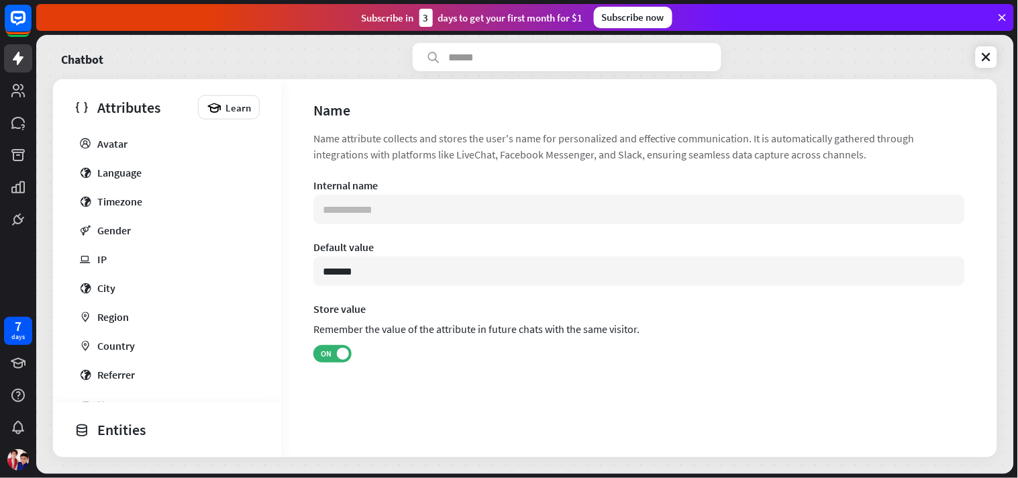
scroll to position [372, 0]
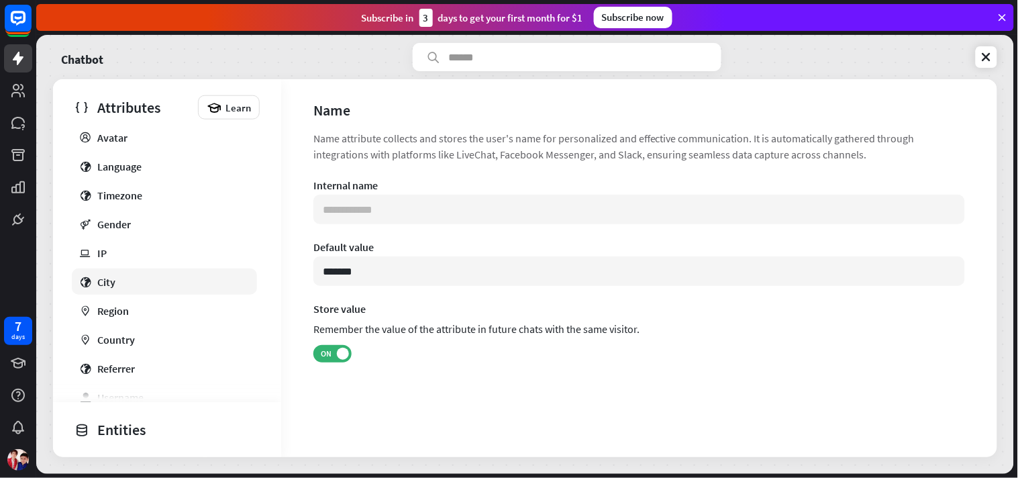
click at [161, 287] on link "globe City" at bounding box center [164, 281] width 185 height 26
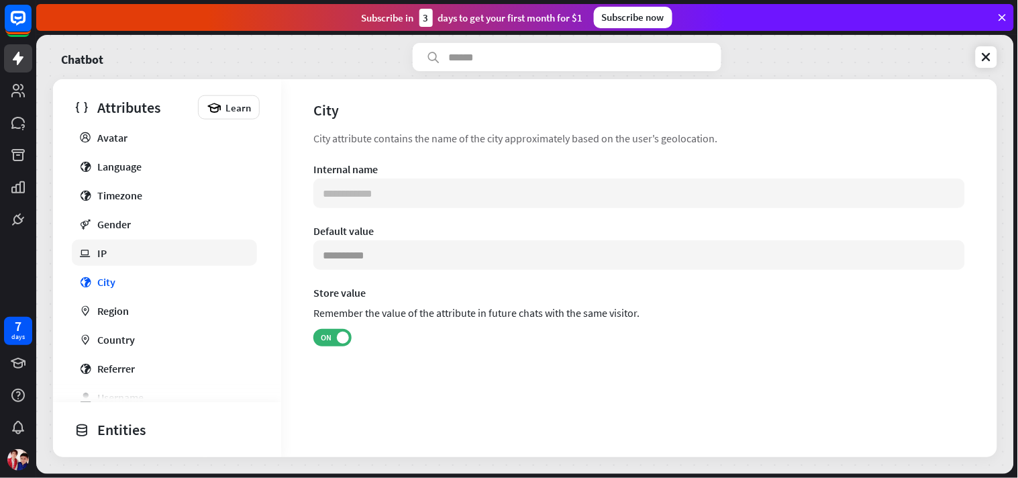
click at [157, 258] on link "ip IP" at bounding box center [164, 253] width 185 height 26
type input "**********"
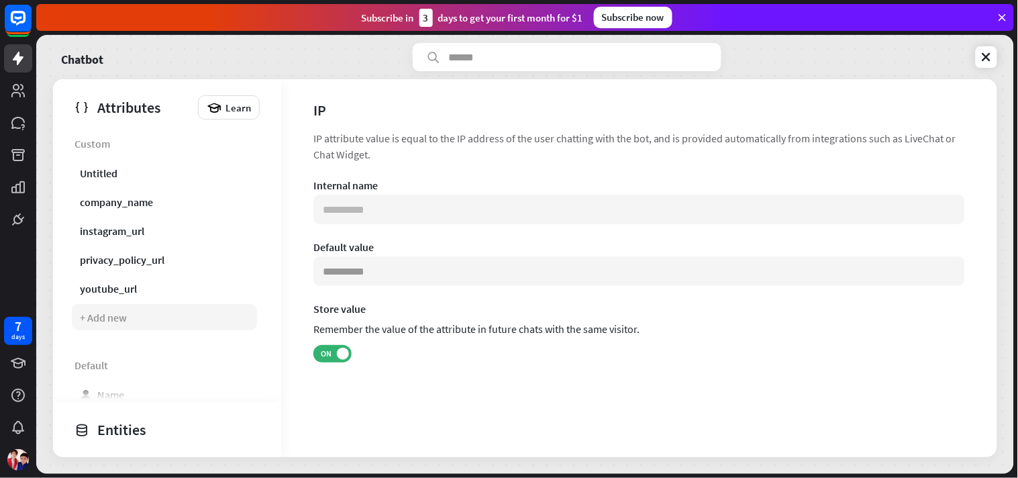
click at [130, 323] on div "+ Add new" at bounding box center [164, 317] width 185 height 26
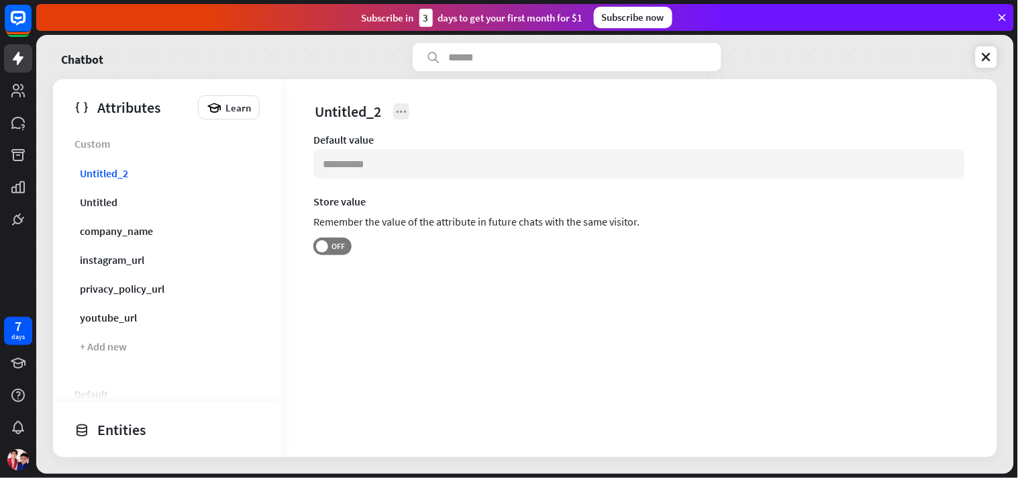
click at [413, 107] on div "Untitled_2" at bounding box center [608, 111] width 591 height 21
click at [399, 116] on icon at bounding box center [401, 111] width 13 height 13
click at [411, 170] on icon at bounding box center [410, 169] width 13 height 13
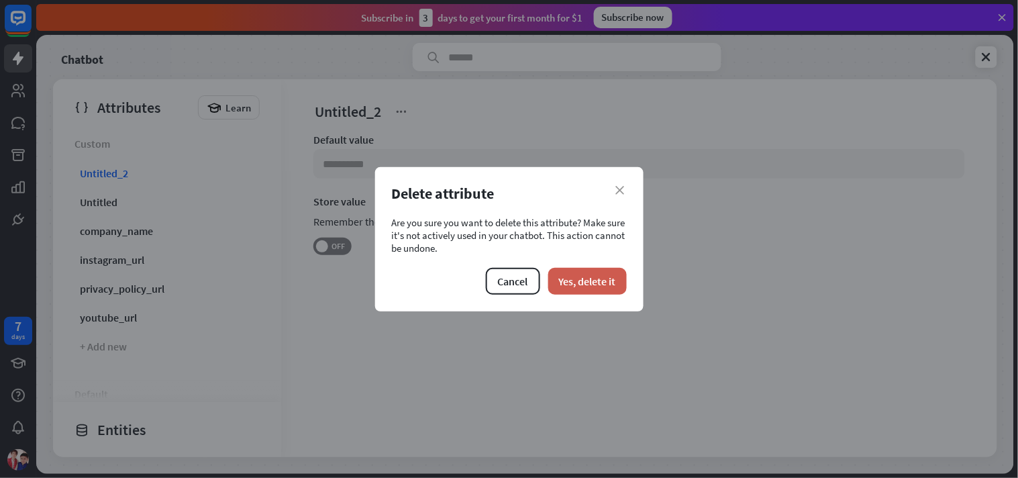
click at [568, 271] on button "Yes, delete it" at bounding box center [587, 281] width 79 height 27
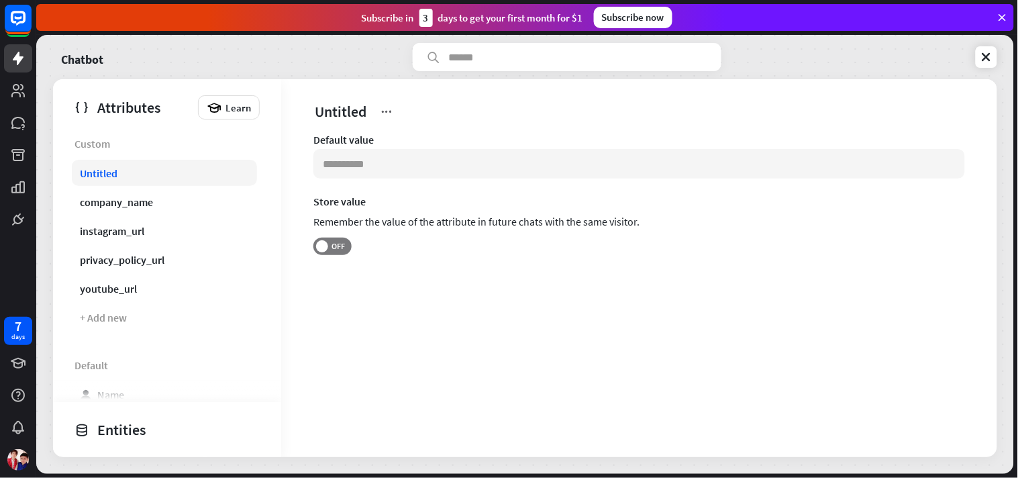
click at [161, 176] on link "Untitled" at bounding box center [164, 173] width 185 height 26
click at [391, 107] on icon at bounding box center [386, 111] width 13 height 13
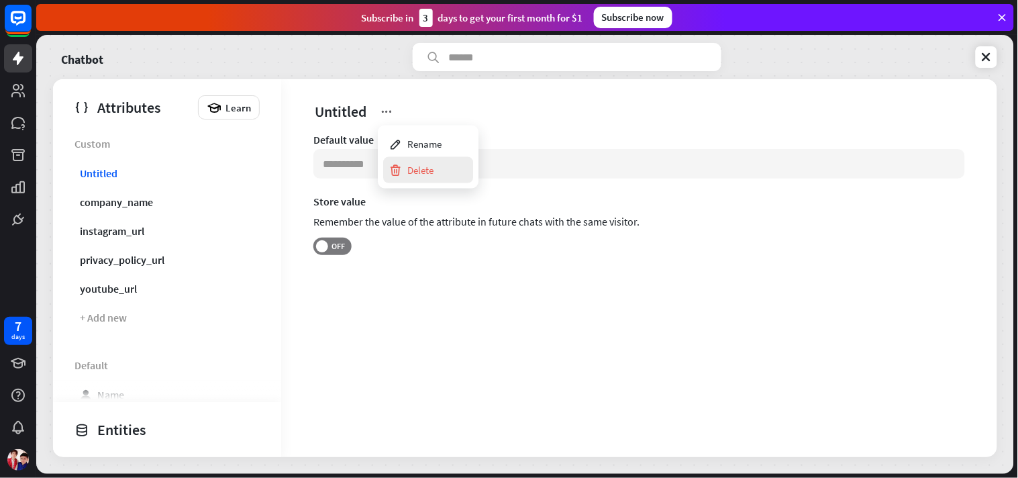
click at [419, 172] on div "Delete" at bounding box center [411, 170] width 45 height 26
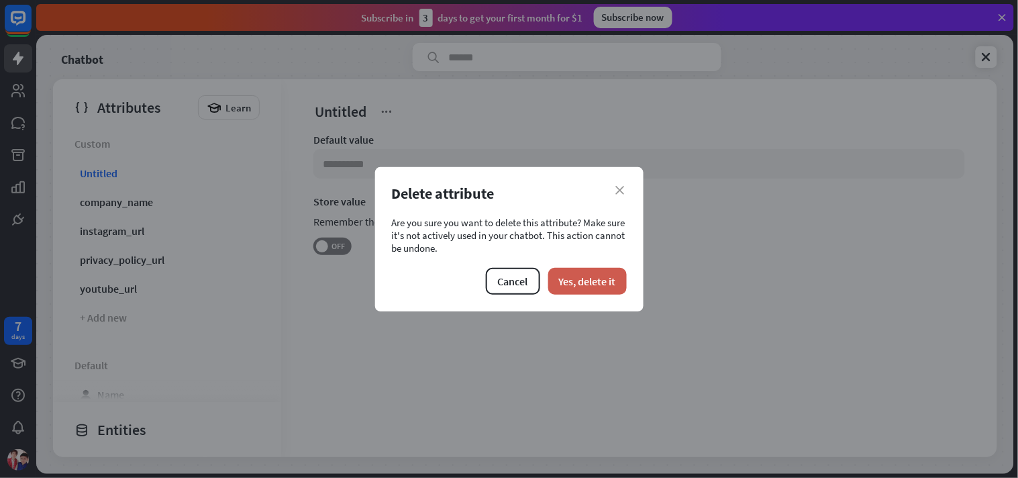
click at [605, 270] on button "Yes, delete it" at bounding box center [587, 281] width 79 height 27
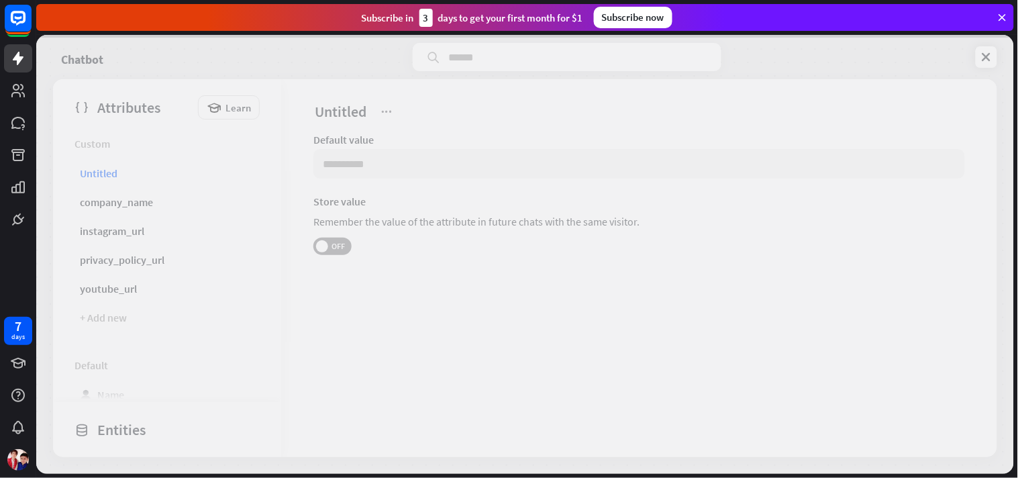
type input "*******"
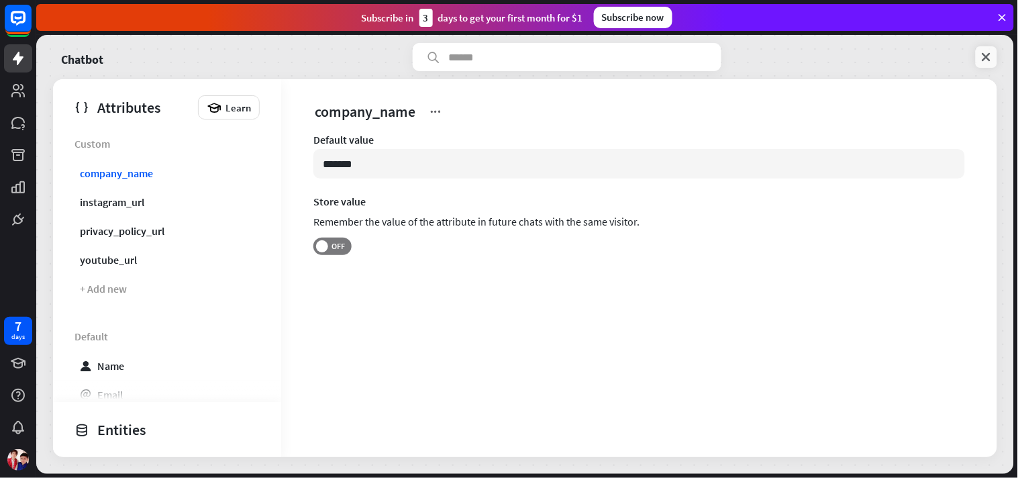
click at [916, 64] on link at bounding box center [986, 56] width 21 height 21
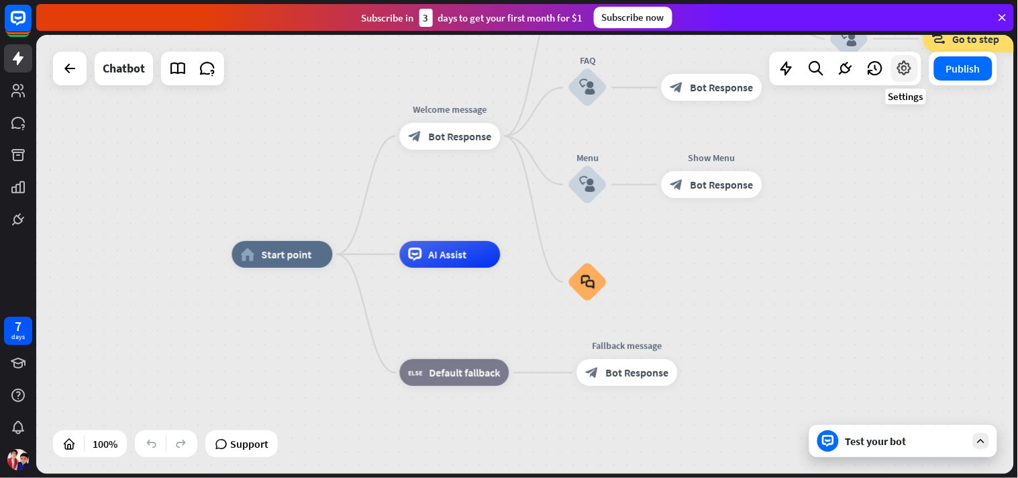
click at [895, 69] on div at bounding box center [904, 68] width 27 height 27
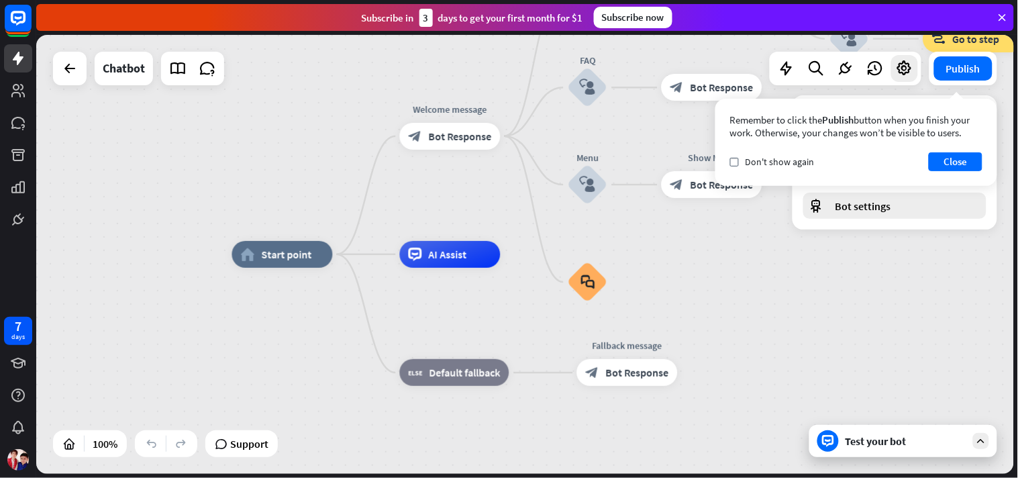
click at [876, 207] on span "Bot settings" at bounding box center [863, 205] width 56 height 13
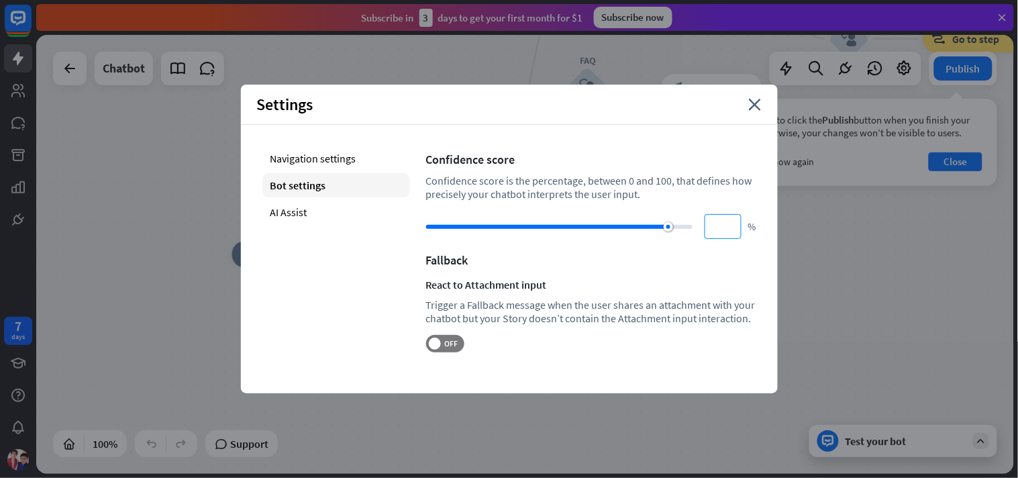
drag, startPoint x: 601, startPoint y: 223, endPoint x: 723, endPoint y: 219, distance: 121.5
click at [723, 219] on div "*** %" at bounding box center [591, 226] width 330 height 25
click at [678, 252] on div "Fallback" at bounding box center [591, 259] width 330 height 15
click at [450, 336] on label "OFF" at bounding box center [445, 343] width 38 height 17
click at [532, 357] on div "Navigation settings Bot settings AI Assist Confidence score Confidence score is…" at bounding box center [509, 249] width 537 height 249
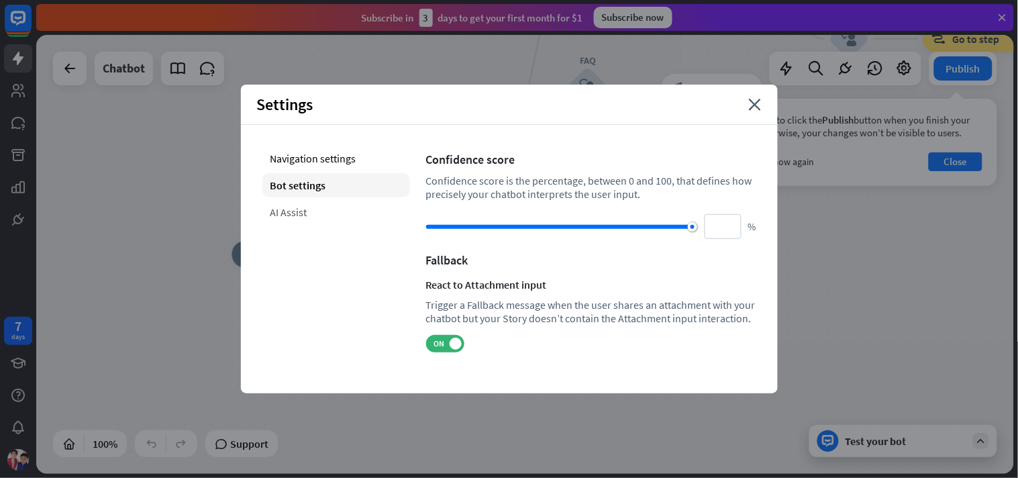
click at [330, 205] on div "AI Assist" at bounding box center [336, 212] width 148 height 24
type input "**"
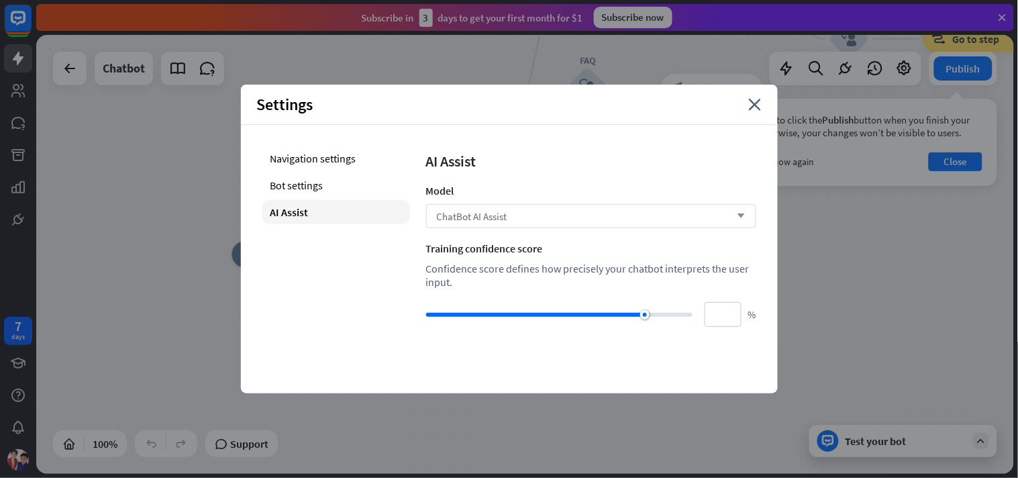
click at [535, 212] on div "ChatBot AI Assist arrow_down" at bounding box center [591, 216] width 330 height 24
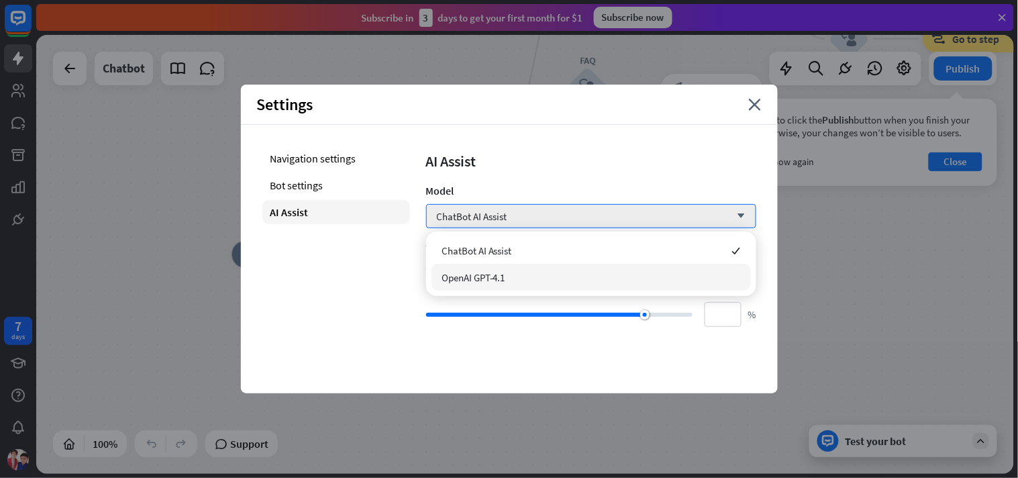
click at [531, 266] on div "OpenAI GPT-4.1" at bounding box center [590, 277] width 319 height 27
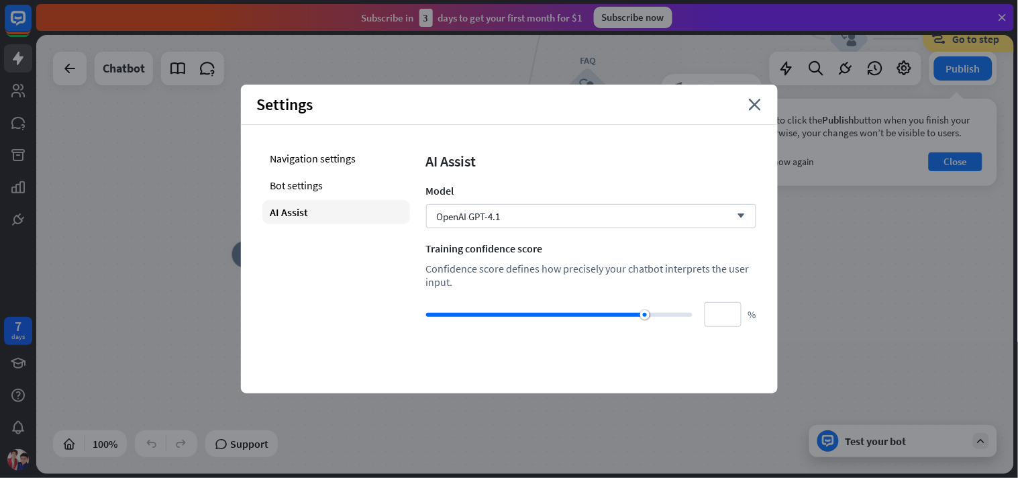
click at [544, 252] on div "Training confidence score" at bounding box center [591, 248] width 330 height 13
type input "***"
drag, startPoint x: 640, startPoint y: 314, endPoint x: 707, endPoint y: 295, distance: 69.0
click at [707, 295] on div "AI Assist Model OpenAI GPT-4.1 arrow_down Training confidence score Confidence …" at bounding box center [591, 236] width 330 height 181
click at [633, 286] on div "Confidence score defines how precisely your chatbot interprets the user input." at bounding box center [591, 275] width 330 height 27
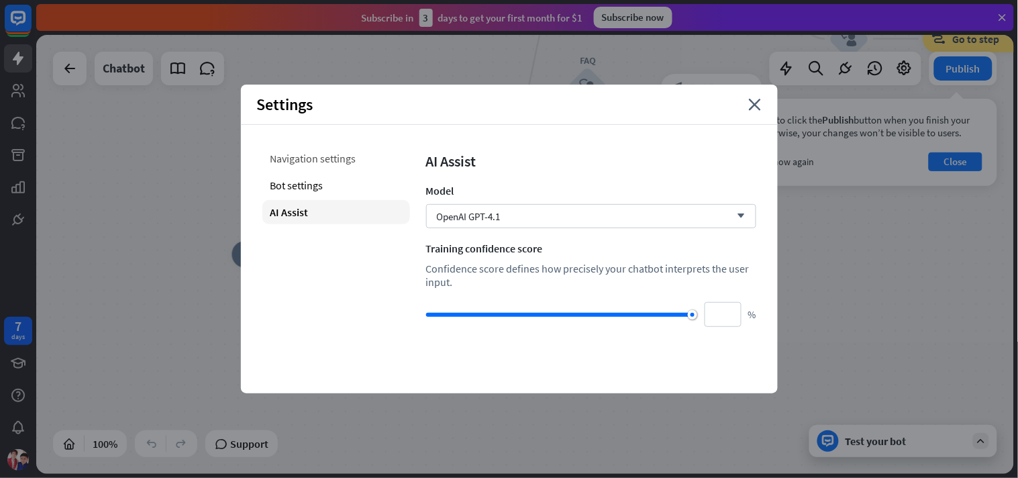
click at [357, 158] on div "Navigation settings" at bounding box center [336, 158] width 148 height 24
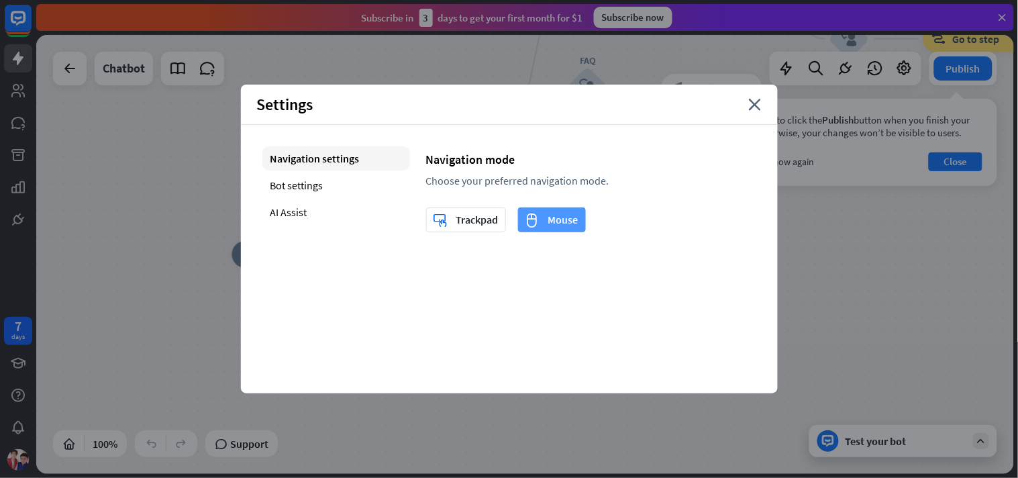
click at [552, 224] on div "mouse Mouse" at bounding box center [551, 219] width 53 height 23
click at [740, 106] on div "Settings close" at bounding box center [509, 105] width 537 height 40
click at [750, 103] on icon "close" at bounding box center [755, 105] width 13 height 12
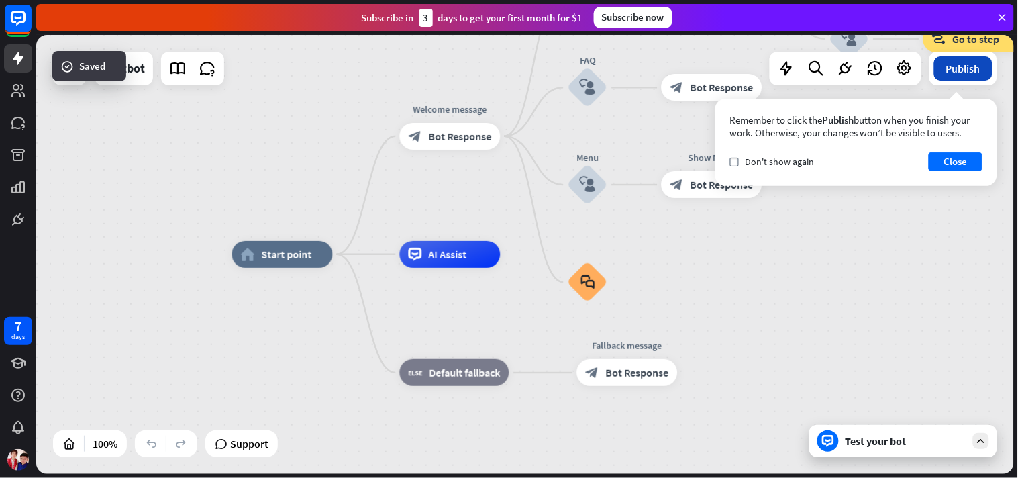
click at [916, 66] on button "Publish" at bounding box center [963, 68] width 58 height 24
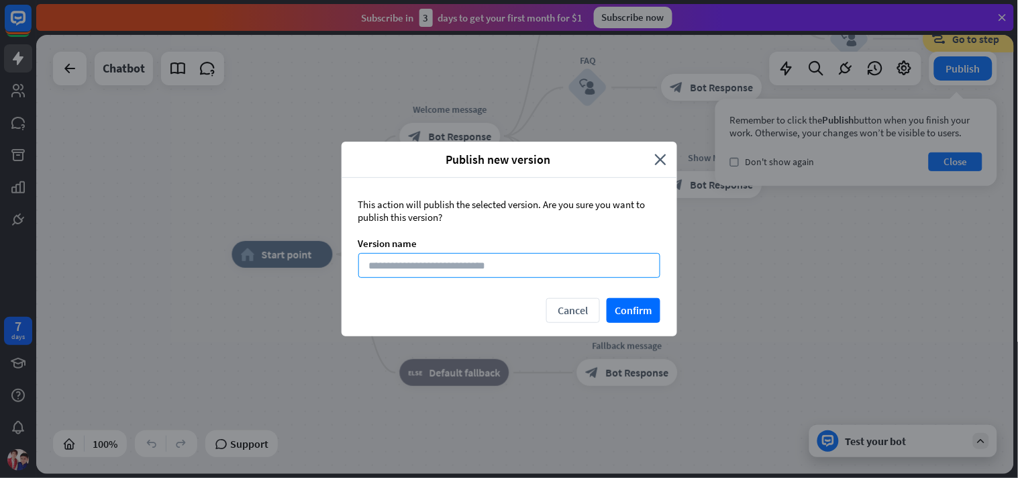
click at [582, 257] on input at bounding box center [509, 265] width 302 height 25
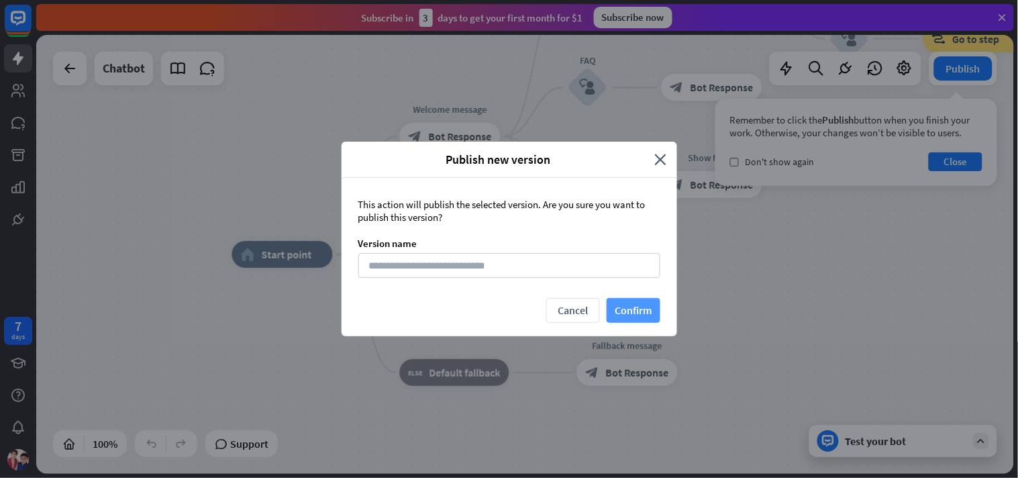
click at [621, 307] on button "Confirm" at bounding box center [634, 310] width 54 height 25
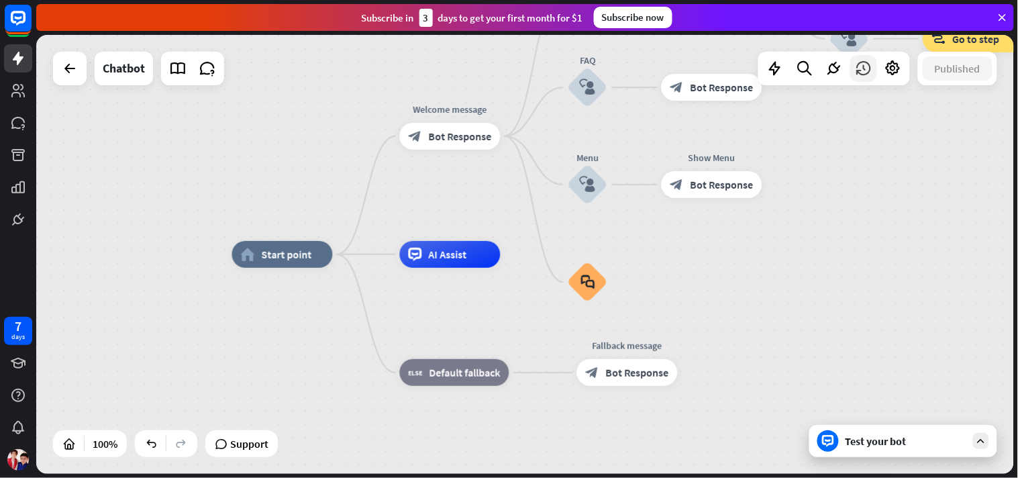
click at [870, 71] on icon at bounding box center [863, 68] width 17 height 17
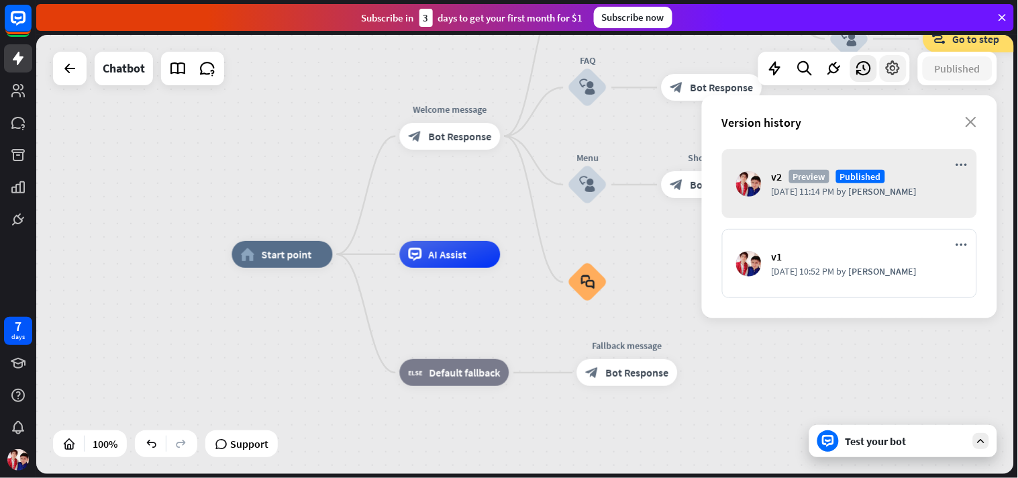
click at [881, 71] on div at bounding box center [893, 68] width 27 height 27
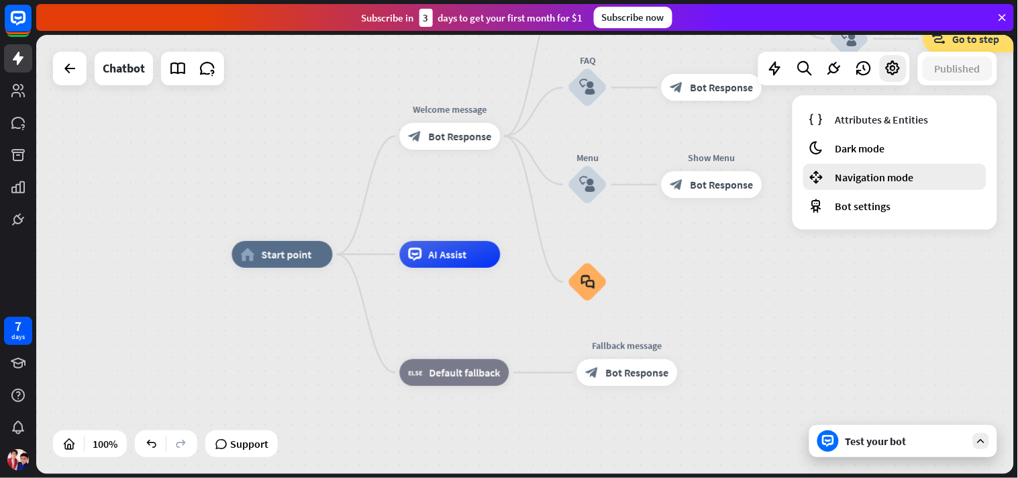
click at [884, 170] on span "Navigation mode" at bounding box center [874, 176] width 79 height 13
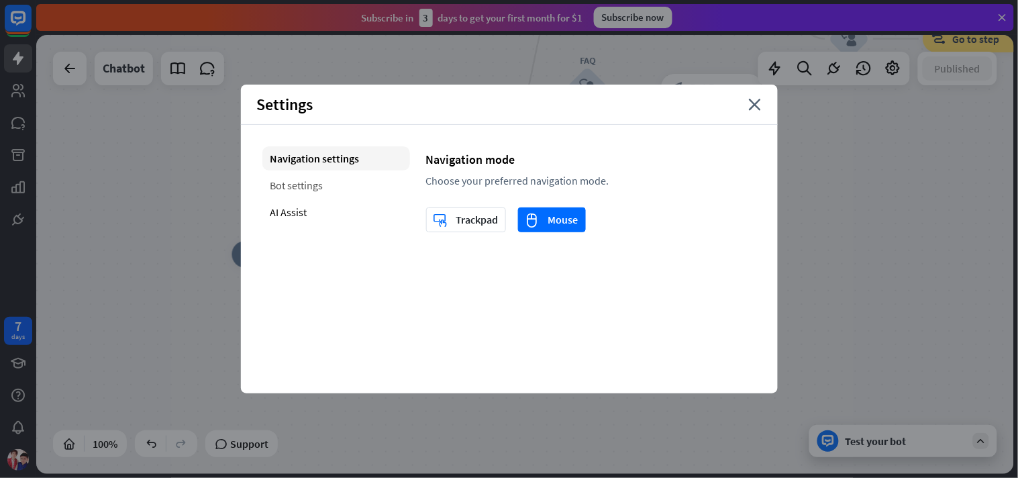
click at [295, 173] on div "Bot settings" at bounding box center [336, 185] width 148 height 24
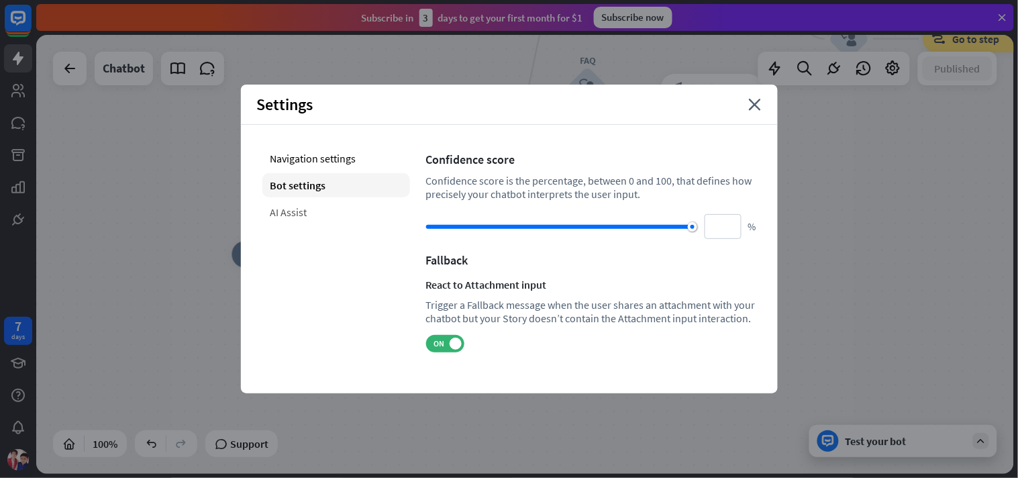
click at [306, 213] on div "AI Assist" at bounding box center [336, 212] width 148 height 24
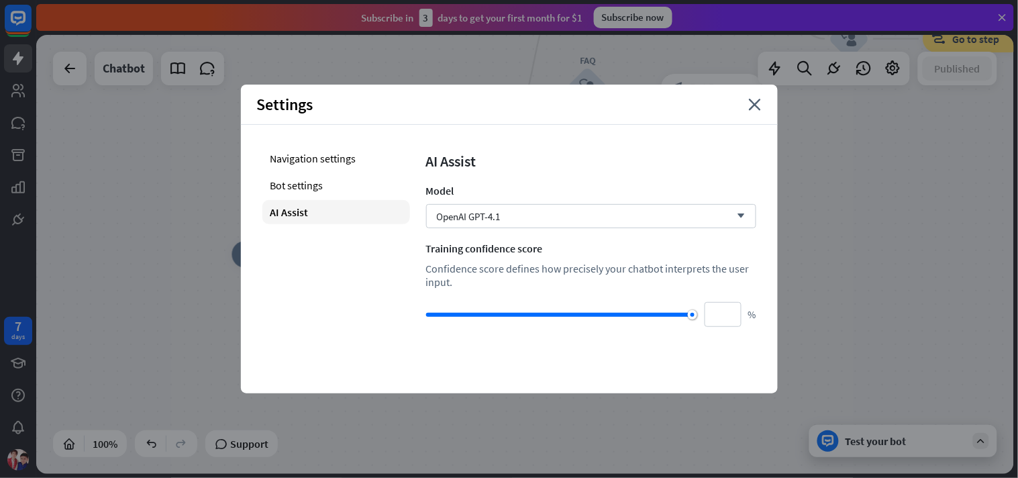
click at [764, 103] on div "Settings close" at bounding box center [509, 105] width 537 height 40
click at [763, 108] on div "Settings close" at bounding box center [509, 105] width 537 height 40
click at [749, 110] on icon "close" at bounding box center [755, 105] width 13 height 12
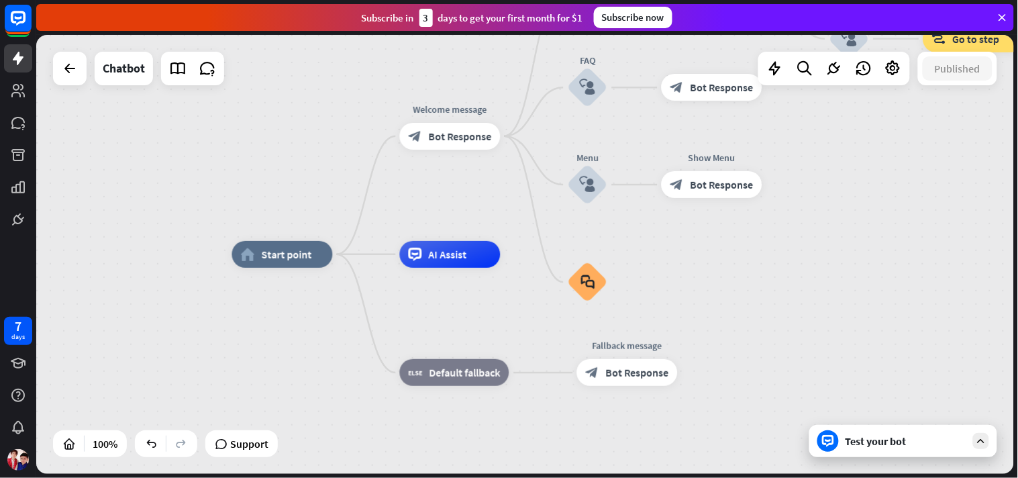
click at [833, 83] on div at bounding box center [834, 69] width 152 height 34
click at [835, 68] on icon at bounding box center [833, 68] width 17 height 17
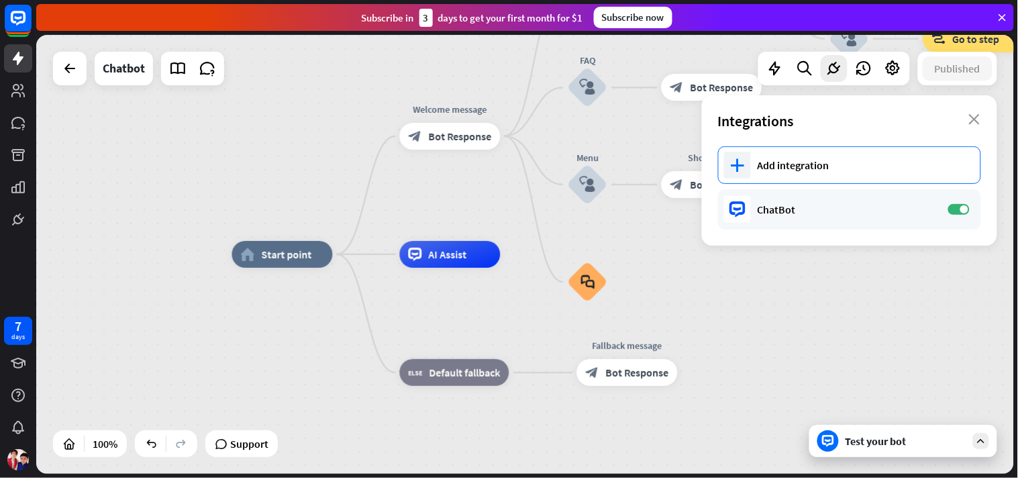
click at [788, 163] on div "Add integration" at bounding box center [862, 164] width 209 height 13
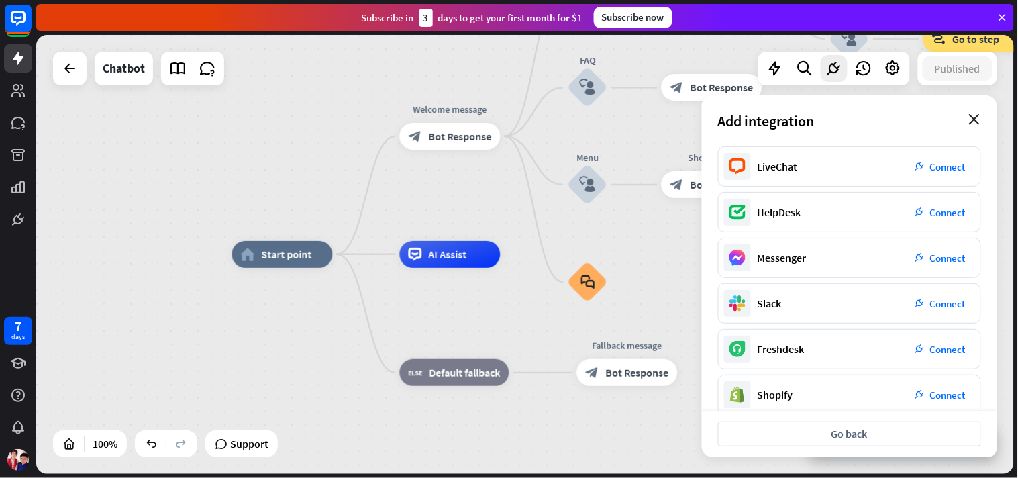
click at [916, 119] on icon "close" at bounding box center [974, 119] width 11 height 11
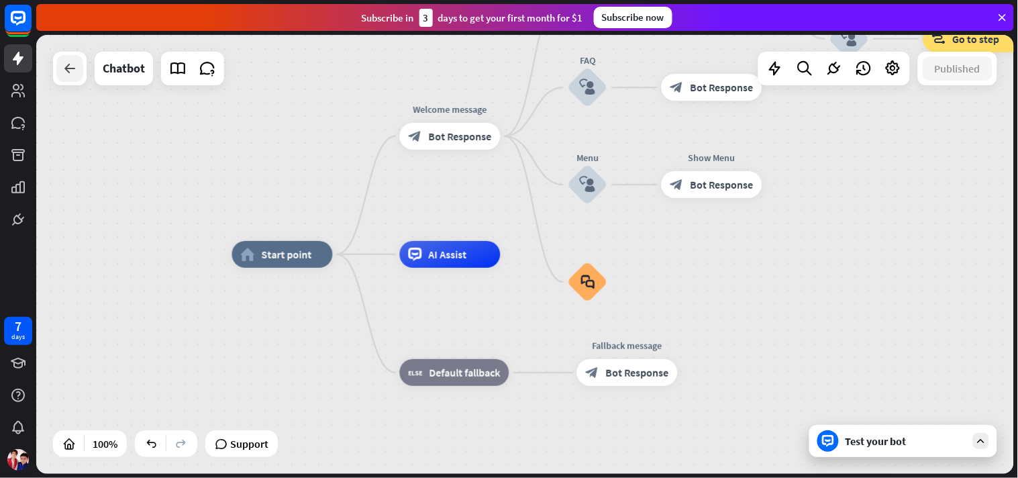
click at [77, 69] on icon at bounding box center [70, 68] width 16 height 16
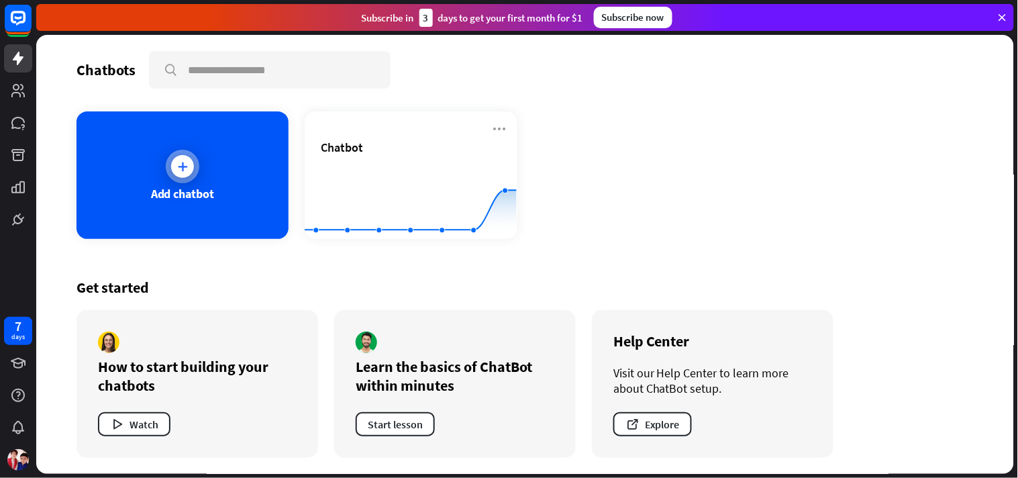
click at [149, 197] on div "Add chatbot" at bounding box center [182, 174] width 212 height 127
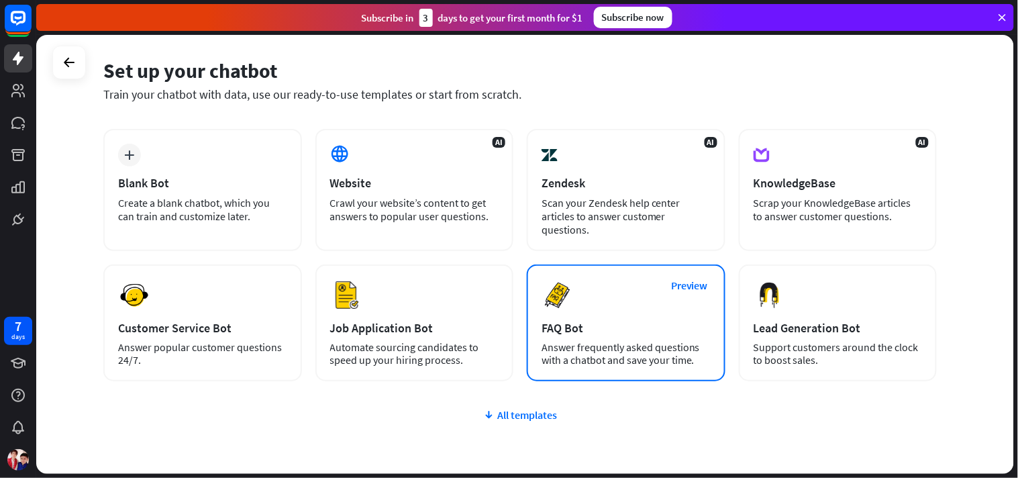
scroll to position [38, 0]
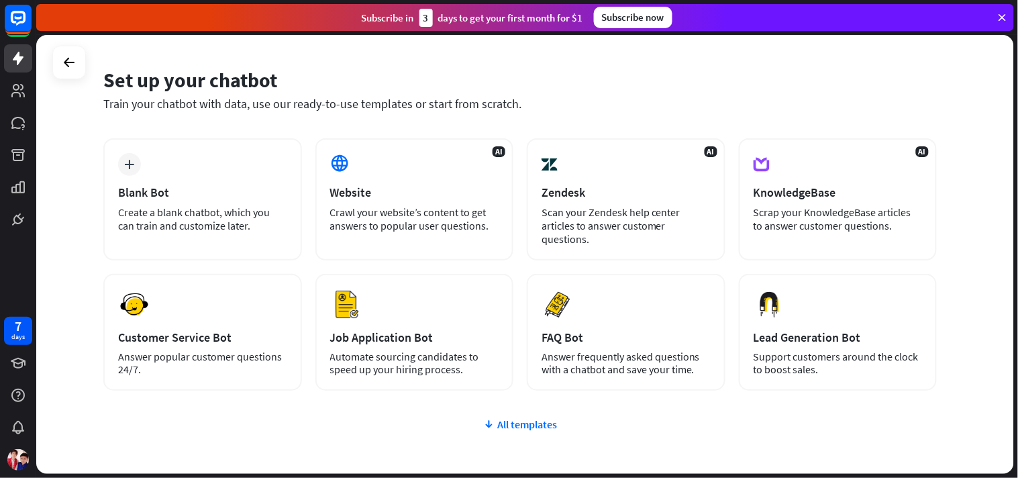
click at [533, 428] on div "plus Blank Bot Create a blank chatbot, which you can train and customize later.…" at bounding box center [519, 344] width 833 height 413
click at [533, 420] on div "All templates" at bounding box center [519, 423] width 833 height 13
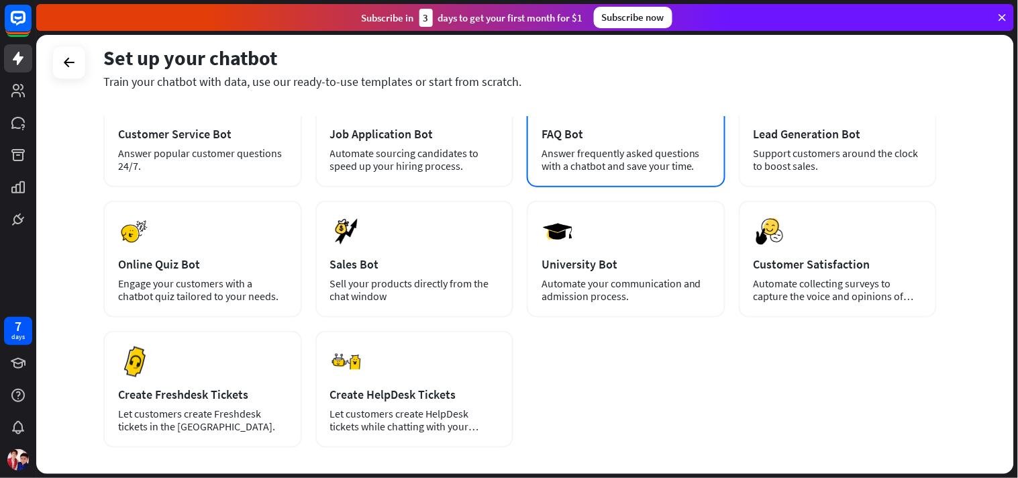
scroll to position [262, 0]
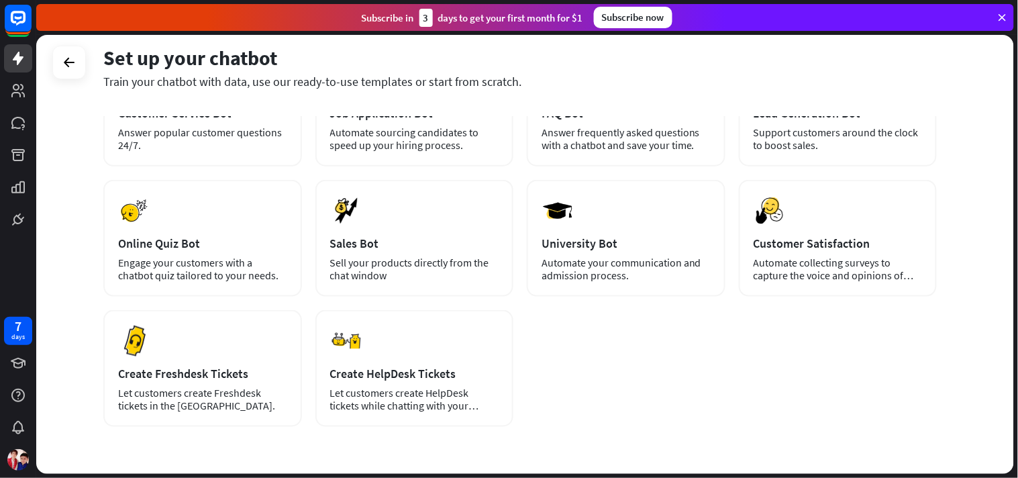
drag, startPoint x: 1017, startPoint y: 397, endPoint x: 1015, endPoint y: 232, distance: 165.1
click at [916, 232] on div "Set up your chatbot Train your chatbot with data, use our ready-to-use template…" at bounding box center [527, 256] width 982 height 443
click at [904, 388] on div "plus Blank Bot Create a blank chatbot, which you can train and customize later.…" at bounding box center [519, 170] width 833 height 513
drag, startPoint x: 1017, startPoint y: 315, endPoint x: 1017, endPoint y: 170, distance: 144.9
click at [916, 170] on div "Set up your chatbot Train your chatbot with data, use our ready-to-use template…" at bounding box center [527, 256] width 982 height 443
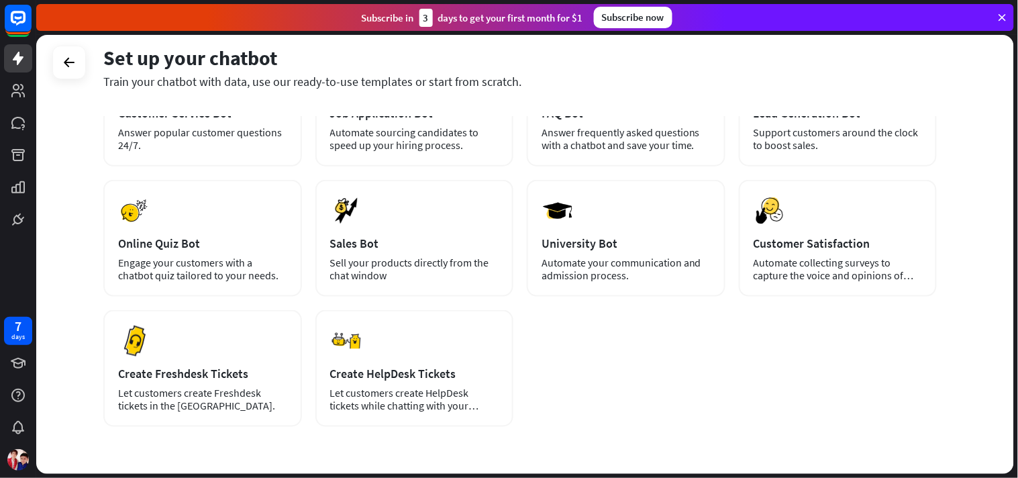
click at [916, 387] on div "plus Blank Bot Create a blank chatbot, which you can train and customize later.…" at bounding box center [519, 170] width 833 height 513
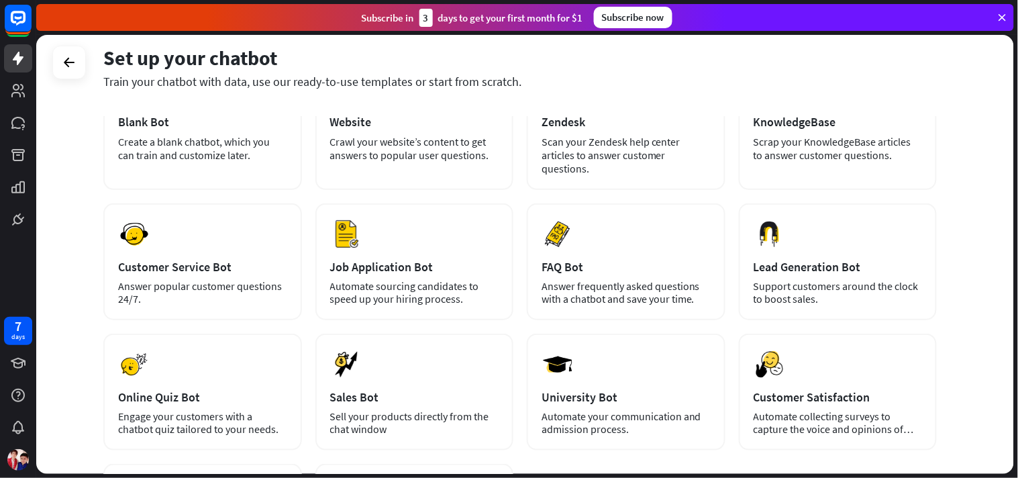
scroll to position [0, 0]
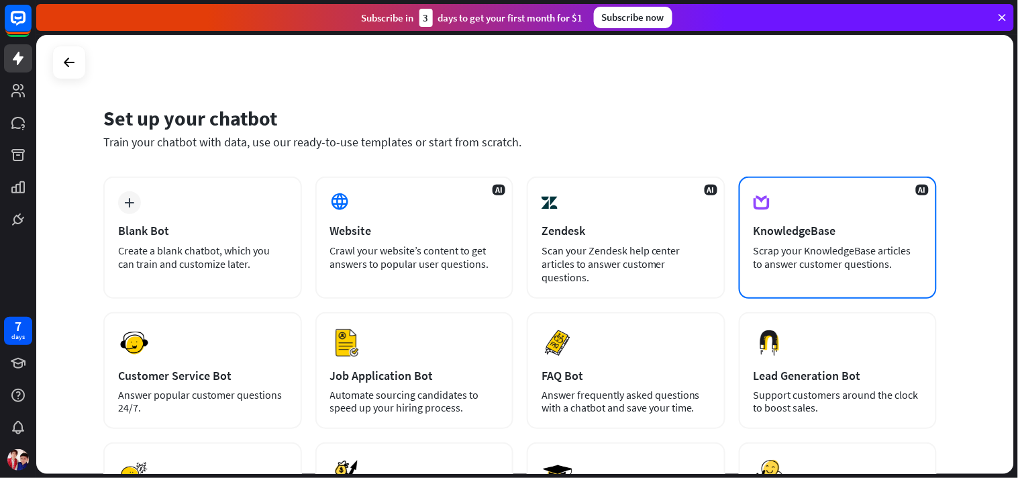
click at [855, 217] on div "AI KnowledgeBase Scrap your KnowledgeBase articles to answer customer questions." at bounding box center [838, 237] width 199 height 122
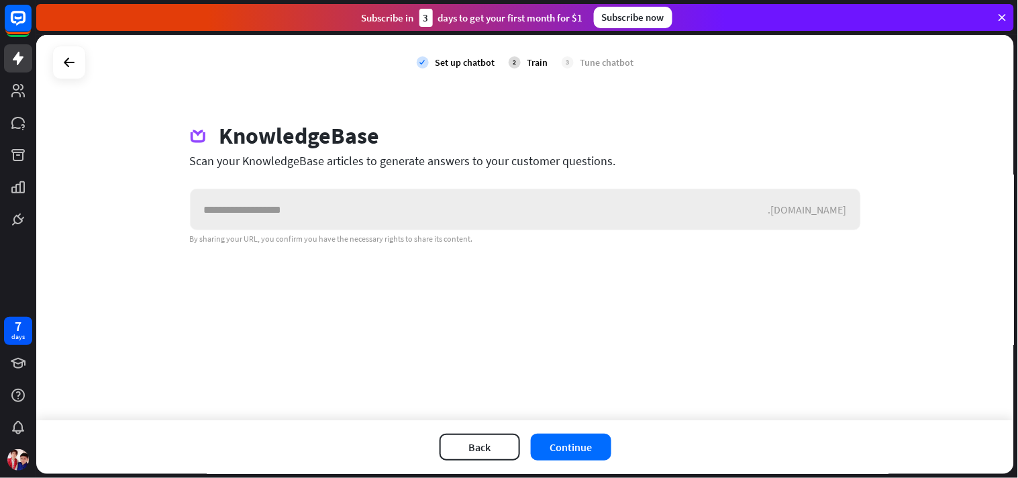
click at [381, 223] on input "text" at bounding box center [480, 209] width 578 height 40
click at [480, 429] on button "Back" at bounding box center [480, 446] width 81 height 27
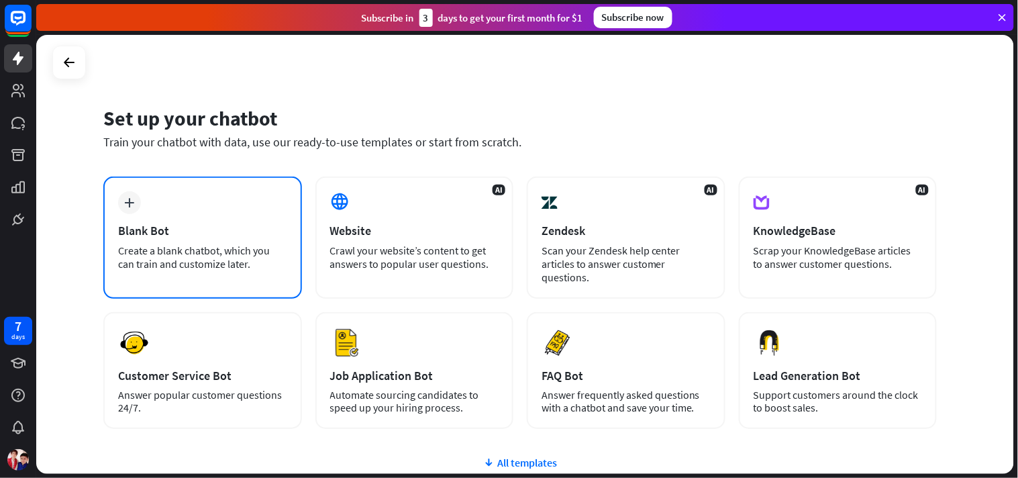
click at [183, 215] on div "plus Blank Bot Create a blank chatbot, which you can train and customize later." at bounding box center [202, 237] width 199 height 122
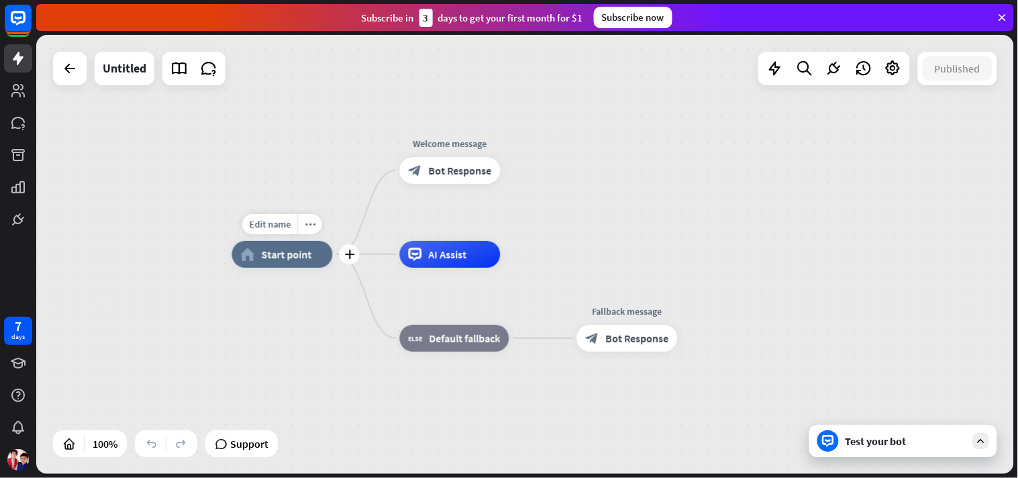
click at [278, 267] on div "home_2 Start point" at bounding box center [282, 254] width 101 height 27
click at [354, 262] on div "plus" at bounding box center [350, 254] width 20 height 20
